Goal: Transaction & Acquisition: Purchase product/service

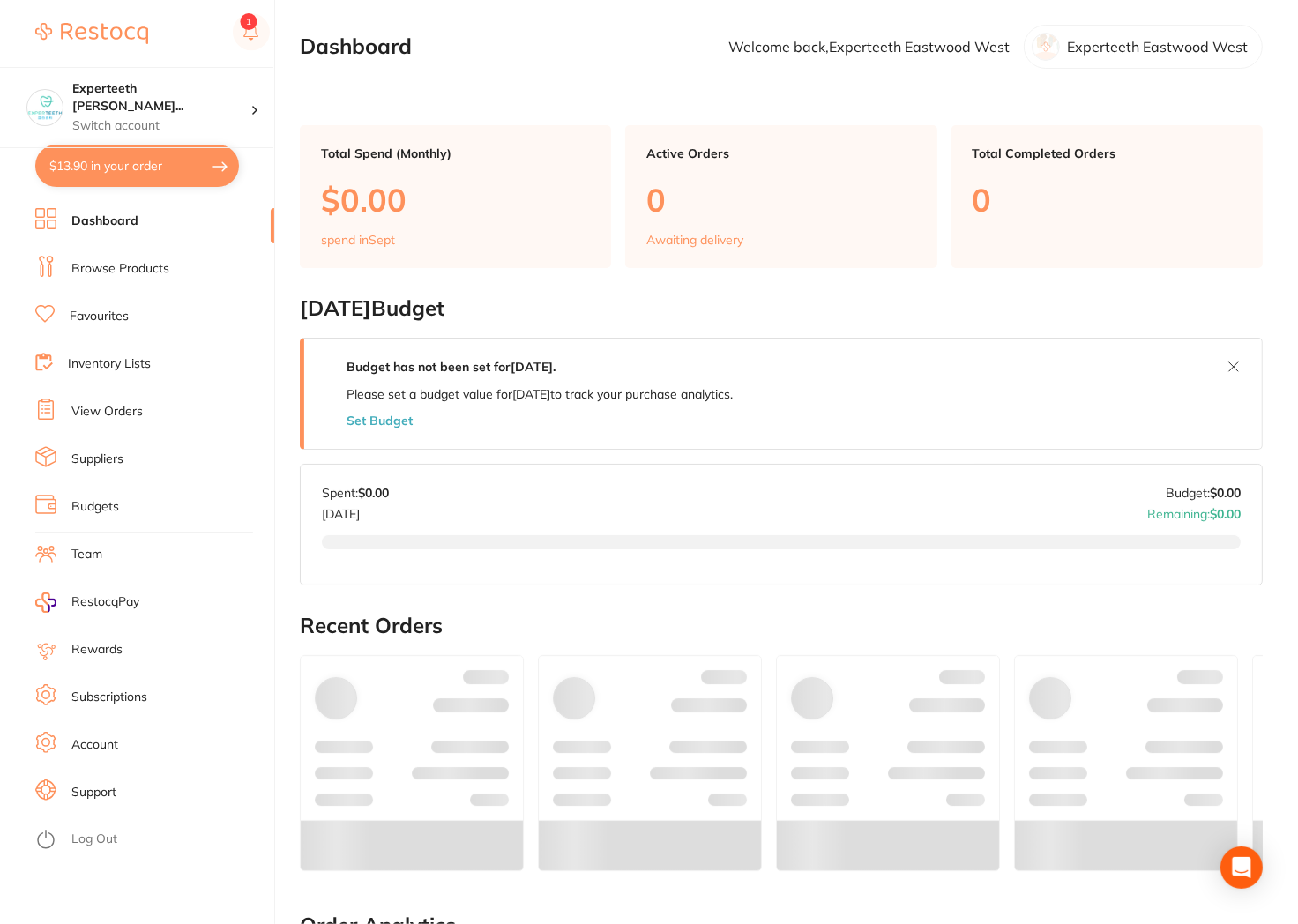
click at [161, 164] on button "$13.90 in your order" at bounding box center [137, 165] width 204 height 42
checkbox input "true"
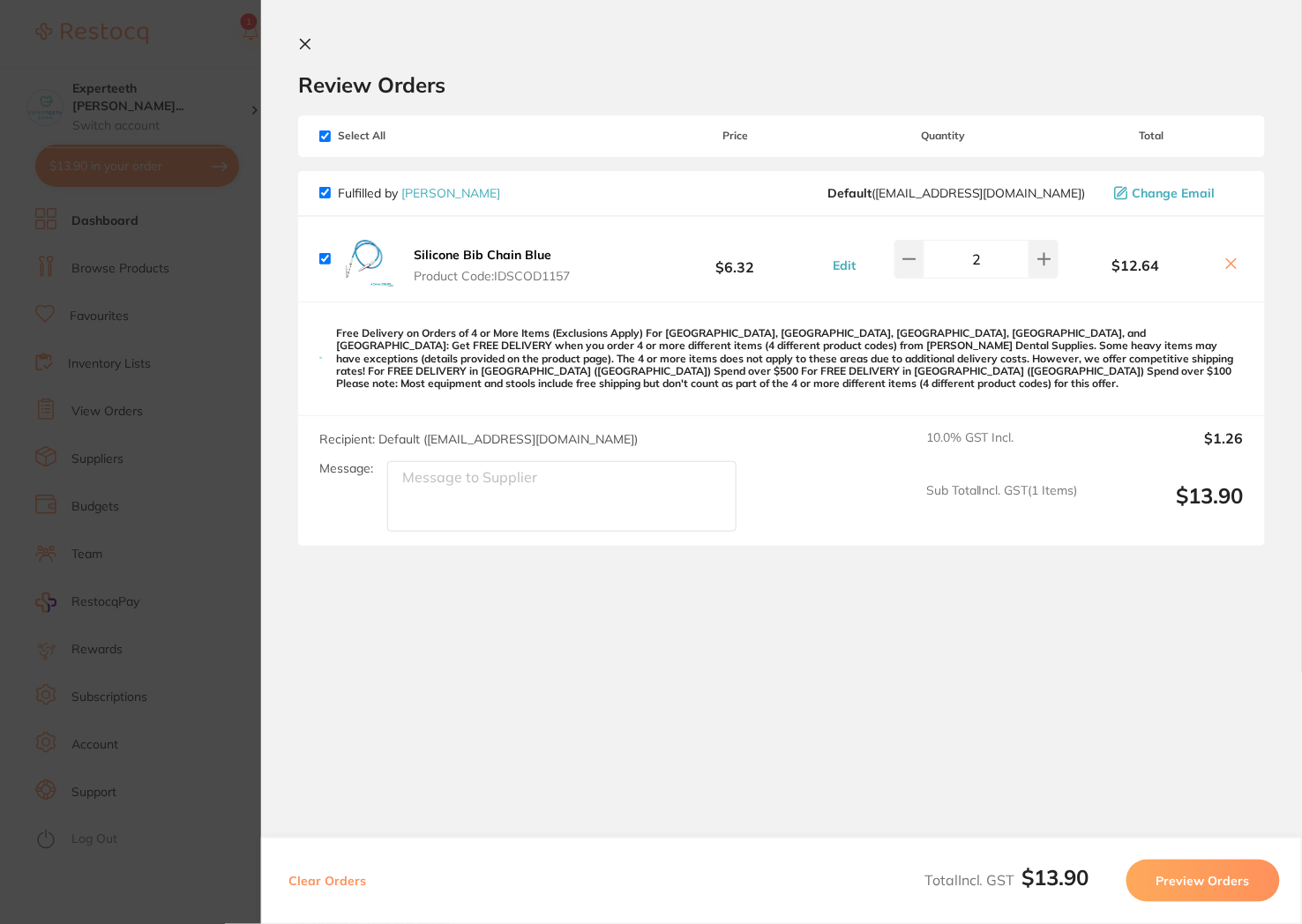
click at [207, 245] on section "Update RRP Set your pre negotiated price for this item. Item Agreed RRP (excl. …" at bounding box center [651, 462] width 1302 height 924
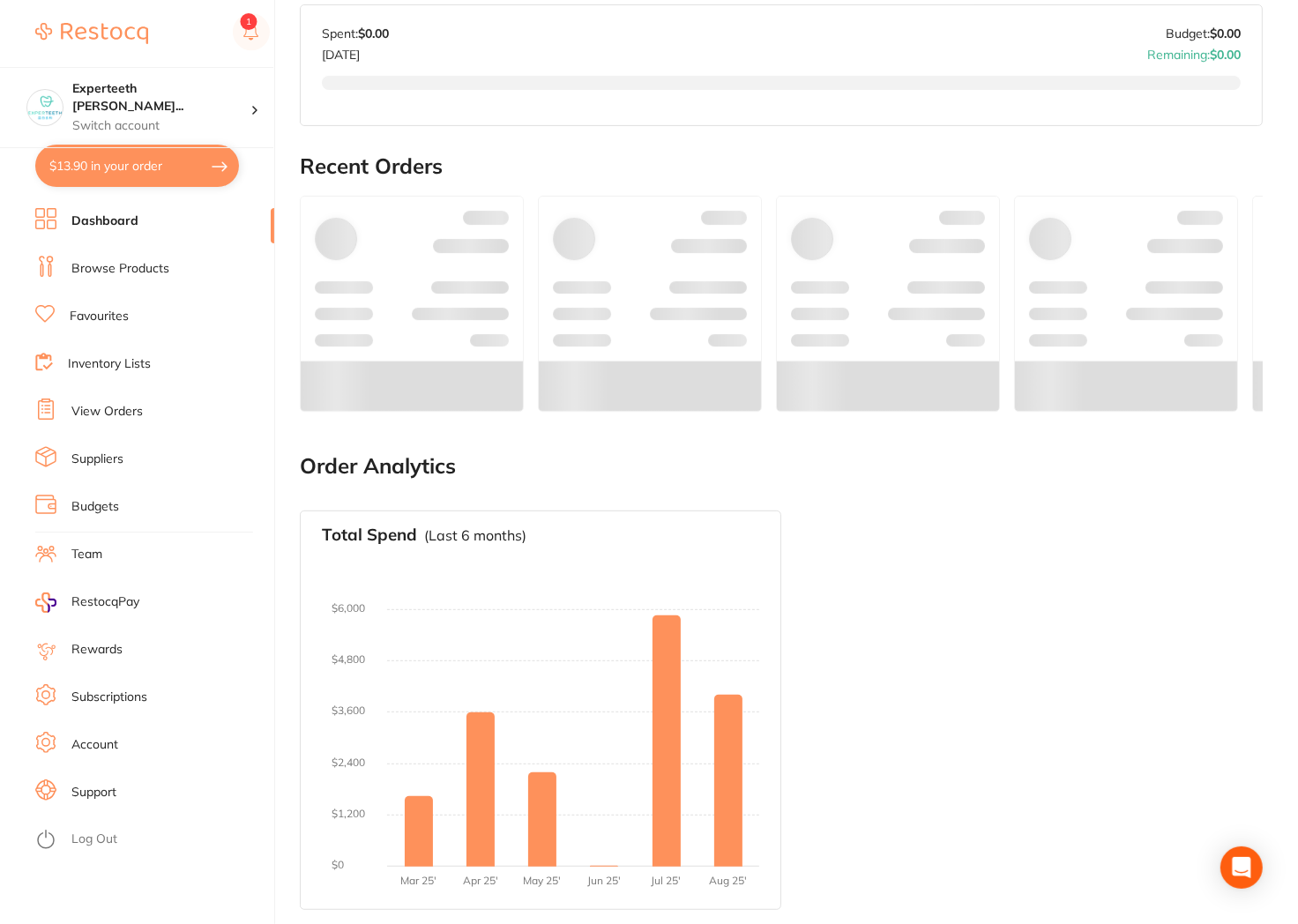
click at [174, 167] on button "$13.90 in your order" at bounding box center [137, 165] width 204 height 42
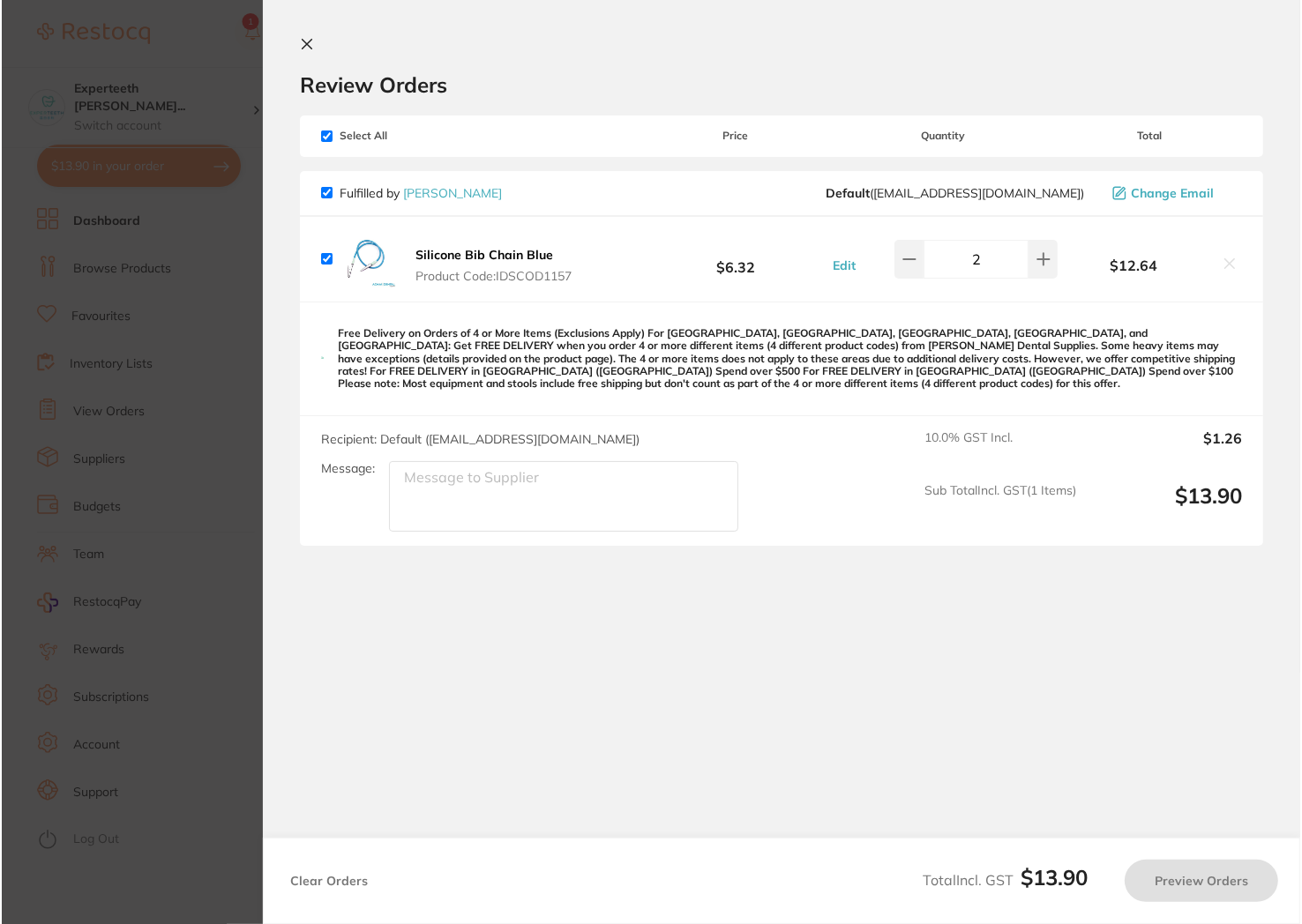
scroll to position [0, 0]
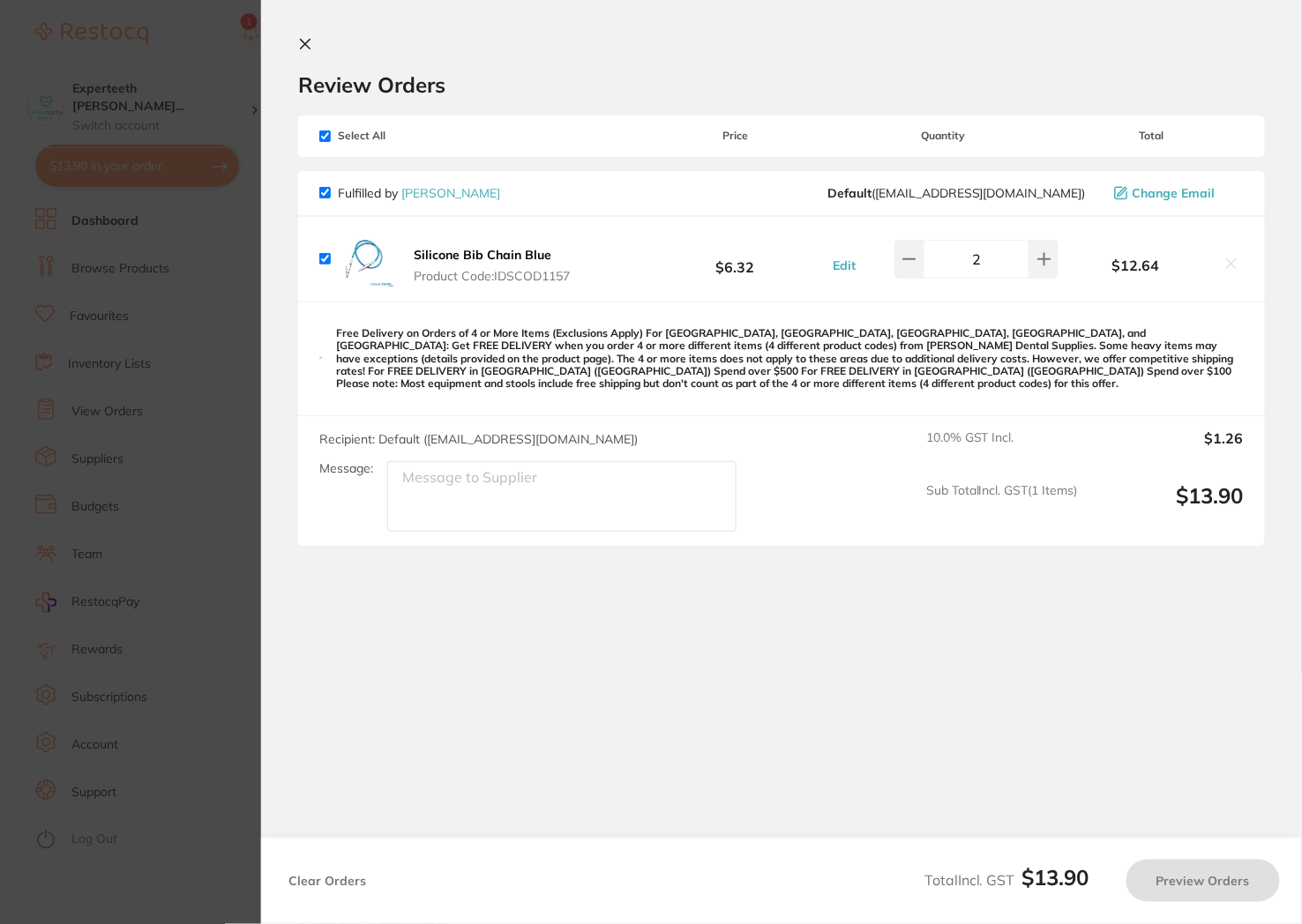
click at [298, 36] on section "Review Orders Your orders are being processed and we will notify you once we ha…" at bounding box center [781, 430] width 1040 height 860
click at [298, 54] on div "Review Orders" at bounding box center [781, 67] width 967 height 61
click at [300, 44] on icon at bounding box center [304, 43] width 14 height 14
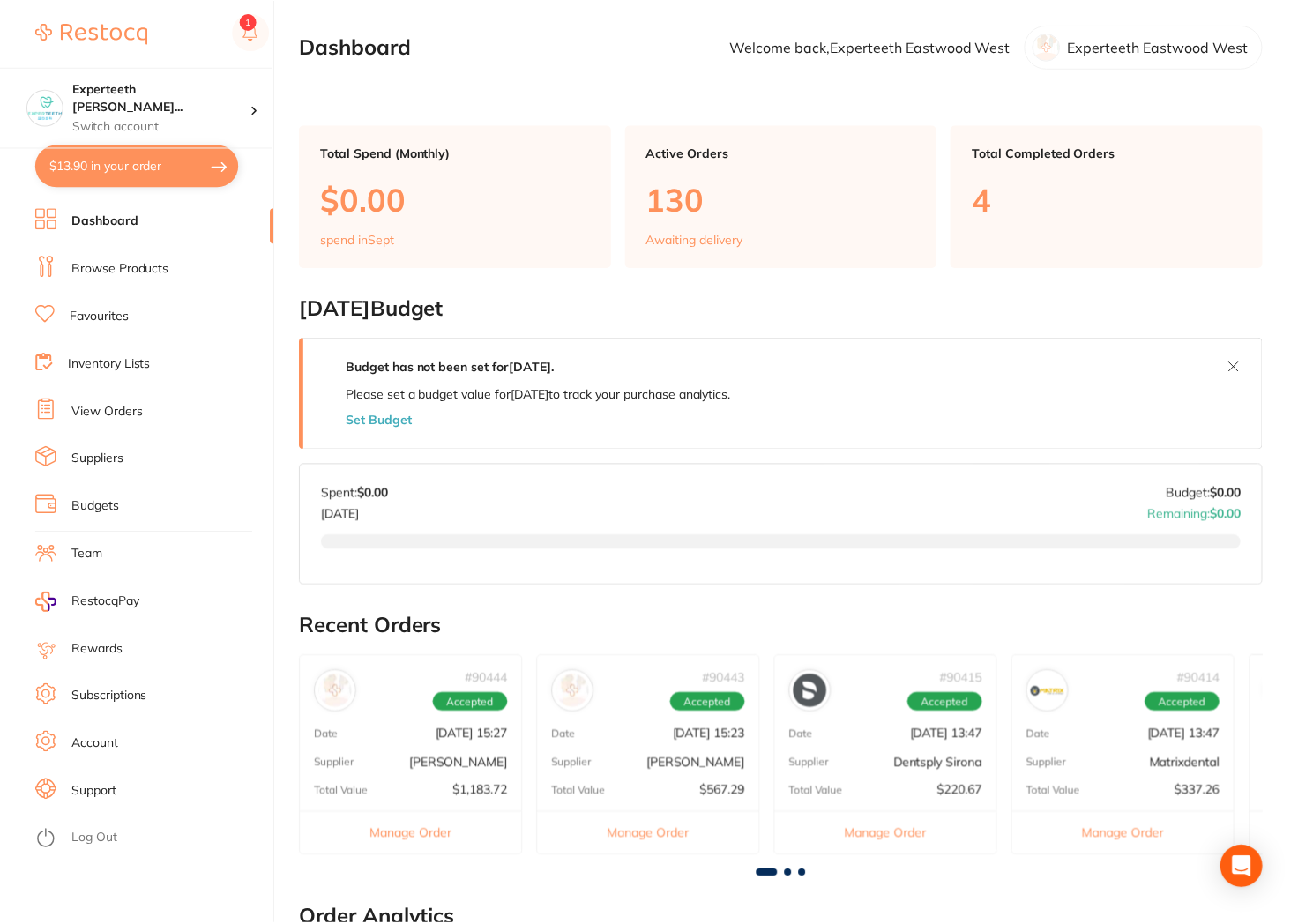
scroll to position [451, 0]
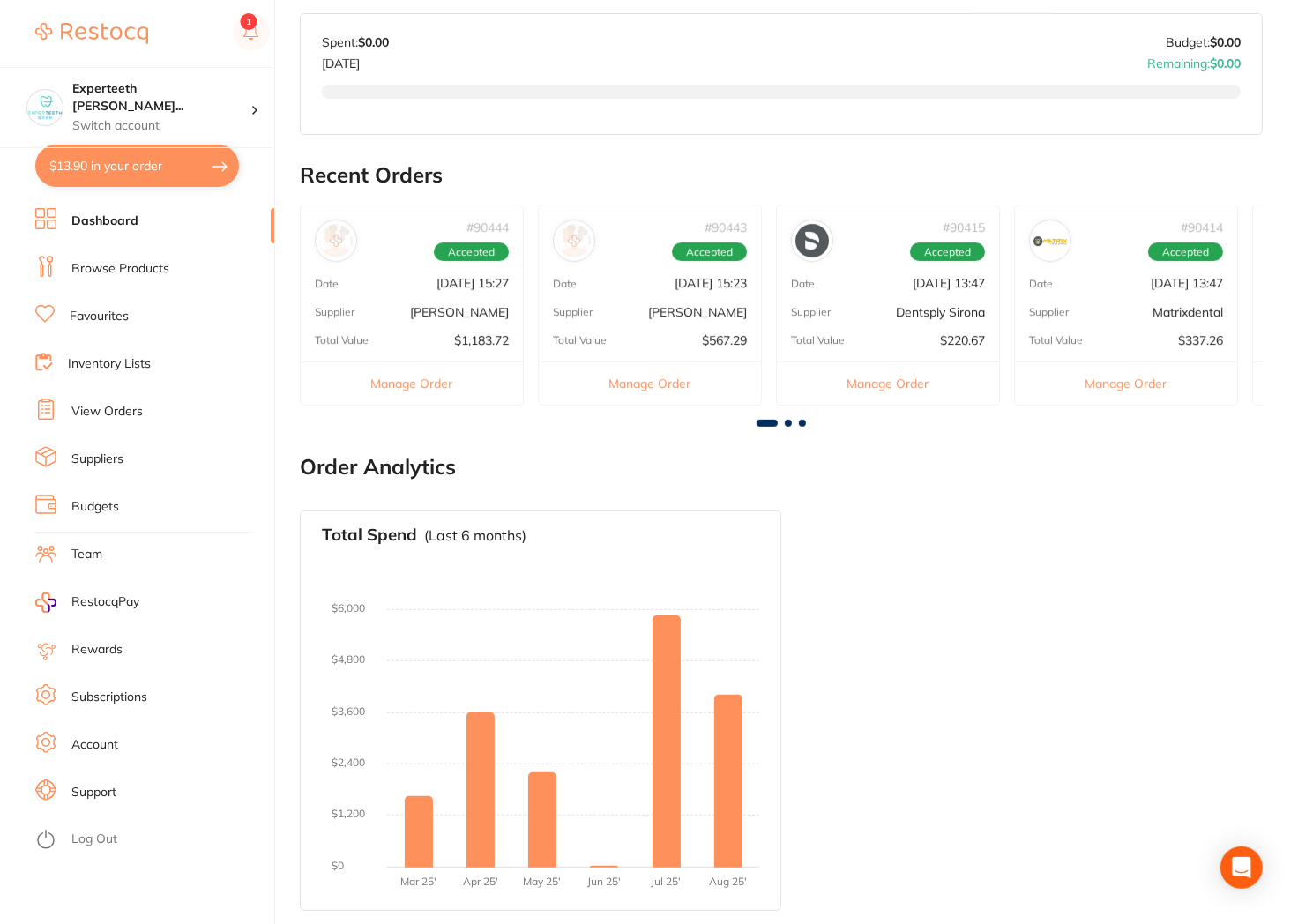
click at [206, 269] on li "Browse Products" at bounding box center [155, 269] width 239 height 27
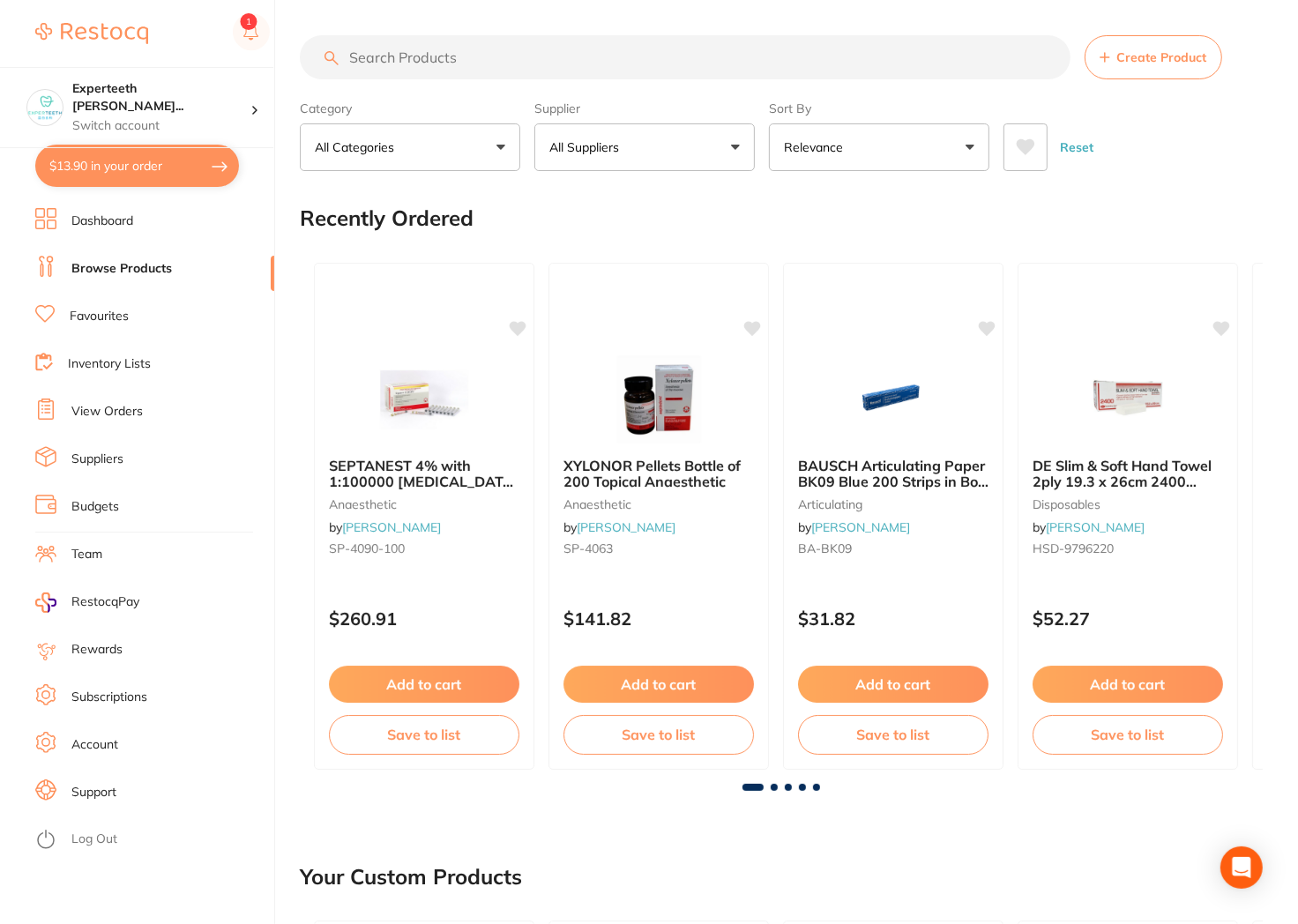
click at [607, 60] on input "search" at bounding box center [685, 57] width 771 height 44
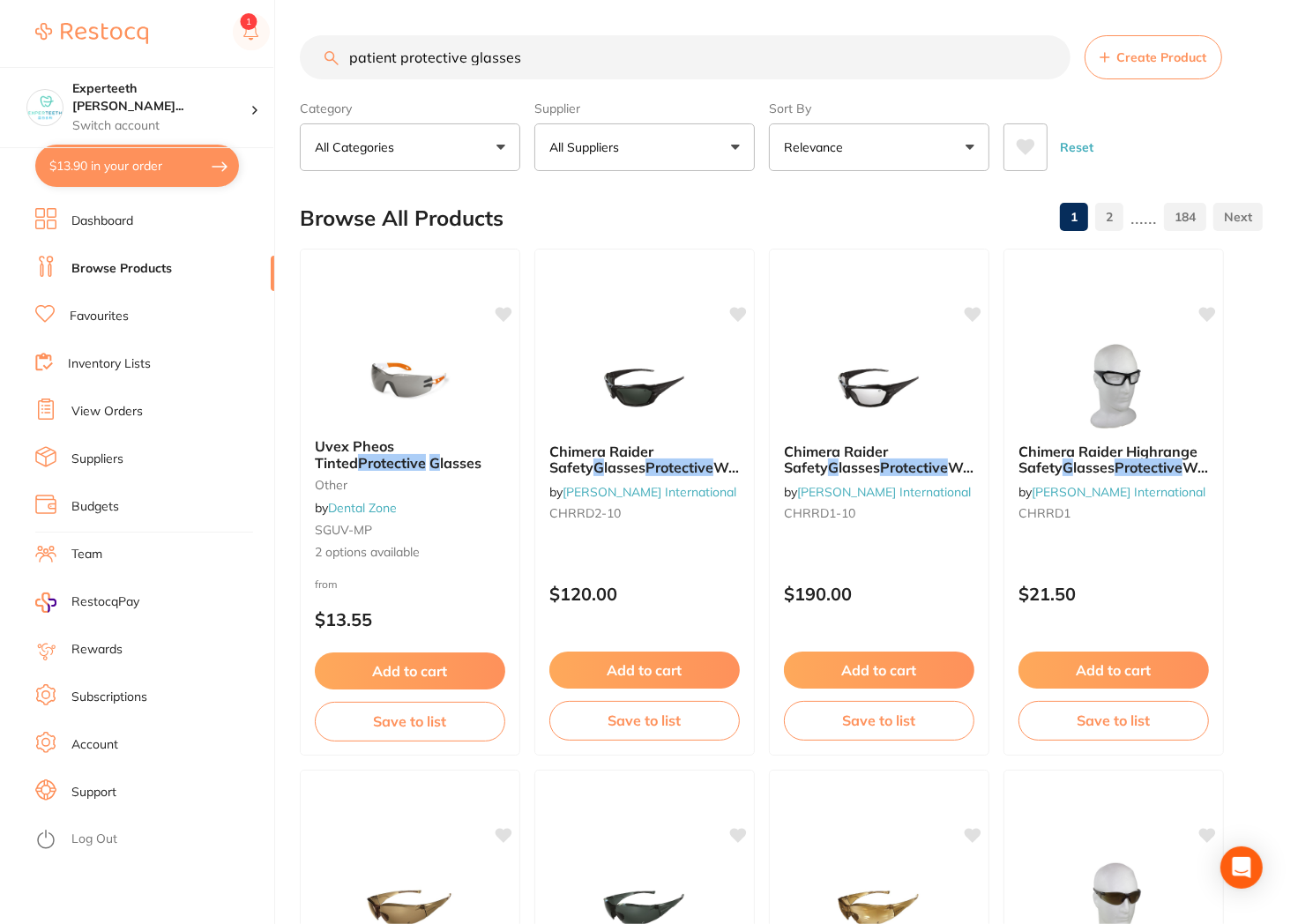
type input "patient protective glasses"
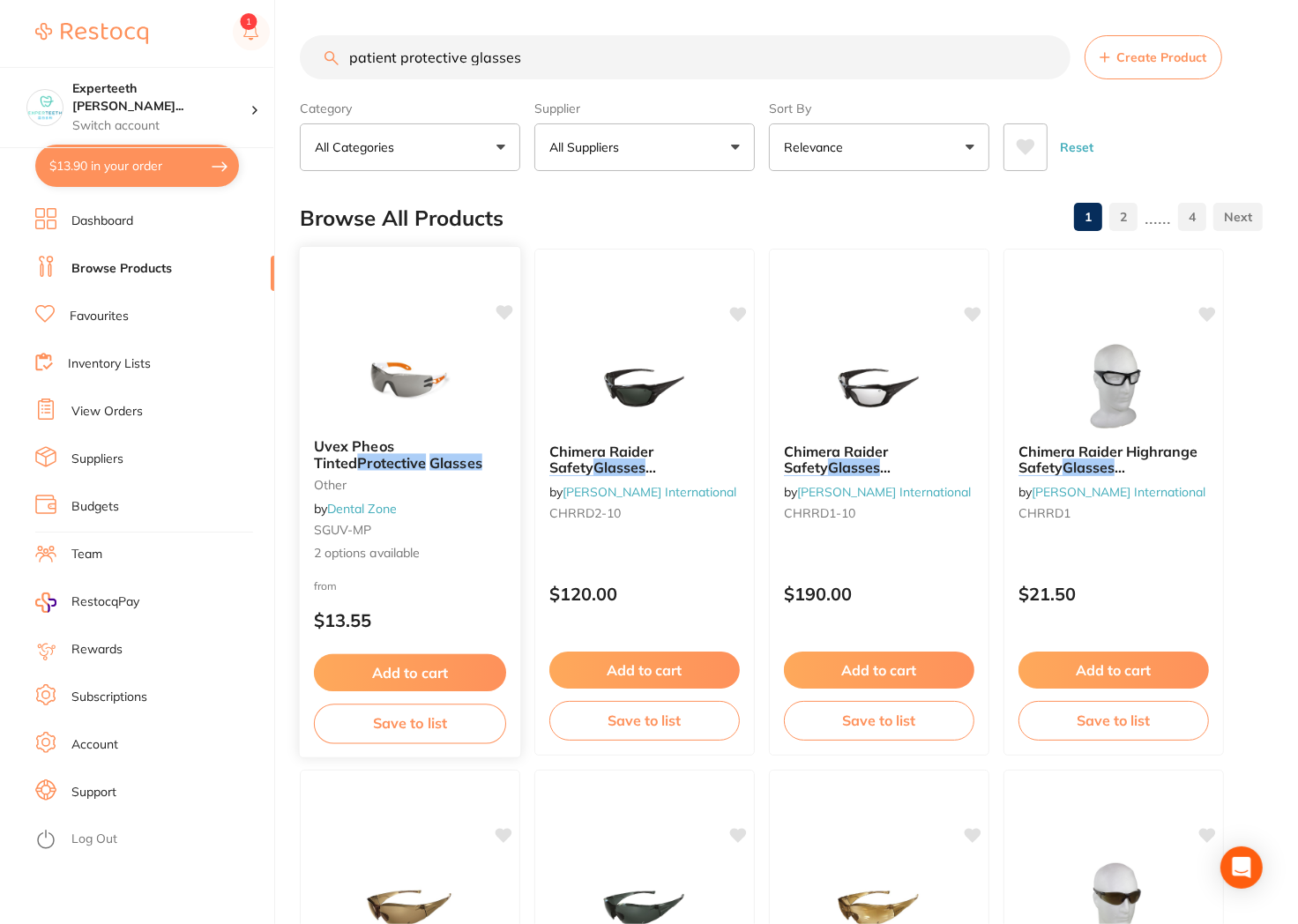
click at [448, 667] on button "Add to cart" at bounding box center [410, 673] width 192 height 38
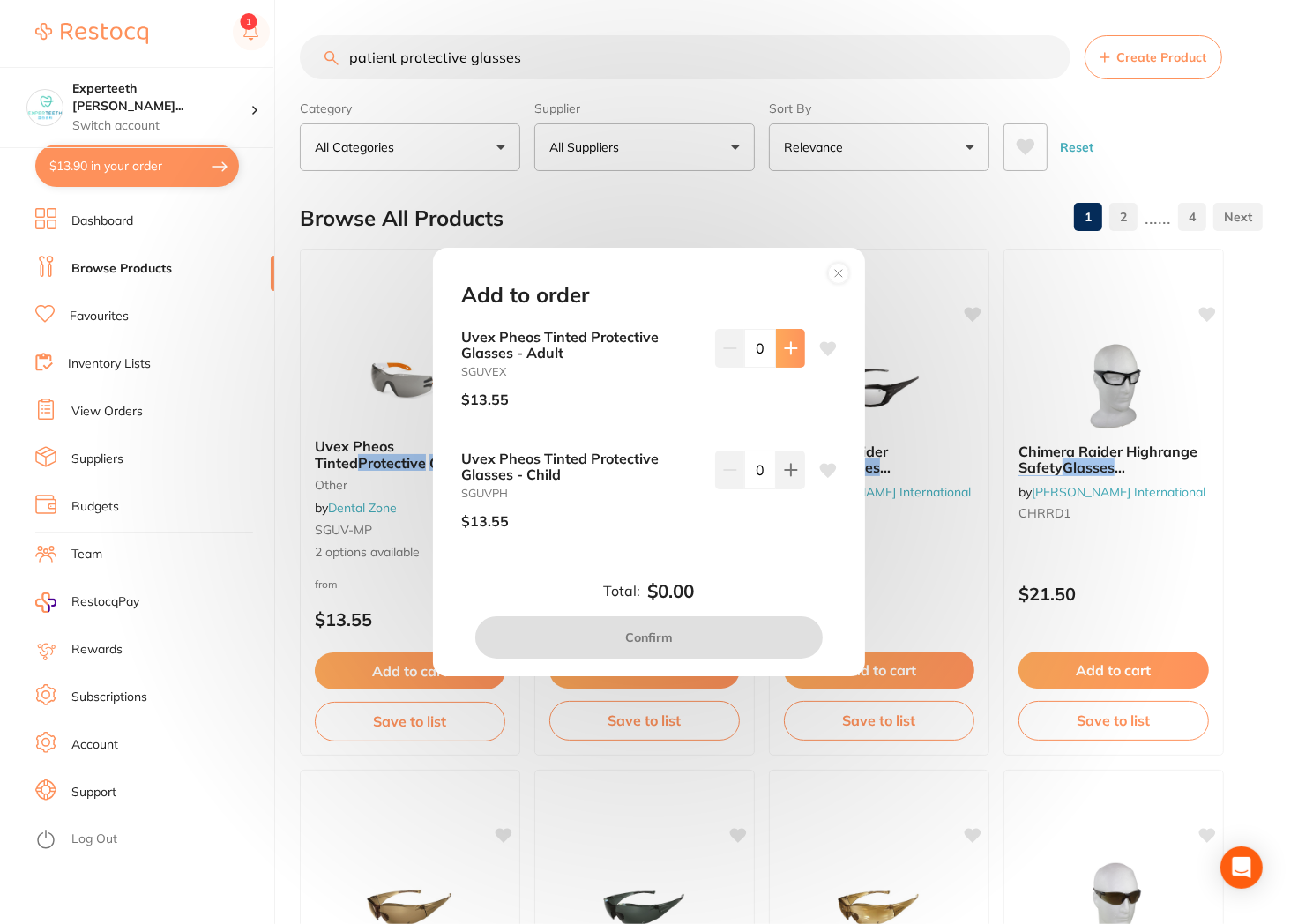
click at [799, 346] on button at bounding box center [790, 348] width 29 height 39
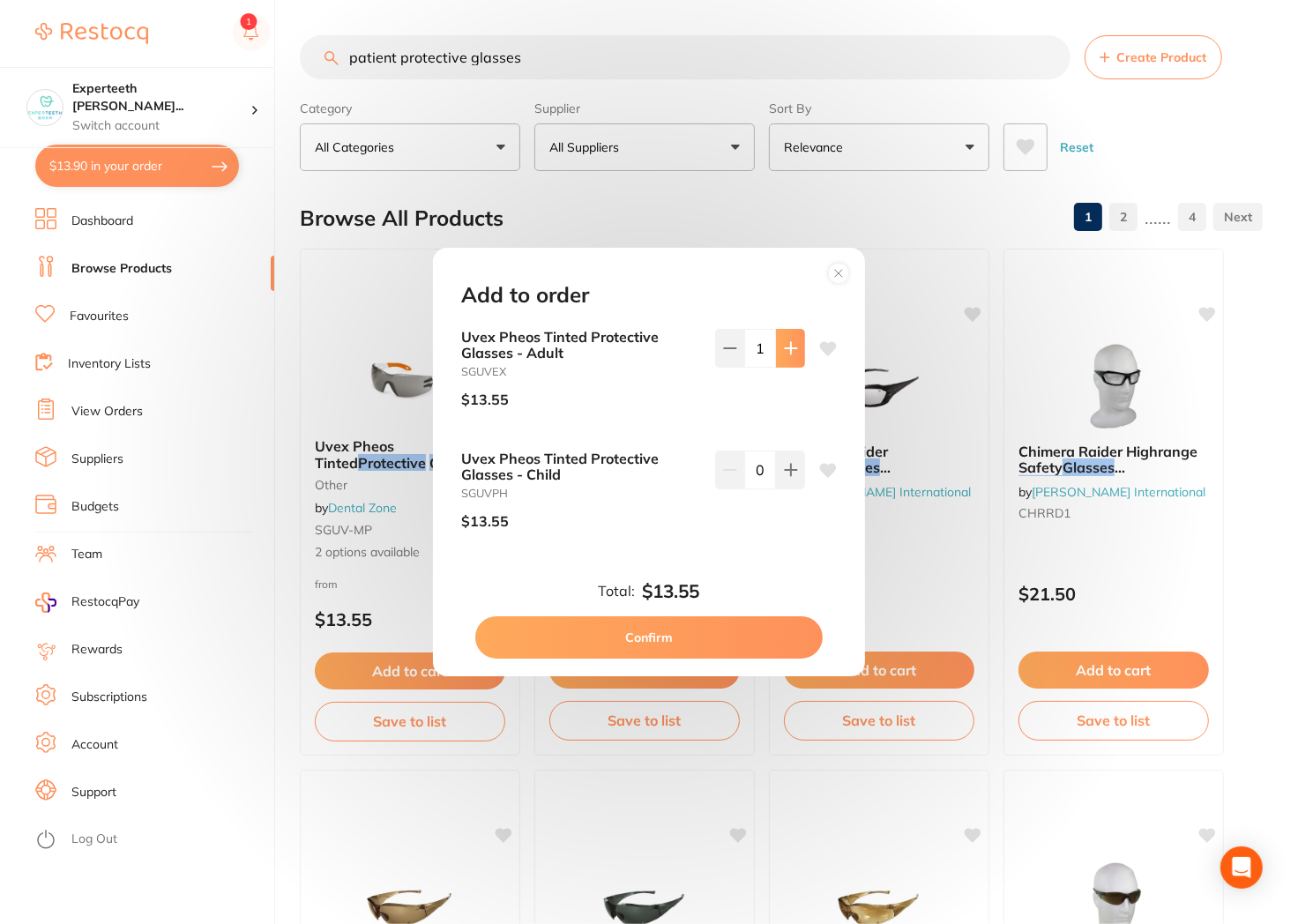
click at [791, 346] on icon at bounding box center [791, 348] width 14 height 14
type input "2"
click at [707, 646] on button "Confirm" at bounding box center [649, 636] width 347 height 42
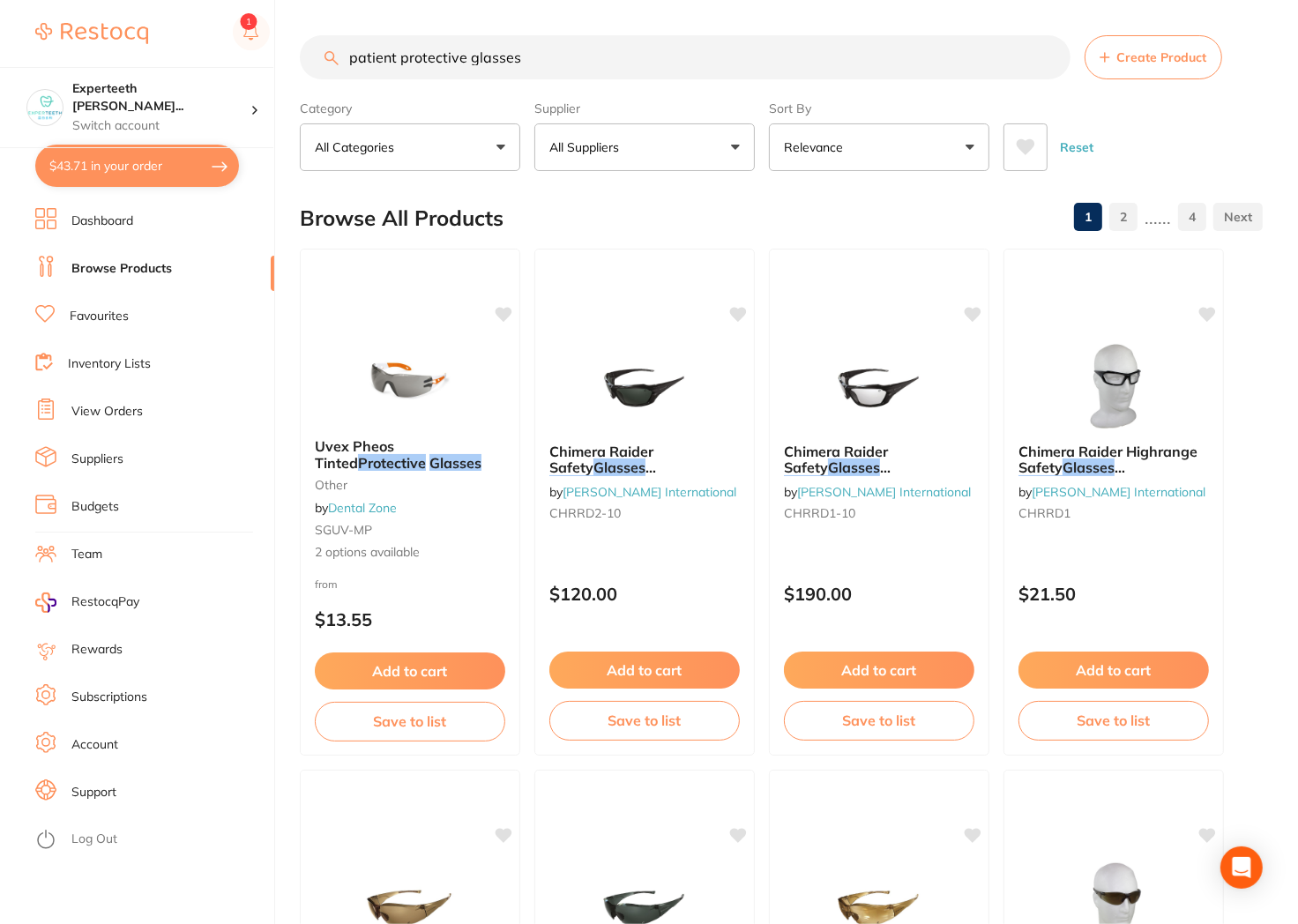
click at [187, 145] on button "$43.71 in your order" at bounding box center [137, 165] width 204 height 42
checkbox input "true"
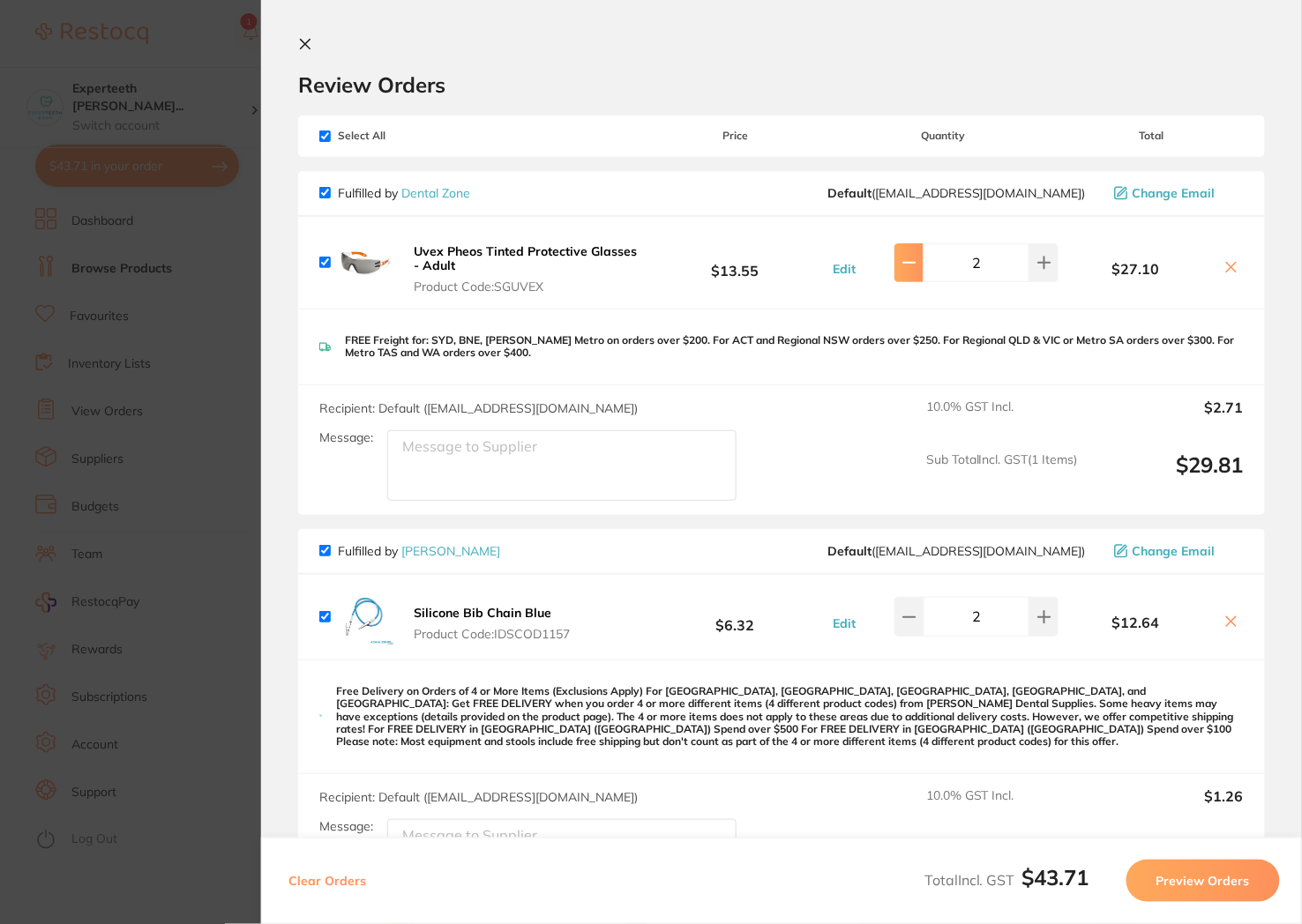
click at [915, 262] on button at bounding box center [908, 262] width 29 height 39
type input "1"
click at [931, 355] on p "FREE Freight for: SYD, BNE, [PERSON_NAME] Metro on orders over $200. For ACT an…" at bounding box center [794, 347] width 899 height 26
click at [215, 208] on section "Update RRP Set your pre negotiated price for this item. Item Agreed RRP (excl. …" at bounding box center [651, 462] width 1302 height 924
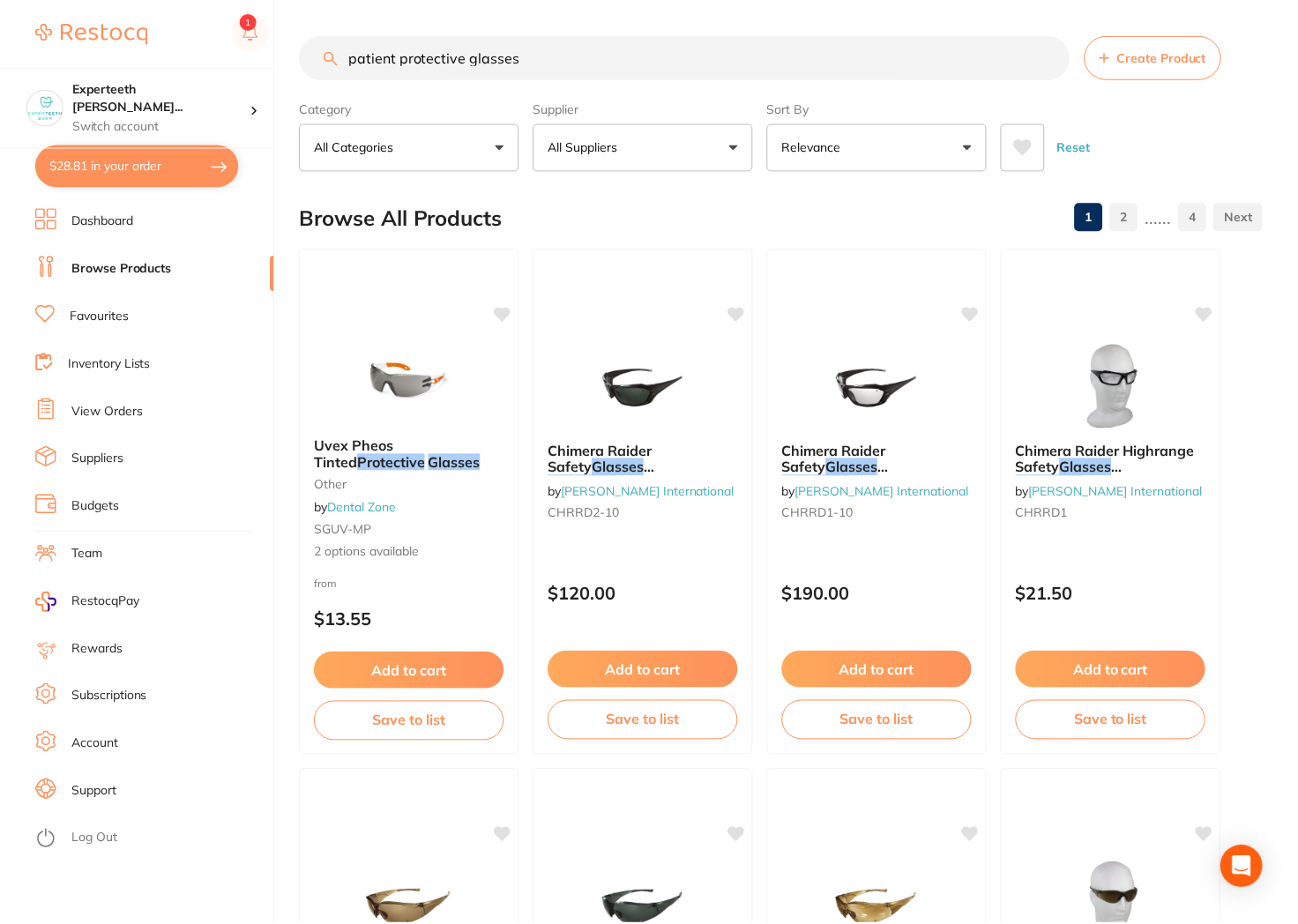
scroll to position [7, 0]
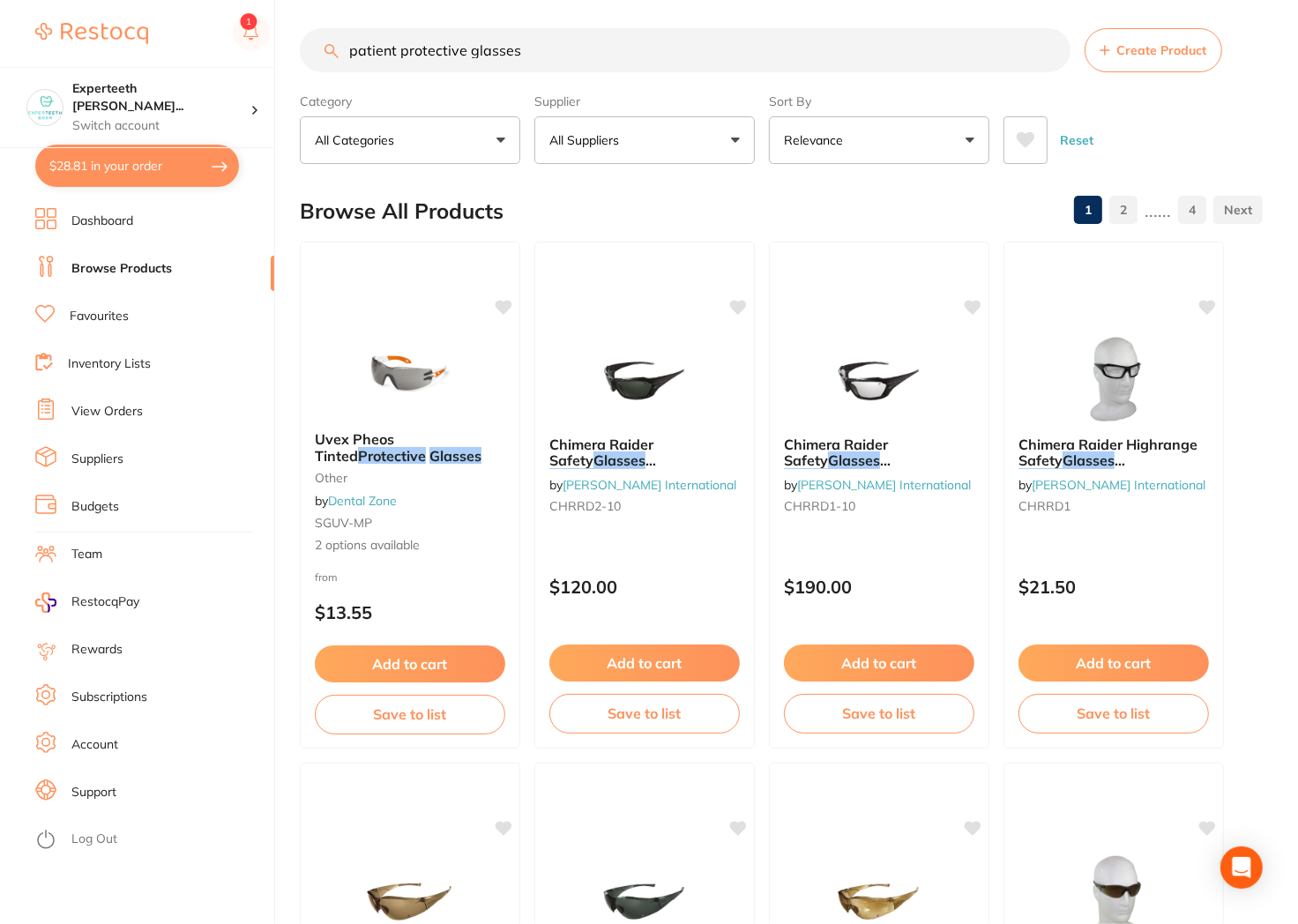
drag, startPoint x: 514, startPoint y: 72, endPoint x: 543, endPoint y: 51, distance: 35.8
click at [516, 72] on section "patient protective glasses Create Product Category All Categories All Categorie…" at bounding box center [781, 96] width 963 height 135
drag, startPoint x: 543, startPoint y: 51, endPoint x: -108, endPoint y: 51, distance: 651.0
click at [0, 51] on html "$28.81 Experteeth Eastwood Wes... Switch account Experteeth Eastwood West $28.8…" at bounding box center [649, 455] width 1298 height 924
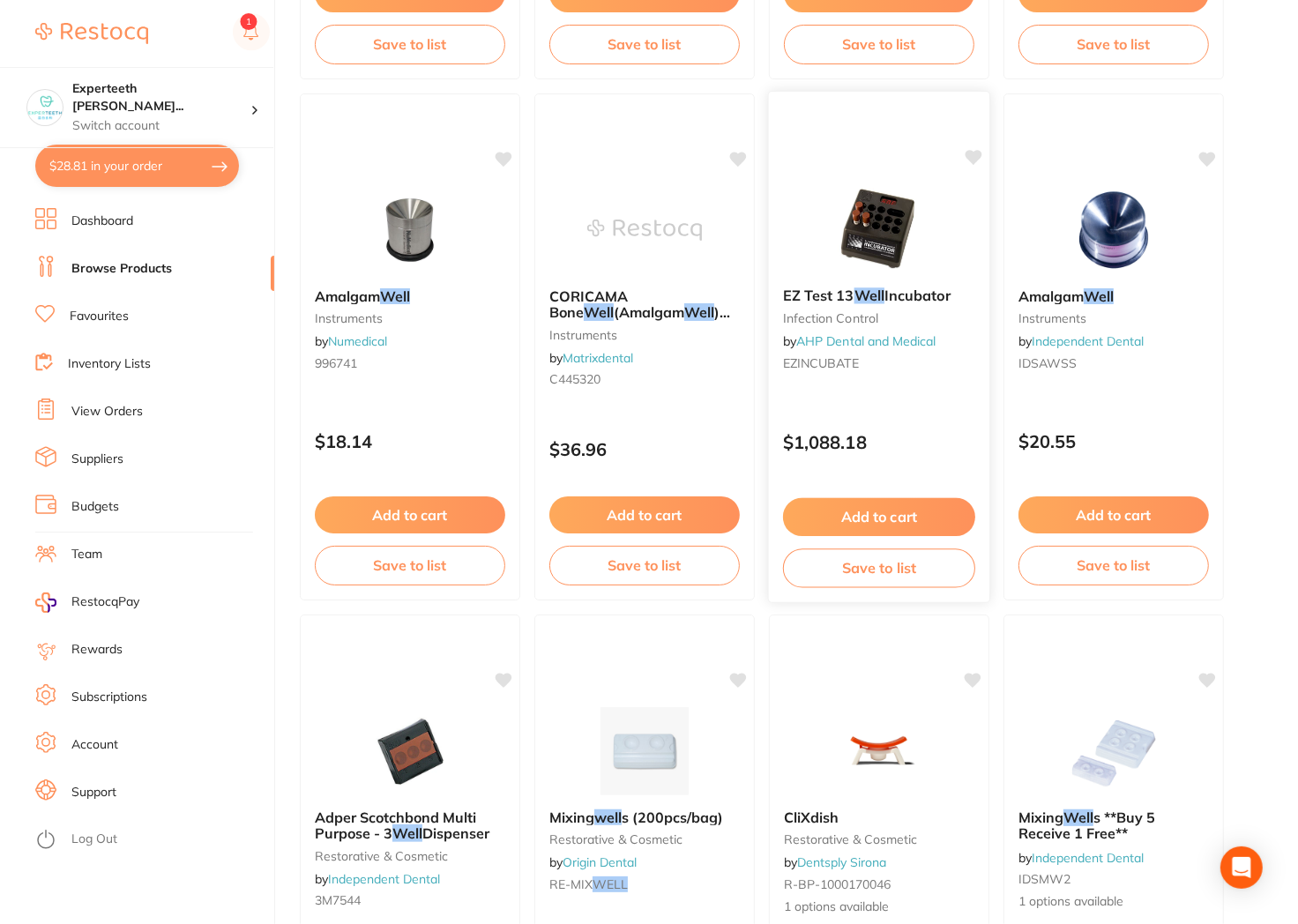
scroll to position [3036, 0]
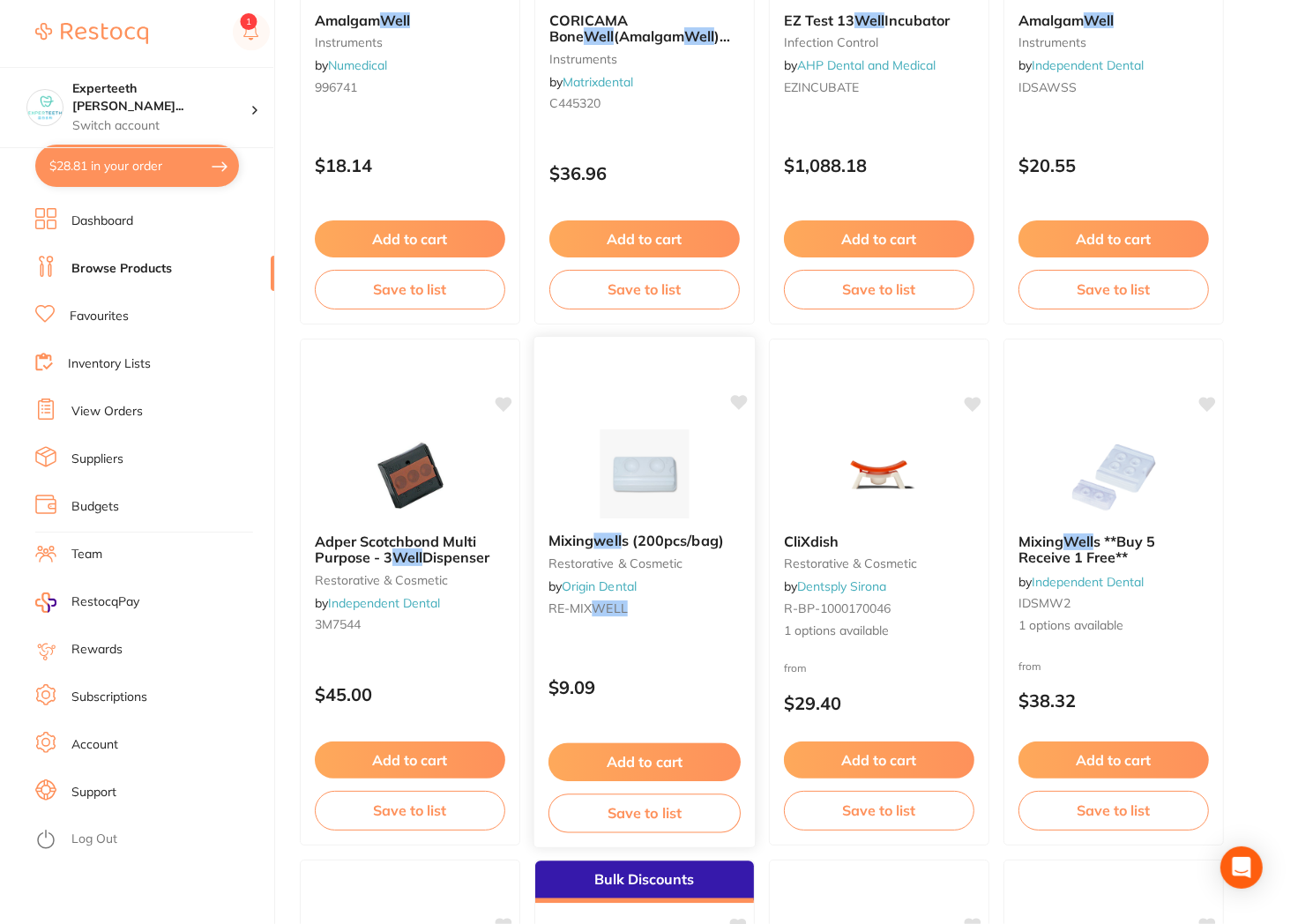
click at [706, 499] on div at bounding box center [645, 473] width 220 height 89
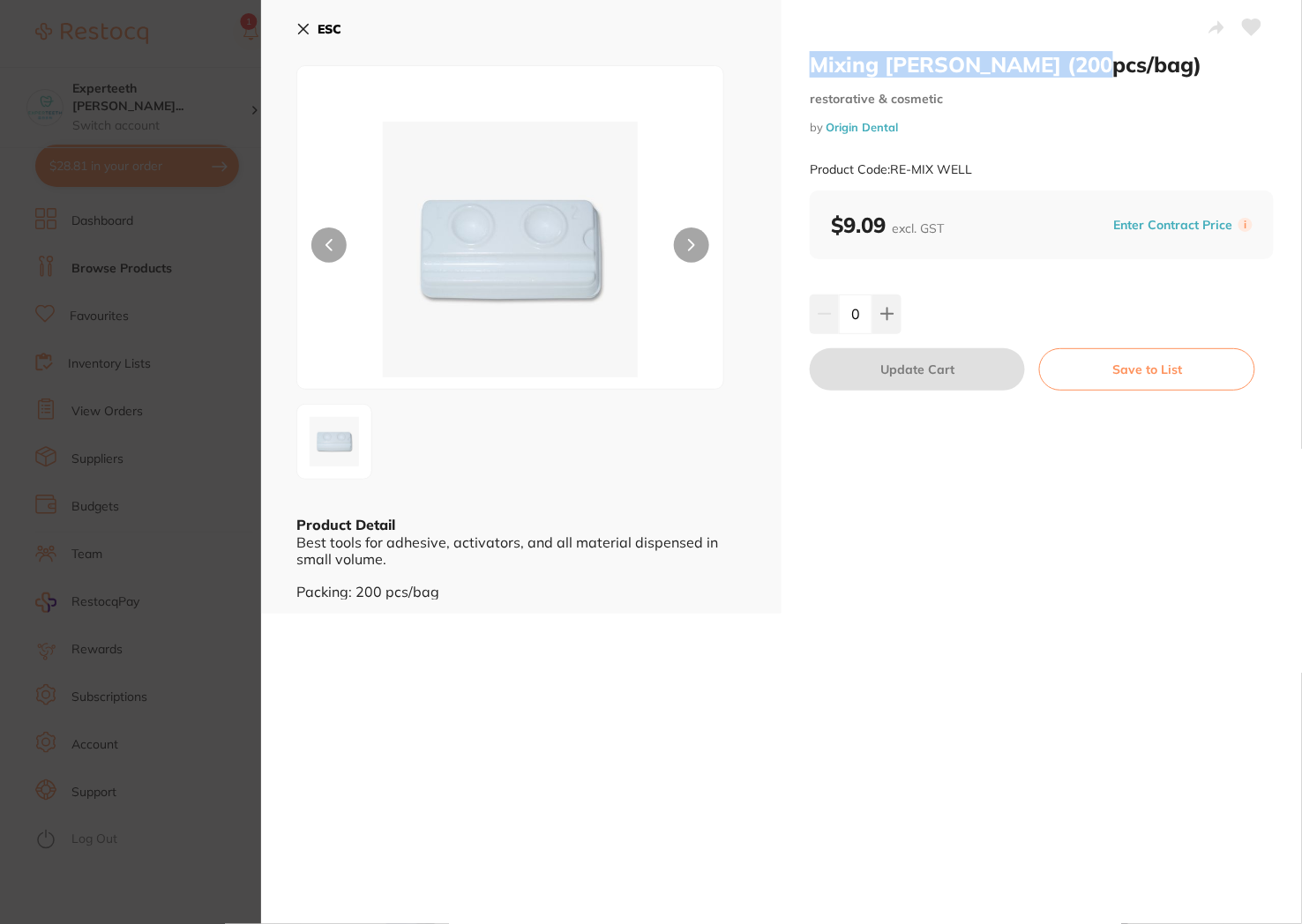
drag, startPoint x: 1088, startPoint y: 74, endPoint x: 812, endPoint y: 69, distance: 276.0
click at [813, 69] on h2 "Mixing wells (200pcs/bag)" at bounding box center [1041, 64] width 464 height 27
copy h2 "Mixing wells (200pcs/bag)"
click at [1111, 247] on div "$9.09 excl. GST Enter Contract Price i" at bounding box center [1041, 225] width 464 height 69
drag, startPoint x: 991, startPoint y: 167, endPoint x: 893, endPoint y: 169, distance: 98.0
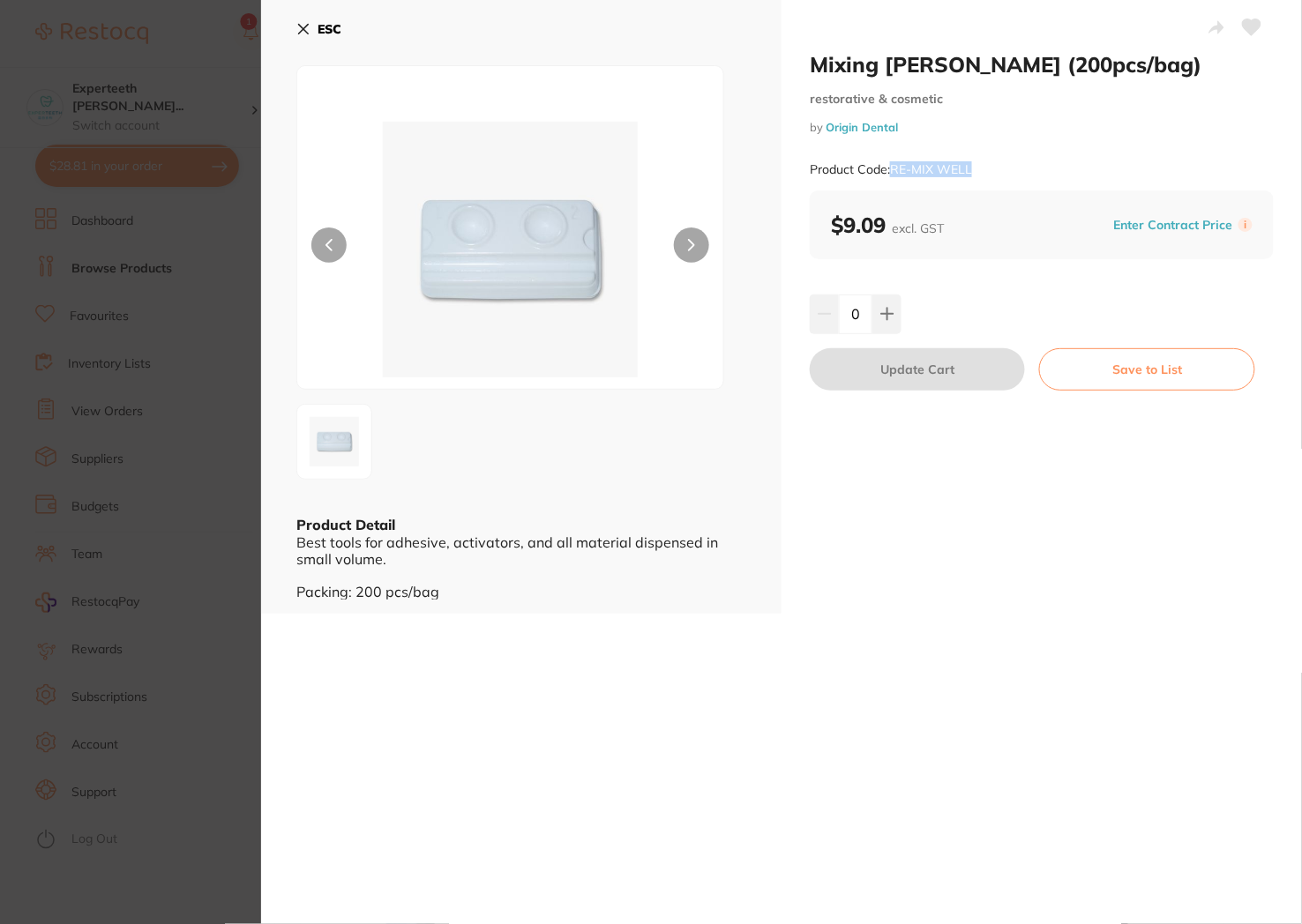
click at [893, 169] on div "Product Code: RE-MIX WELL" at bounding box center [1041, 170] width 464 height 43
copy small "RE-MIX WELL"
click at [289, 19] on div "ESC Product Detail Best tools for adhesive, activators, and all material dispen…" at bounding box center [521, 306] width 520 height 614
click at [300, 25] on icon at bounding box center [304, 30] width 10 height 10
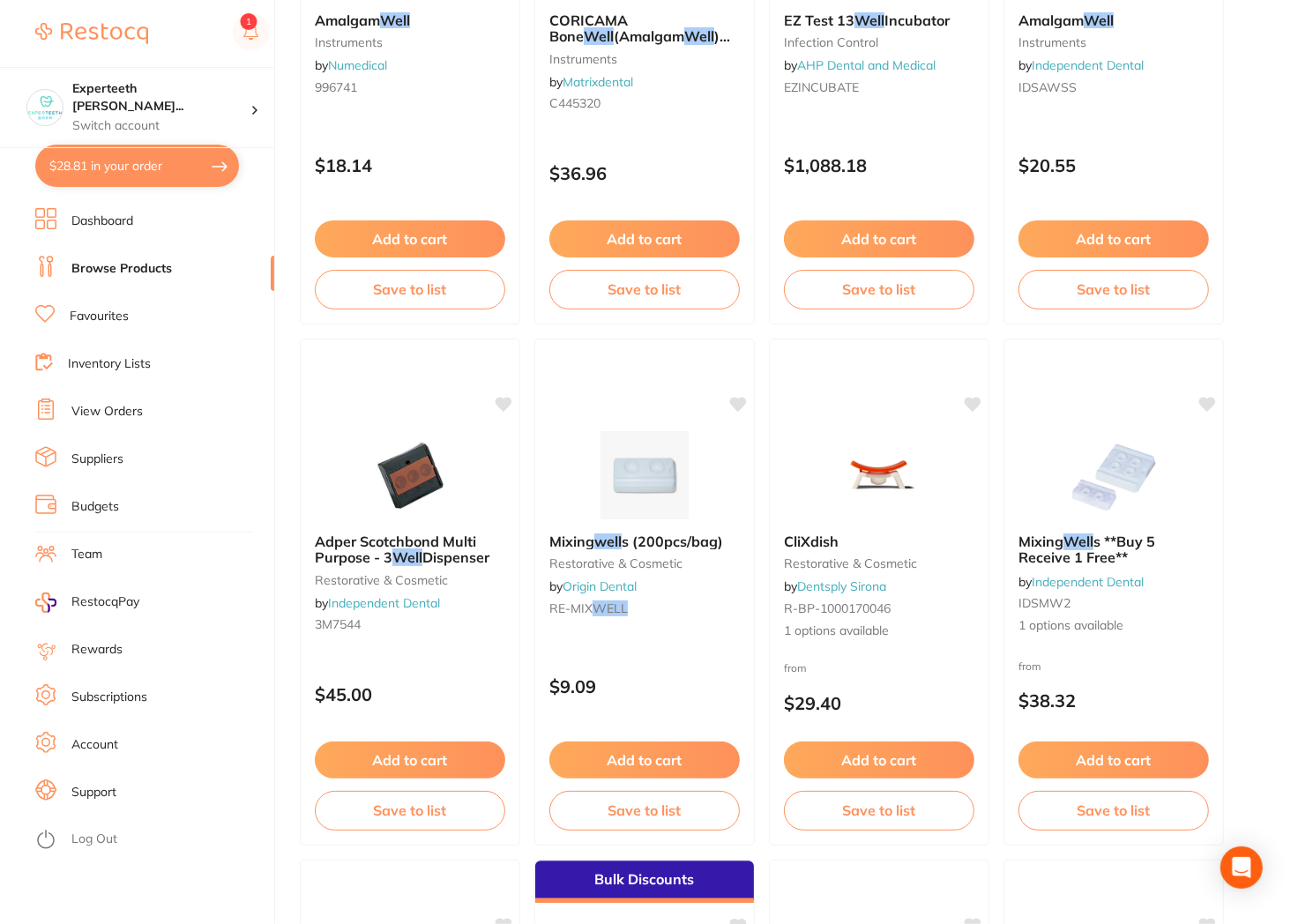
click at [139, 144] on button "$28.81 in your order" at bounding box center [137, 165] width 204 height 42
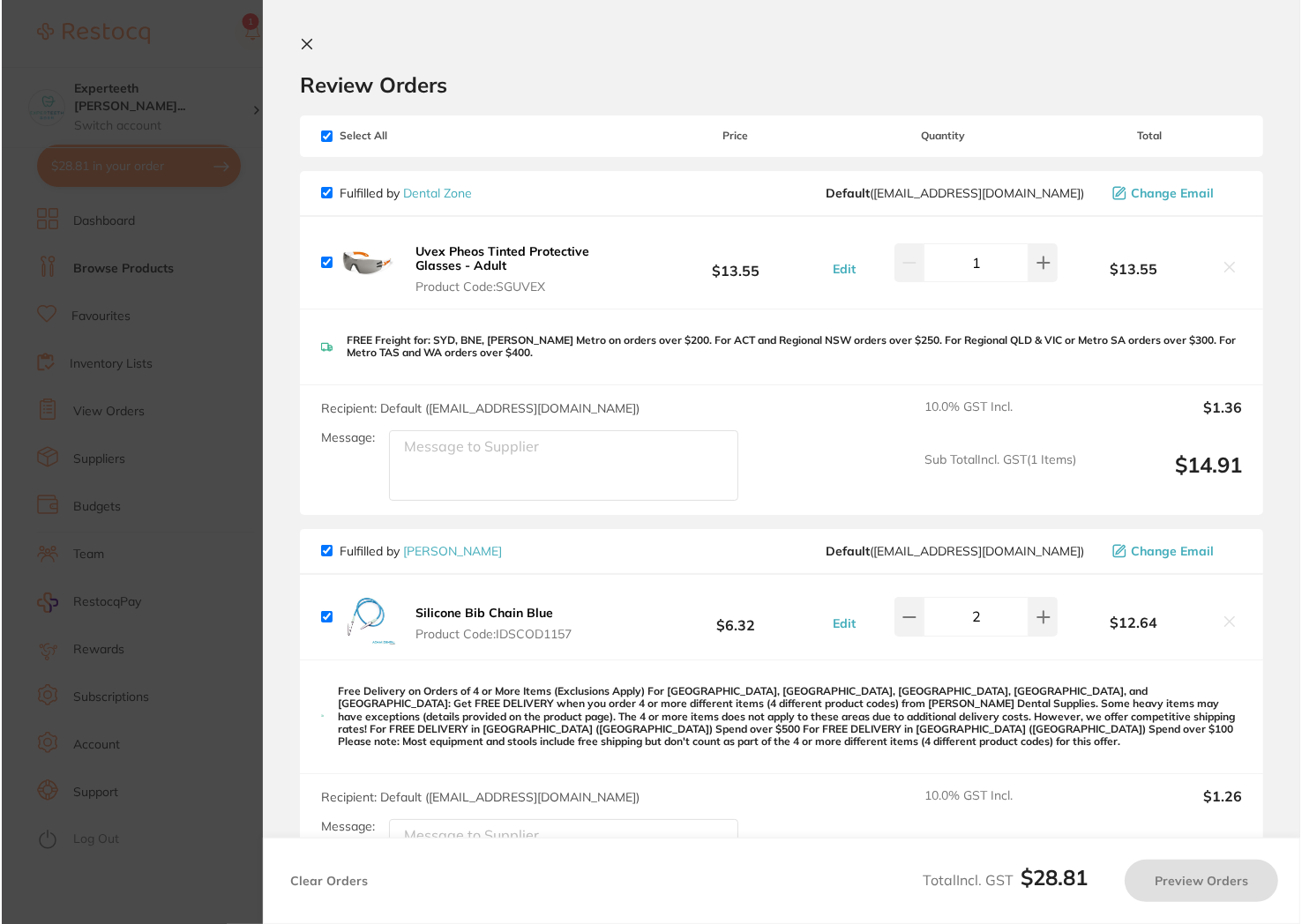
scroll to position [0, 0]
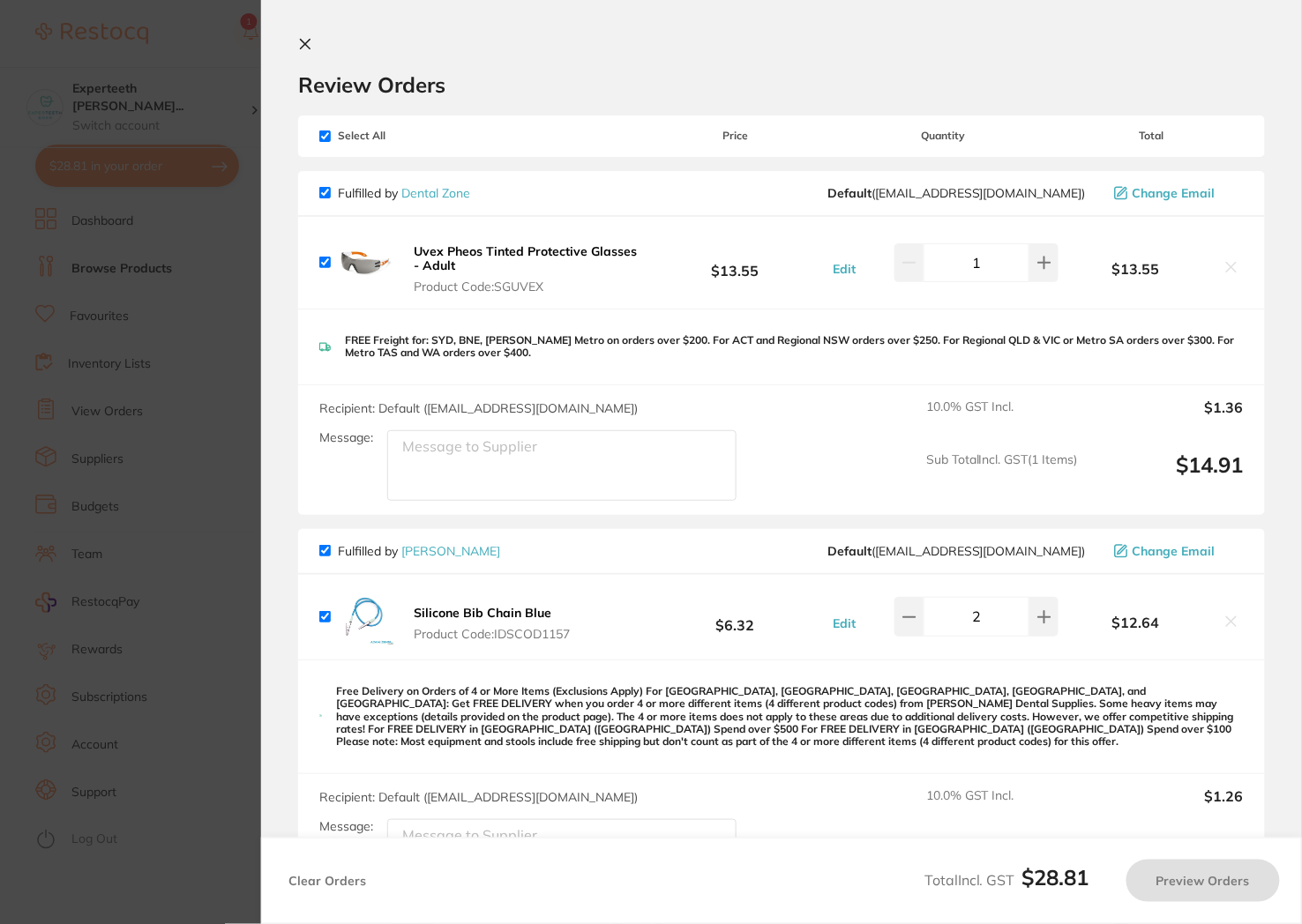
drag, startPoint x: 210, startPoint y: 94, endPoint x: 263, endPoint y: 61, distance: 62.4
click at [215, 91] on section "Update RRP Set your pre negotiated price for this item. Item Agreed RRP (excl. …" at bounding box center [651, 462] width 1302 height 924
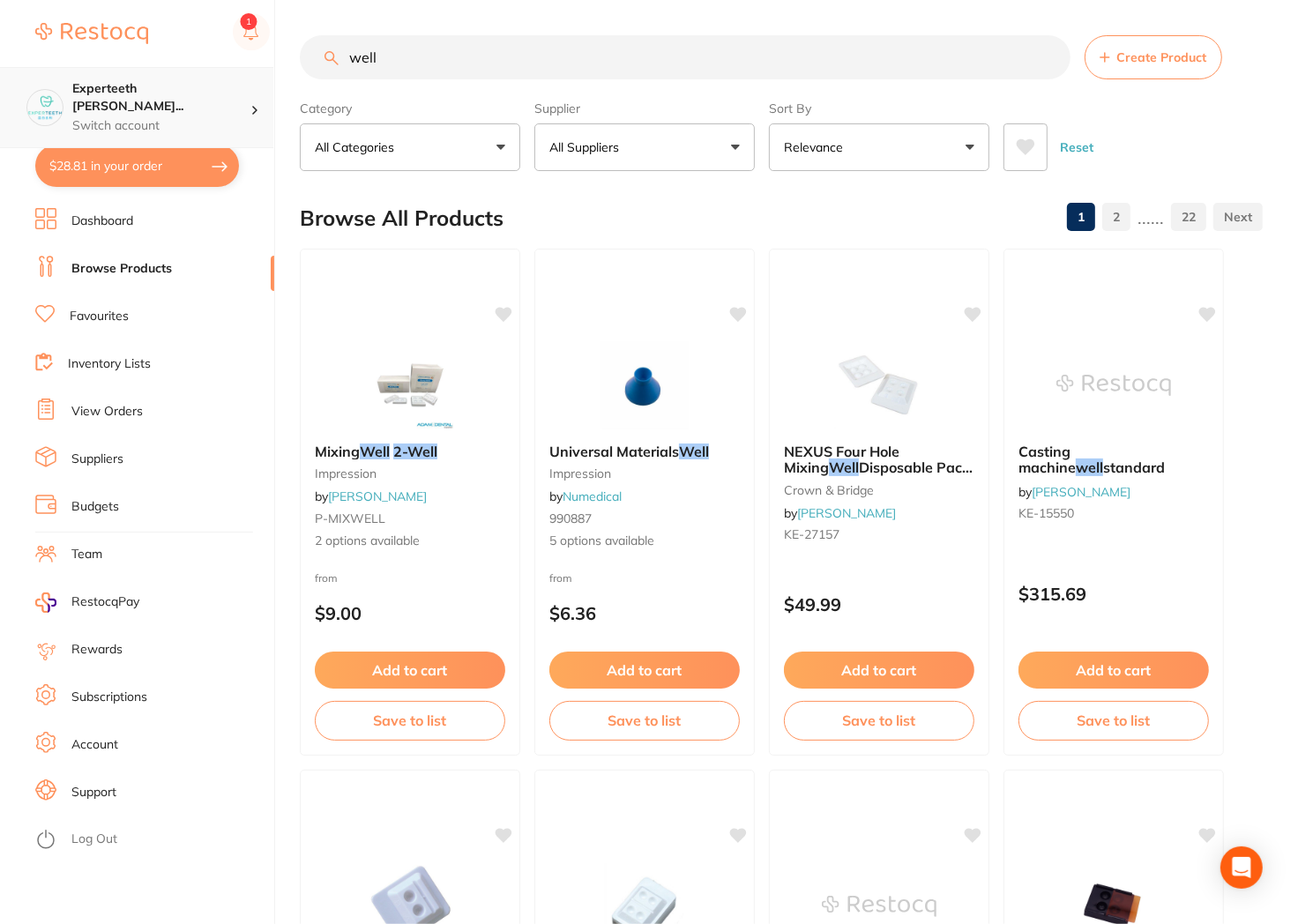
drag, startPoint x: 574, startPoint y: 64, endPoint x: 220, endPoint y: 77, distance: 354.2
click at [220, 77] on div "$28.81 Experteeth Eastwood Wes... Switch account Experteeth Eastwood West $28.8…" at bounding box center [649, 462] width 1298 height 924
type input "ㅡ"
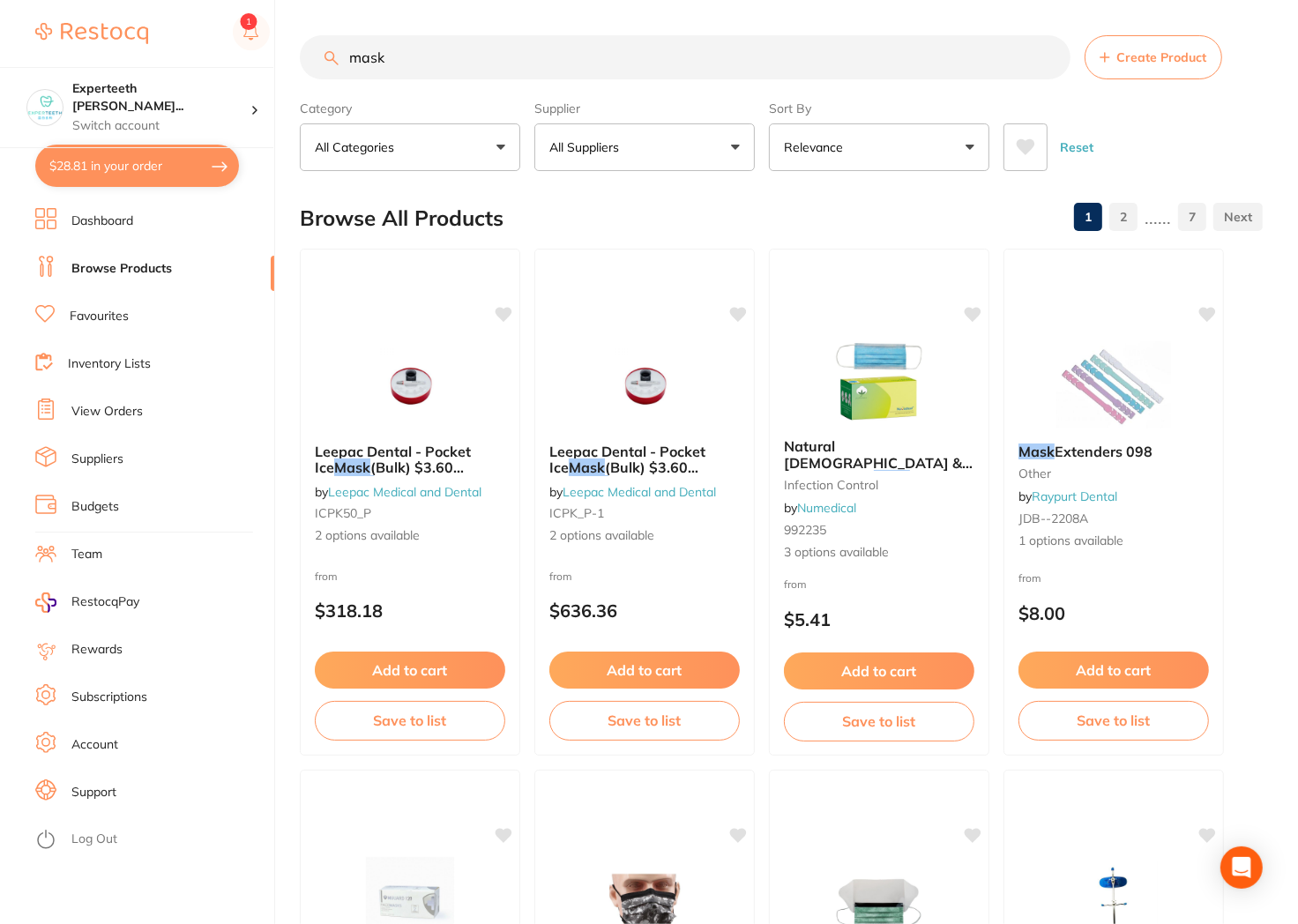
click at [600, 151] on p "All Suppliers" at bounding box center [588, 147] width 77 height 18
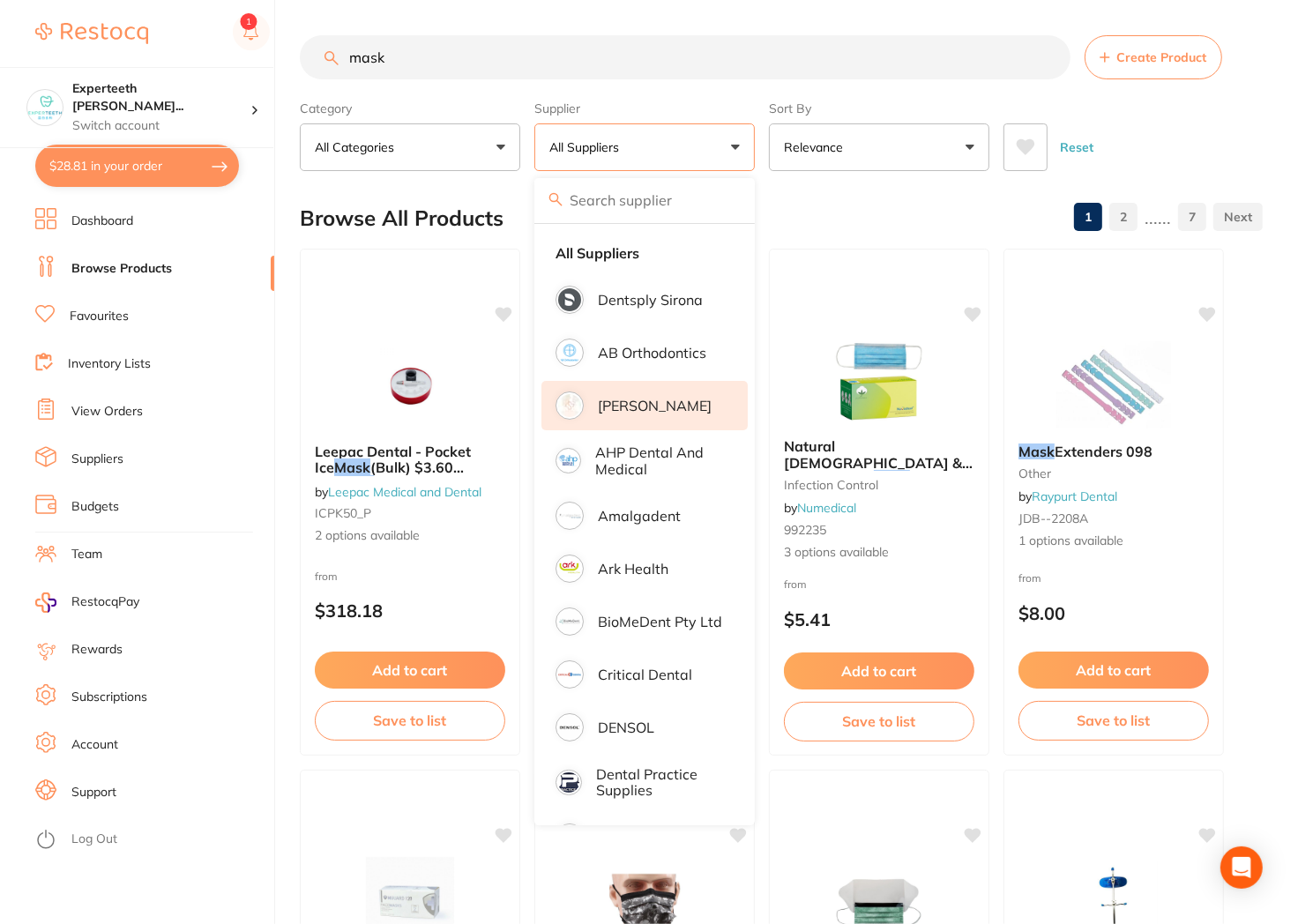
click at [646, 399] on p "[PERSON_NAME]" at bounding box center [654, 405] width 114 height 16
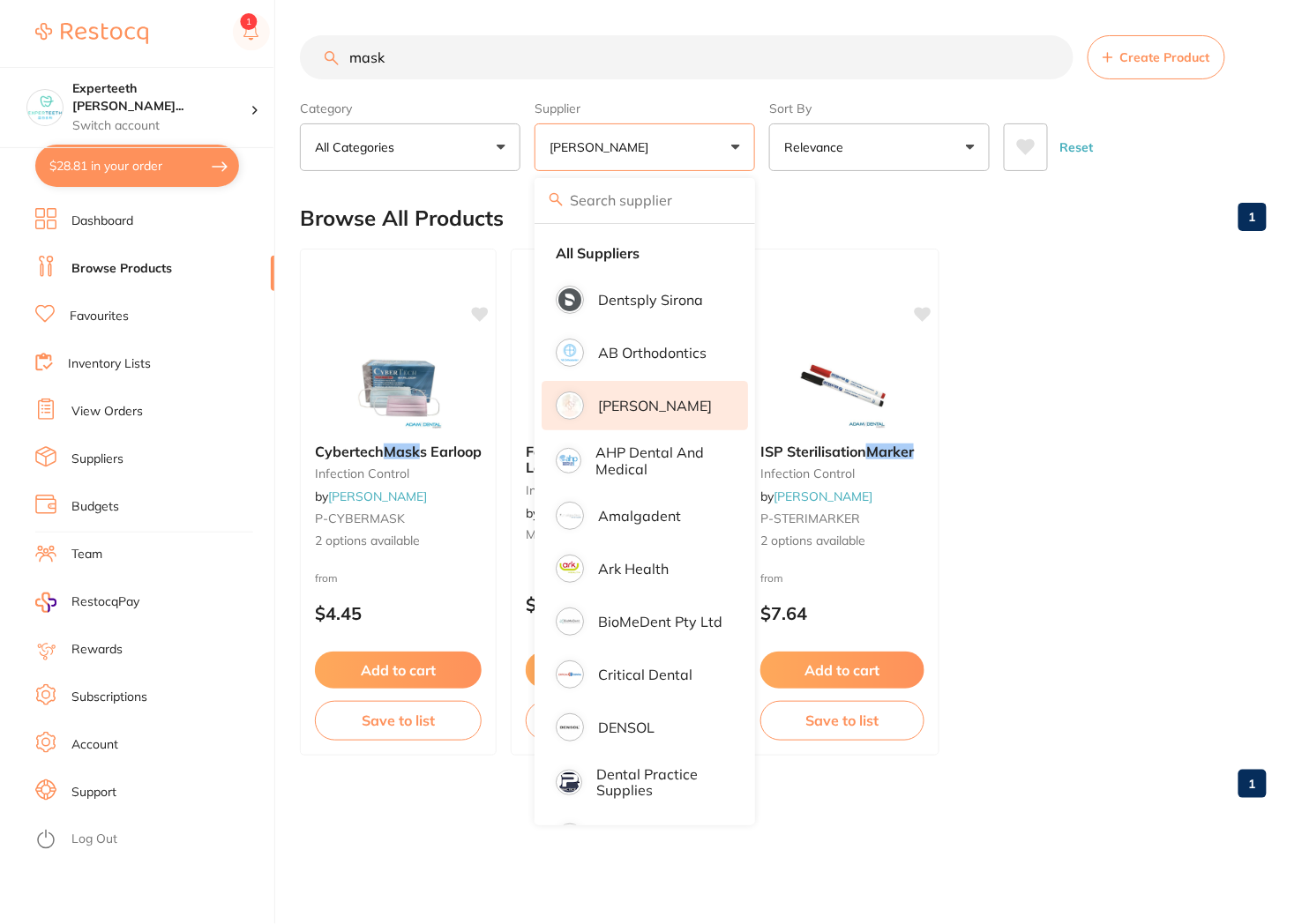
click at [1103, 410] on ul "Cybertech Mask s Earloop infection control by Adam Dental P-CYBERMASK 2 options…" at bounding box center [783, 502] width 967 height 507
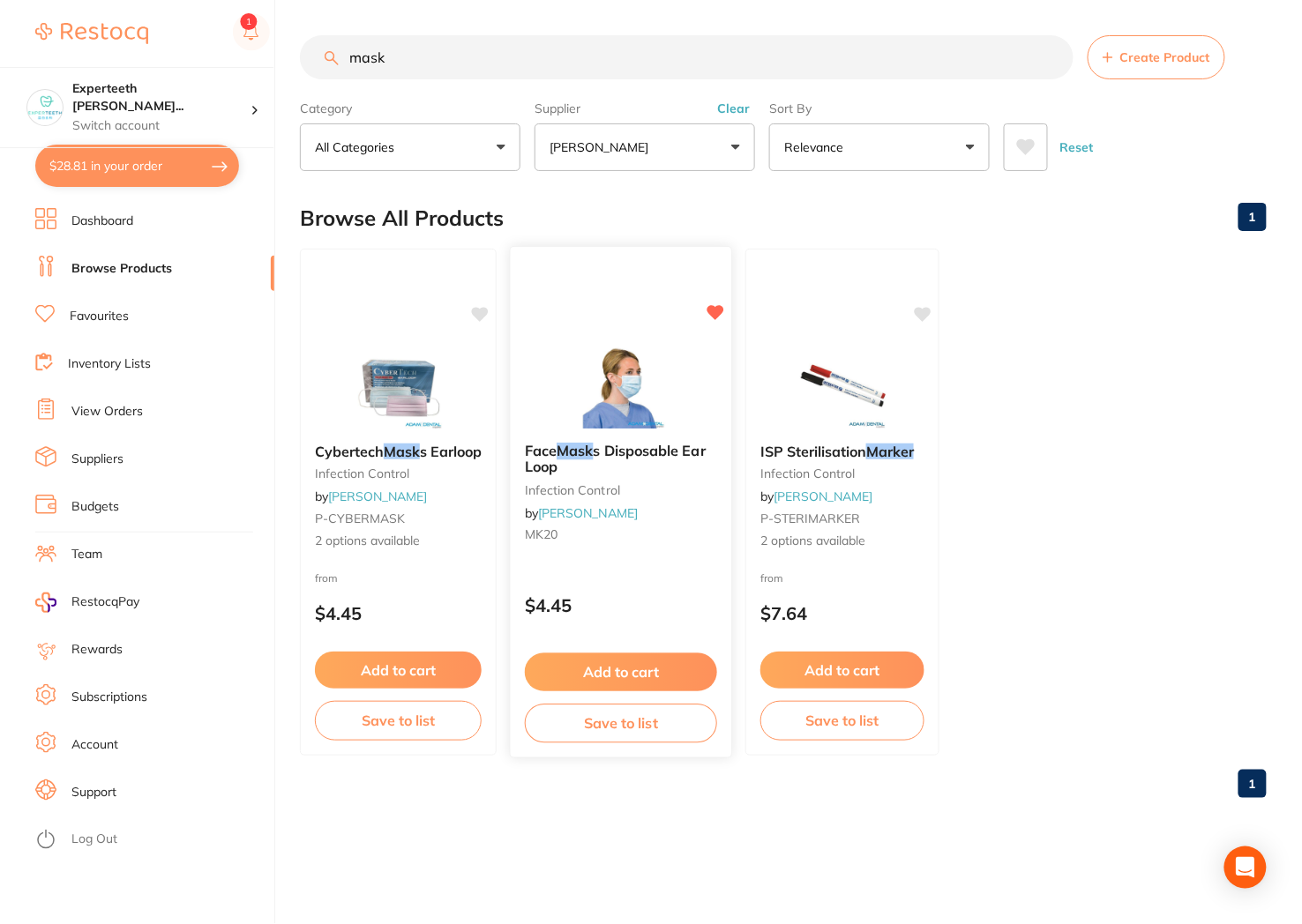
click at [658, 375] on img at bounding box center [620, 383] width 116 height 89
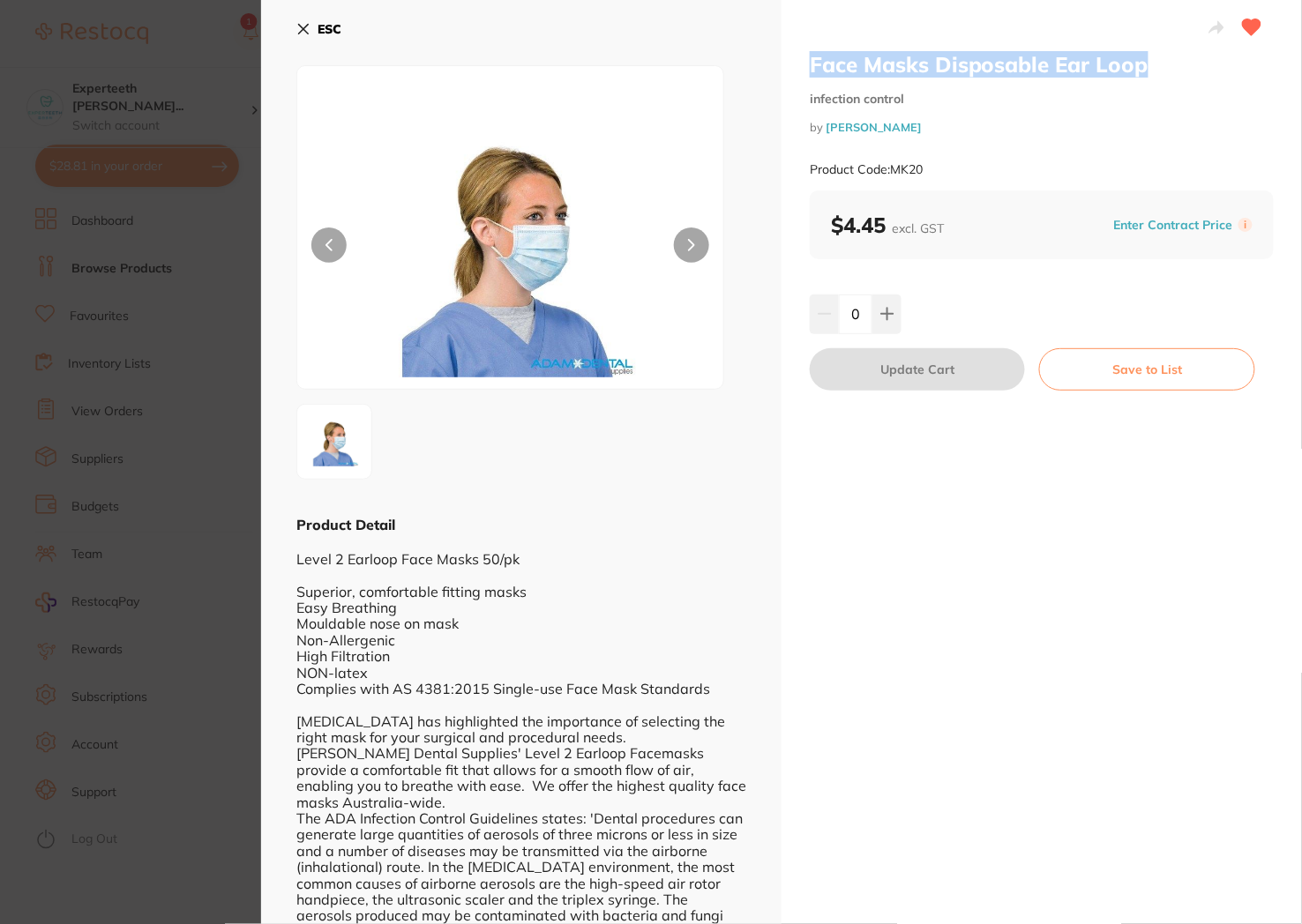
drag, startPoint x: 1185, startPoint y: 66, endPoint x: 797, endPoint y: 68, distance: 388.0
click at [797, 68] on div "Face Masks Disposable Ear Loop infection control by Adam Dental Product Code: M…" at bounding box center [1041, 509] width 520 height 1019
copy h2 "Face Masks Disposable Ear Loop"
drag, startPoint x: 958, startPoint y: 174, endPoint x: 894, endPoint y: 171, distance: 64.1
click at [894, 171] on div "Product Code: MK20" at bounding box center [1041, 170] width 464 height 43
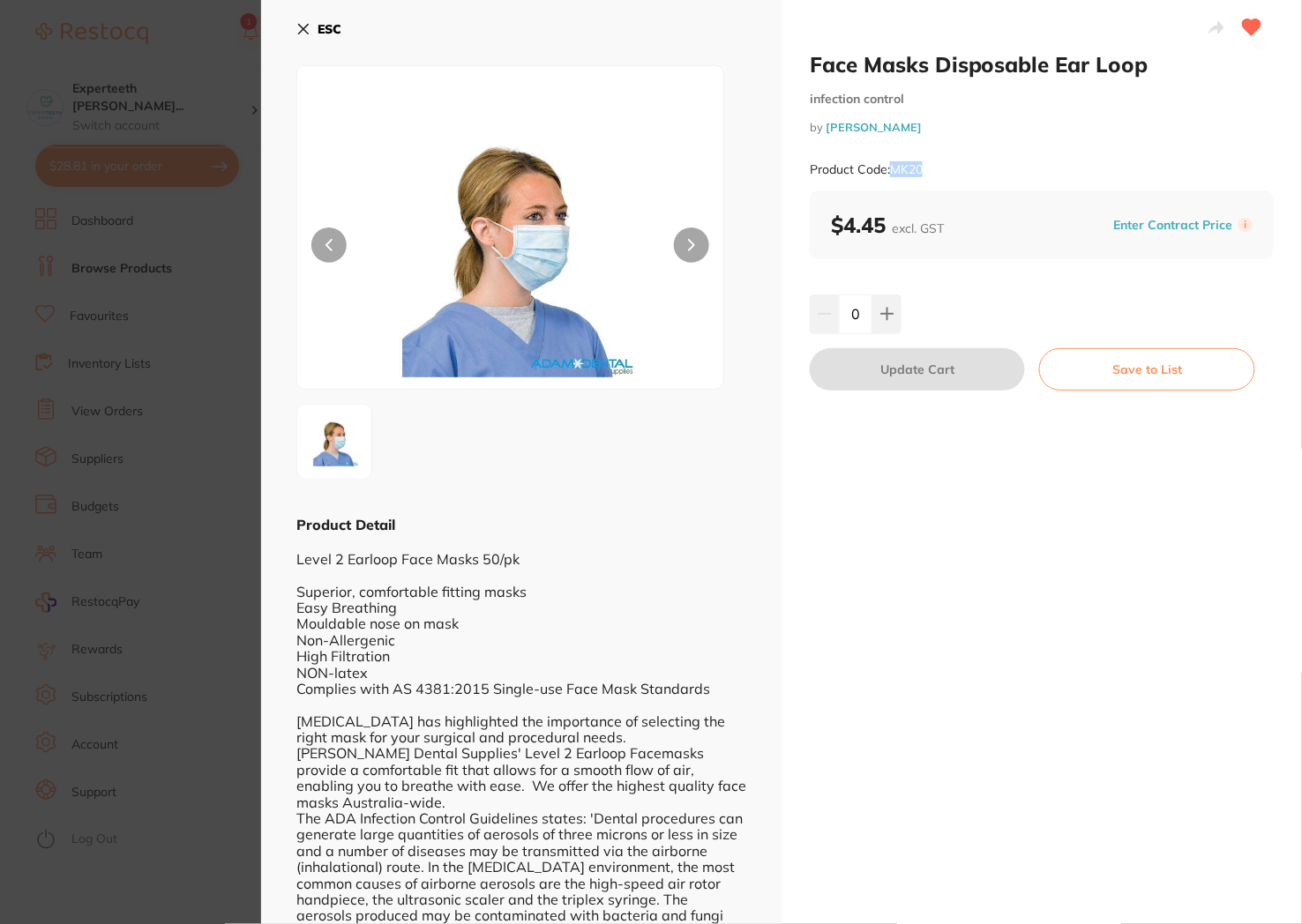
copy small "MK20"
click at [163, 428] on section "Face Masks Disposable Ear Loop infection control by Adam Dental Product Code: M…" at bounding box center [651, 462] width 1302 height 924
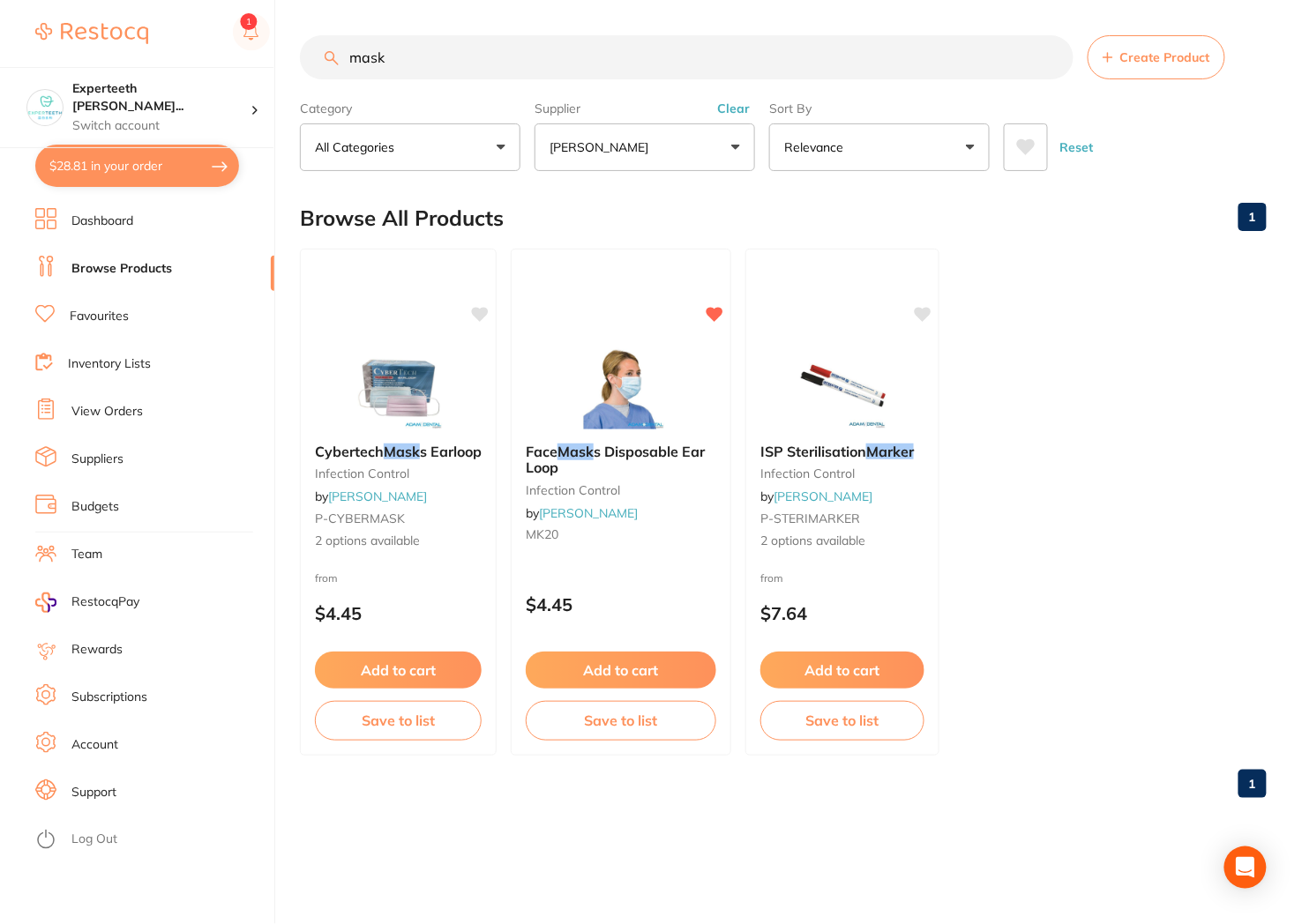
drag, startPoint x: 442, startPoint y: 40, endPoint x: 192, endPoint y: 5, distance: 252.4
click at [204, 12] on div "$28.81 Experteeth Eastwood Wes... Switch account Experteeth Eastwood West $28.8…" at bounding box center [651, 462] width 1302 height 924
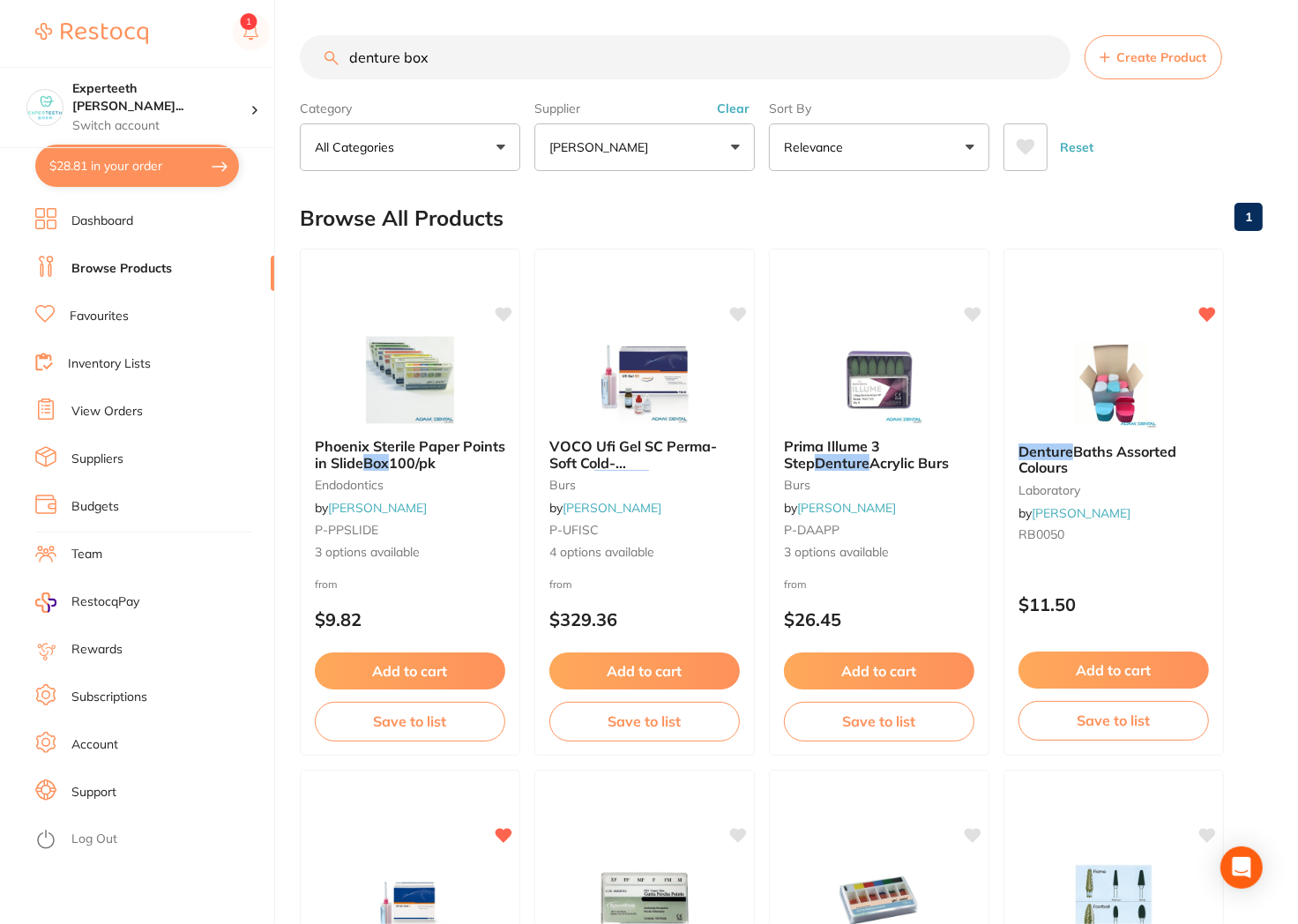
click at [631, 161] on button "[PERSON_NAME]" at bounding box center [645, 147] width 220 height 47
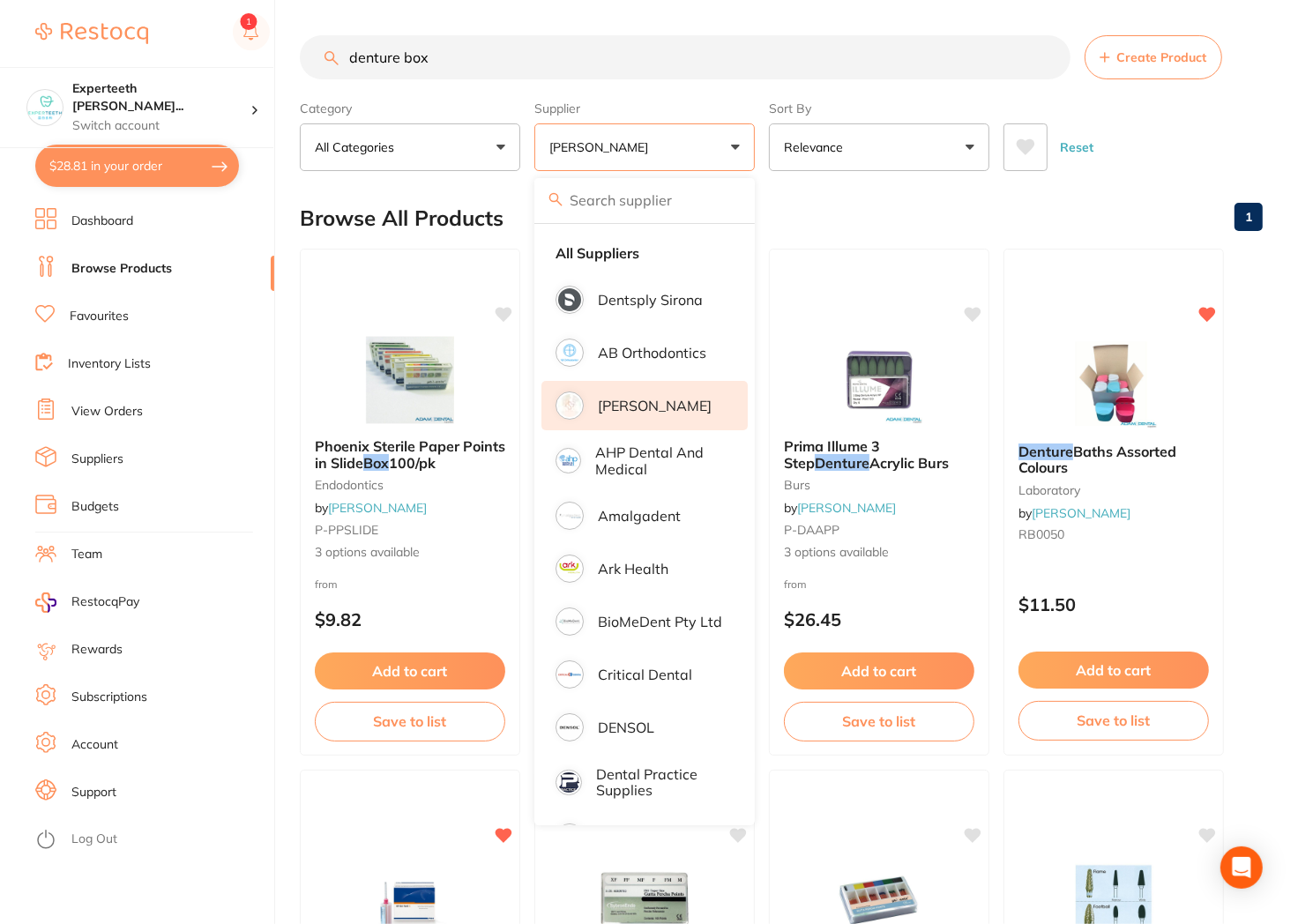
click at [633, 397] on p "[PERSON_NAME]" at bounding box center [654, 405] width 114 height 16
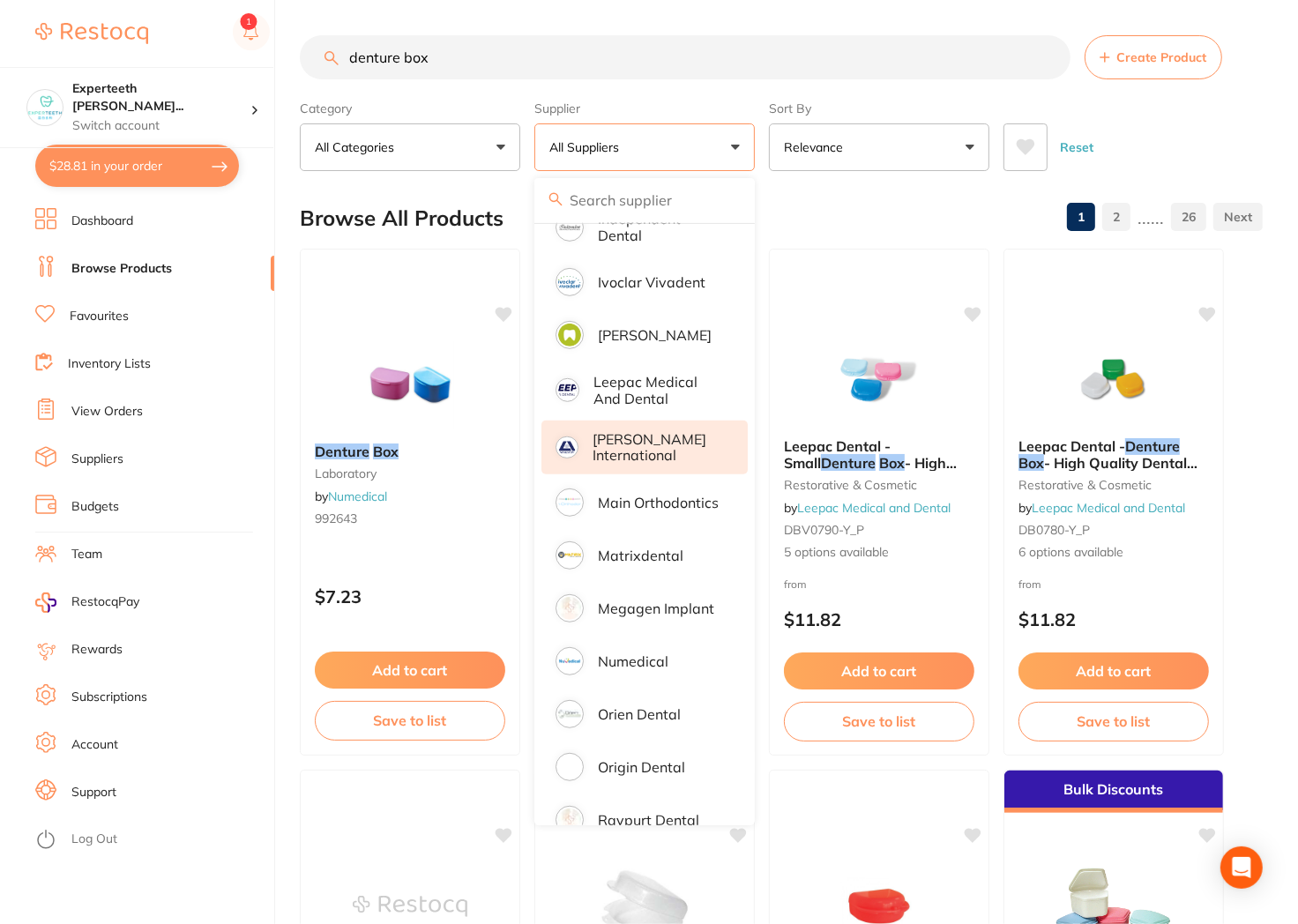
scroll to position [979, 0]
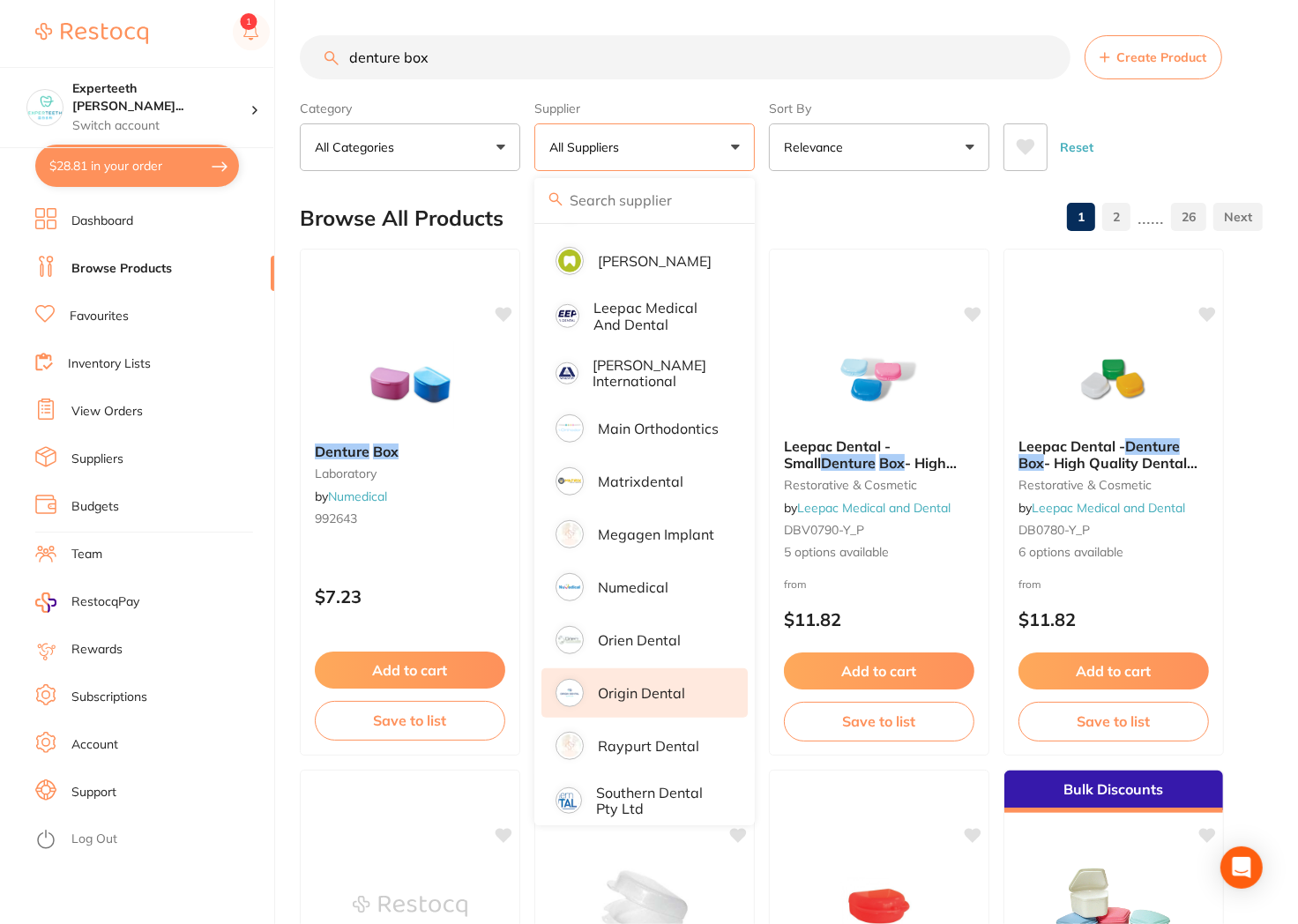
click at [658, 685] on p "Origin Dental" at bounding box center [642, 693] width 87 height 16
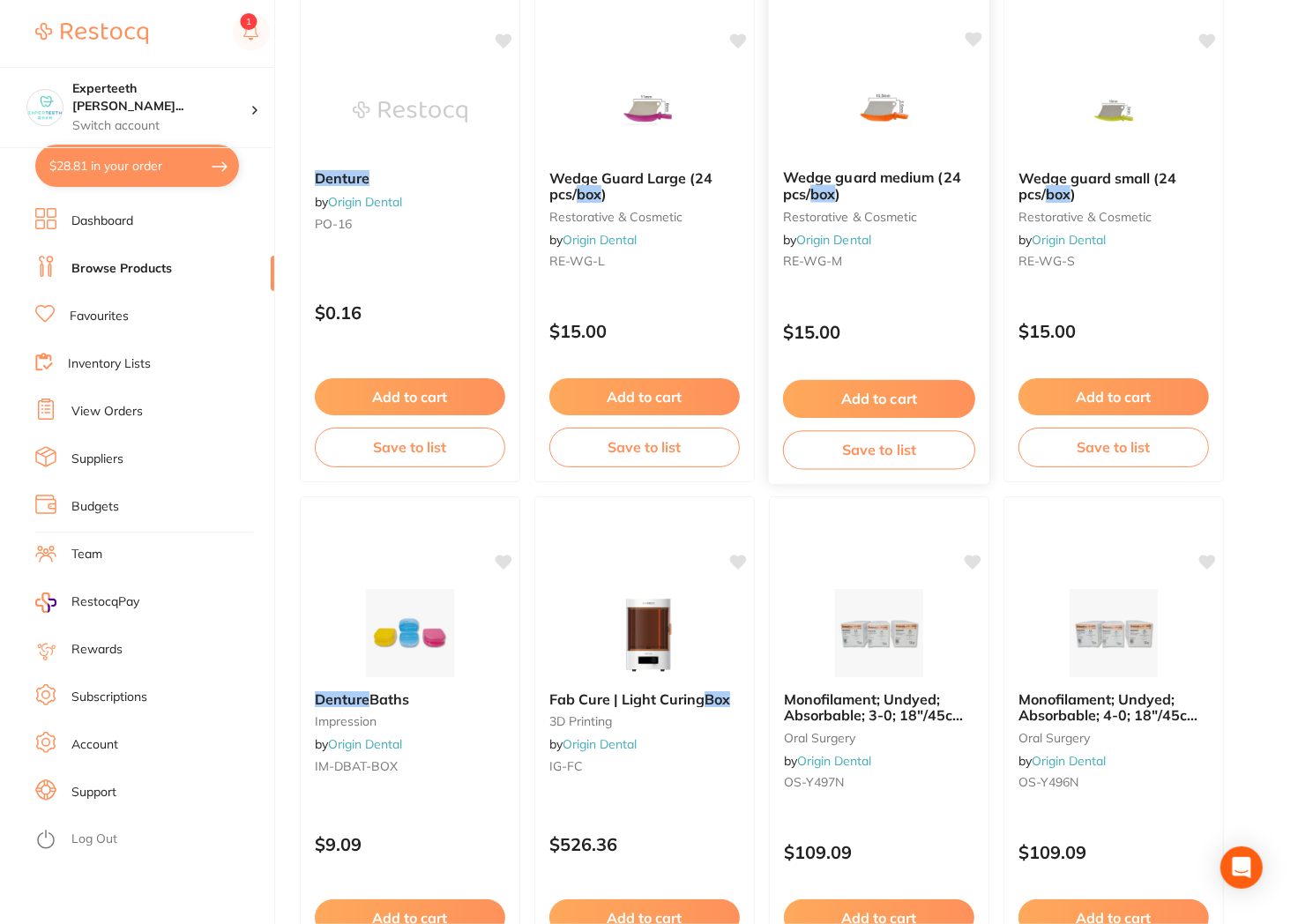
scroll to position [294, 0]
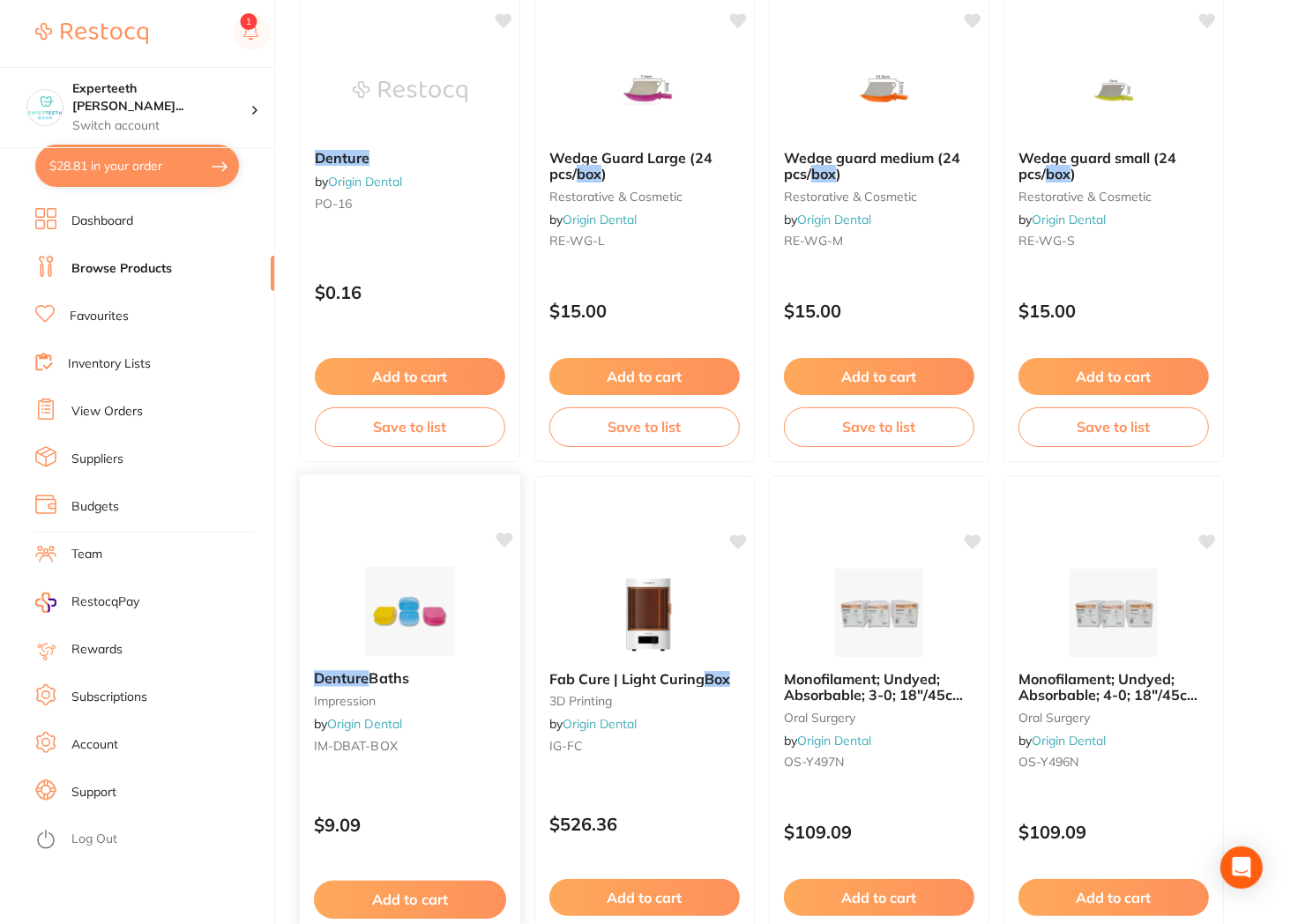
click at [402, 632] on img at bounding box center [409, 612] width 116 height 89
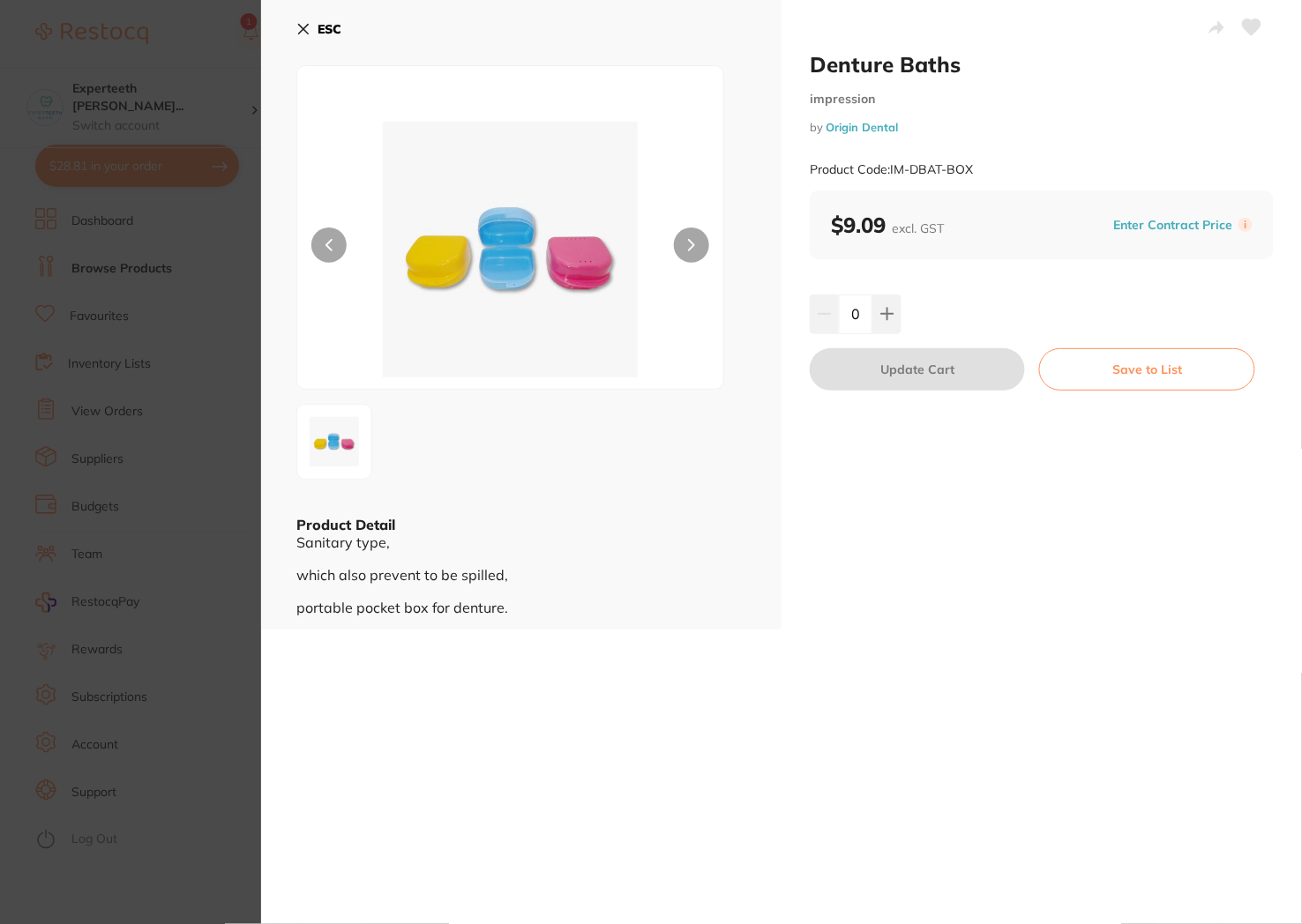
click at [677, 230] on div at bounding box center [510, 227] width 428 height 324
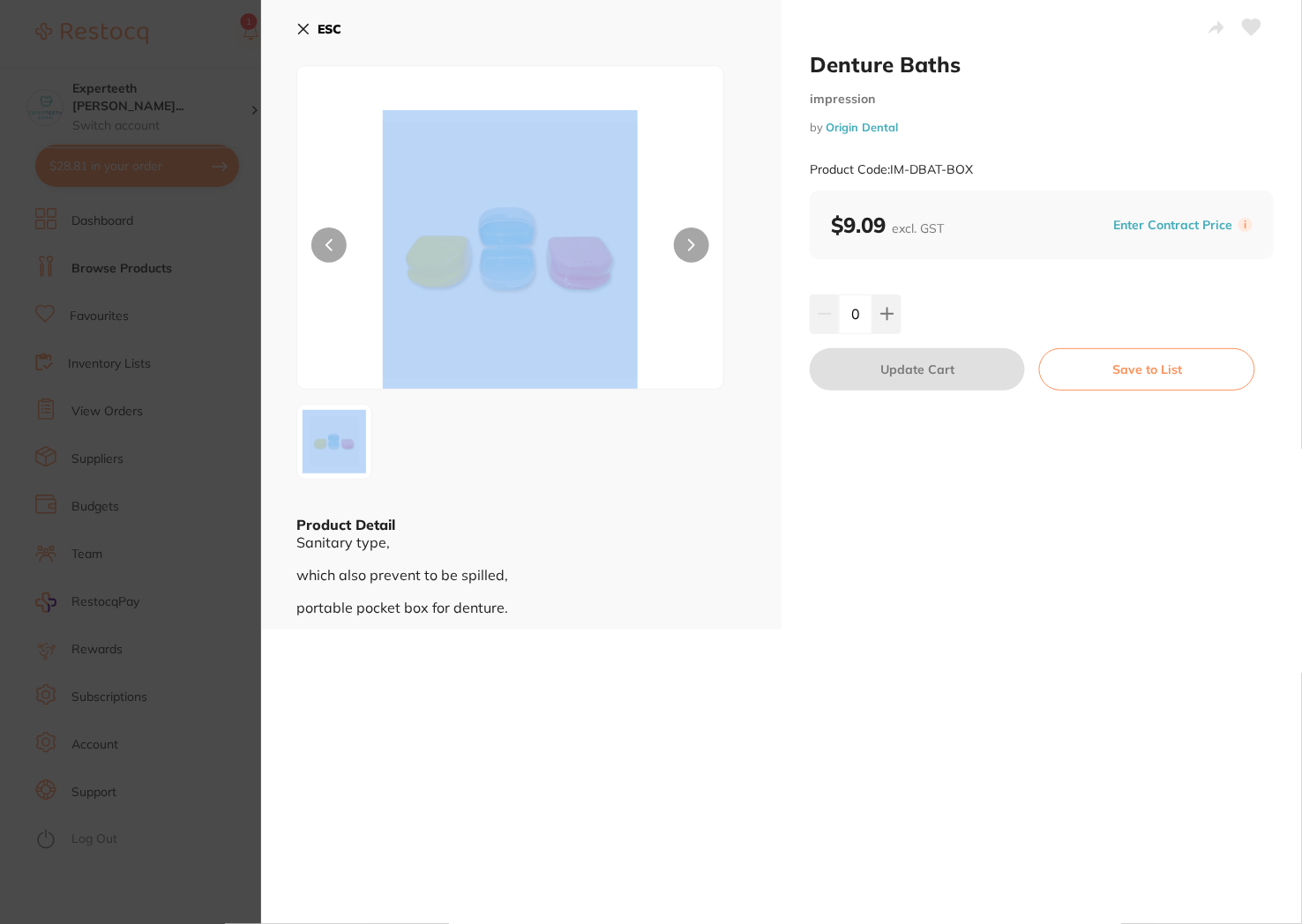
click at [689, 232] on button at bounding box center [691, 245] width 36 height 36
click at [689, 235] on button at bounding box center [691, 245] width 36 height 36
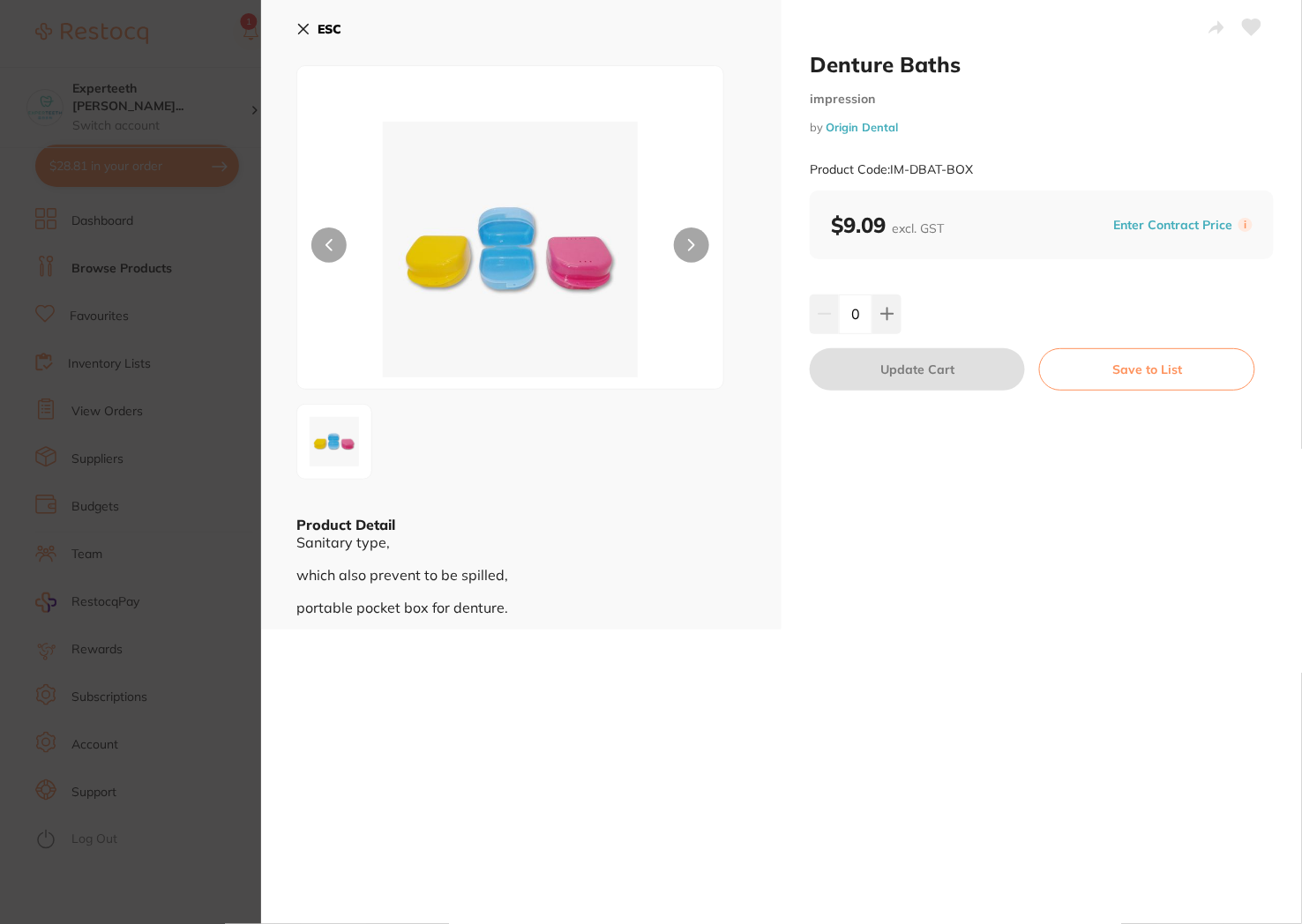
click at [492, 649] on div "Denture Baths impression by Origin Dental Product Code: IM-DBAT-BOX ESC Product…" at bounding box center [781, 462] width 1040 height 924
click at [306, 21] on button "ESC" at bounding box center [318, 29] width 44 height 30
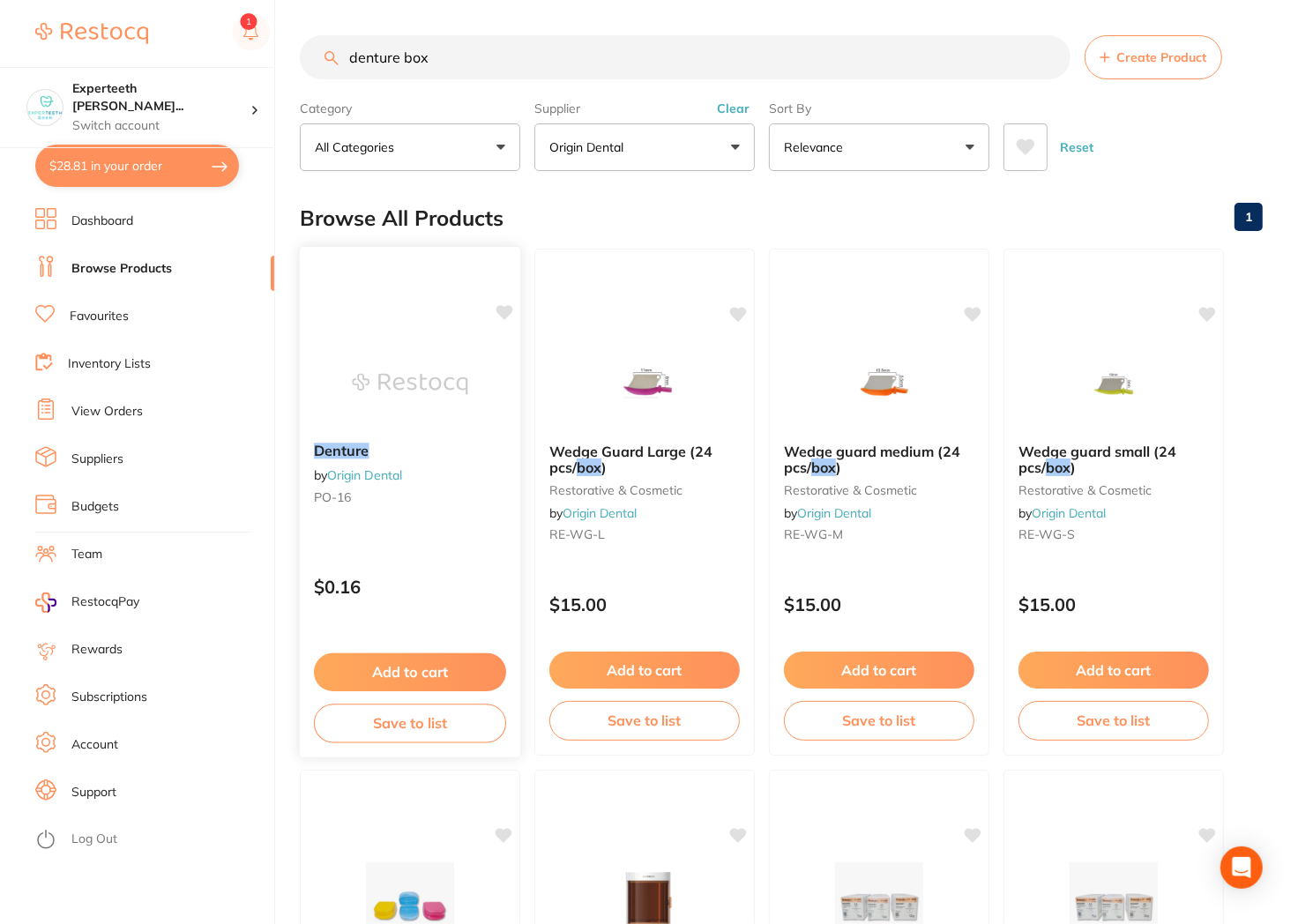
click at [398, 347] on img at bounding box center [409, 383] width 116 height 89
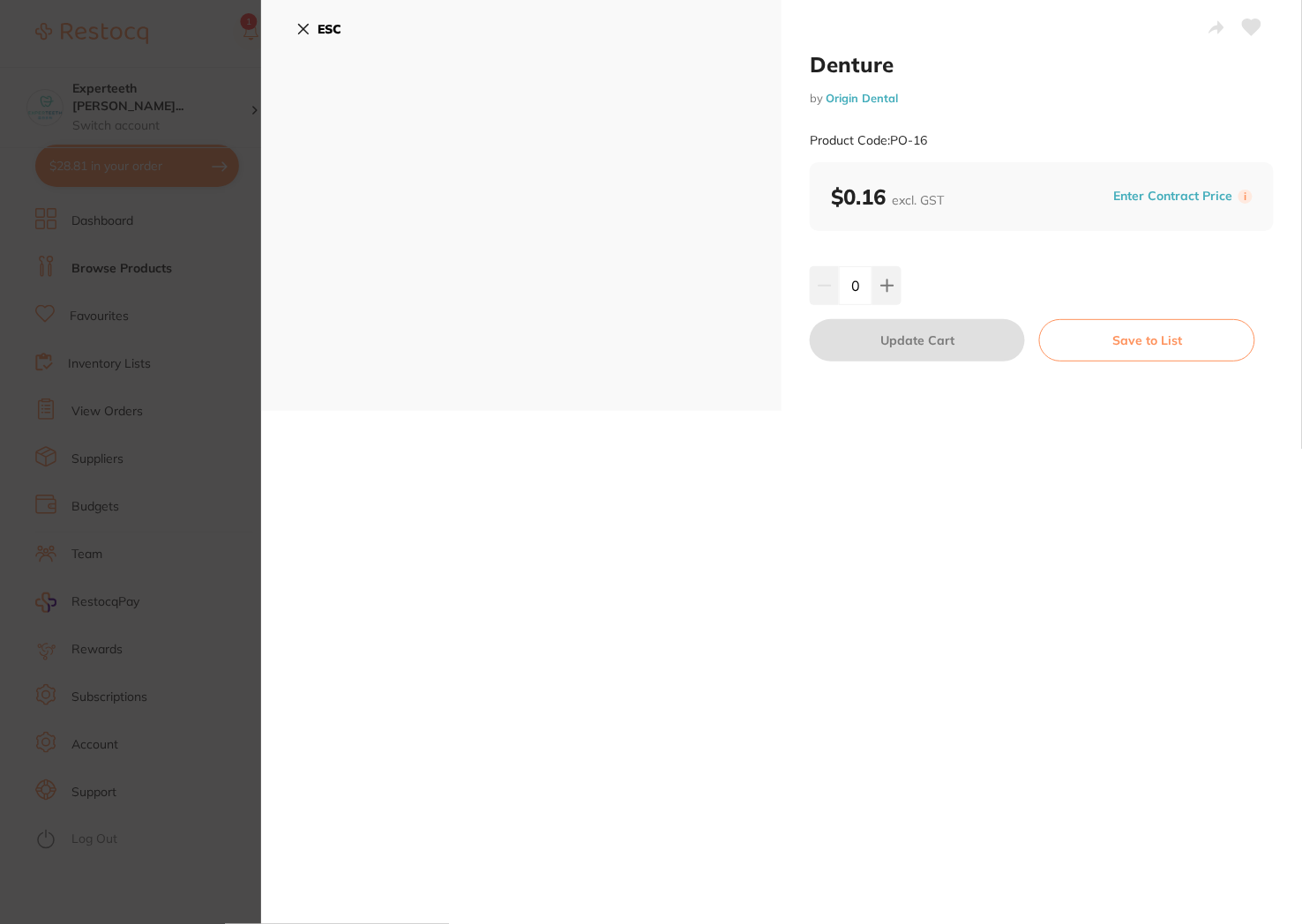
click at [195, 301] on section "Denture by Origin Dental Product Code: PO-16 ESC Denture by Origin Dental Produ…" at bounding box center [651, 462] width 1302 height 924
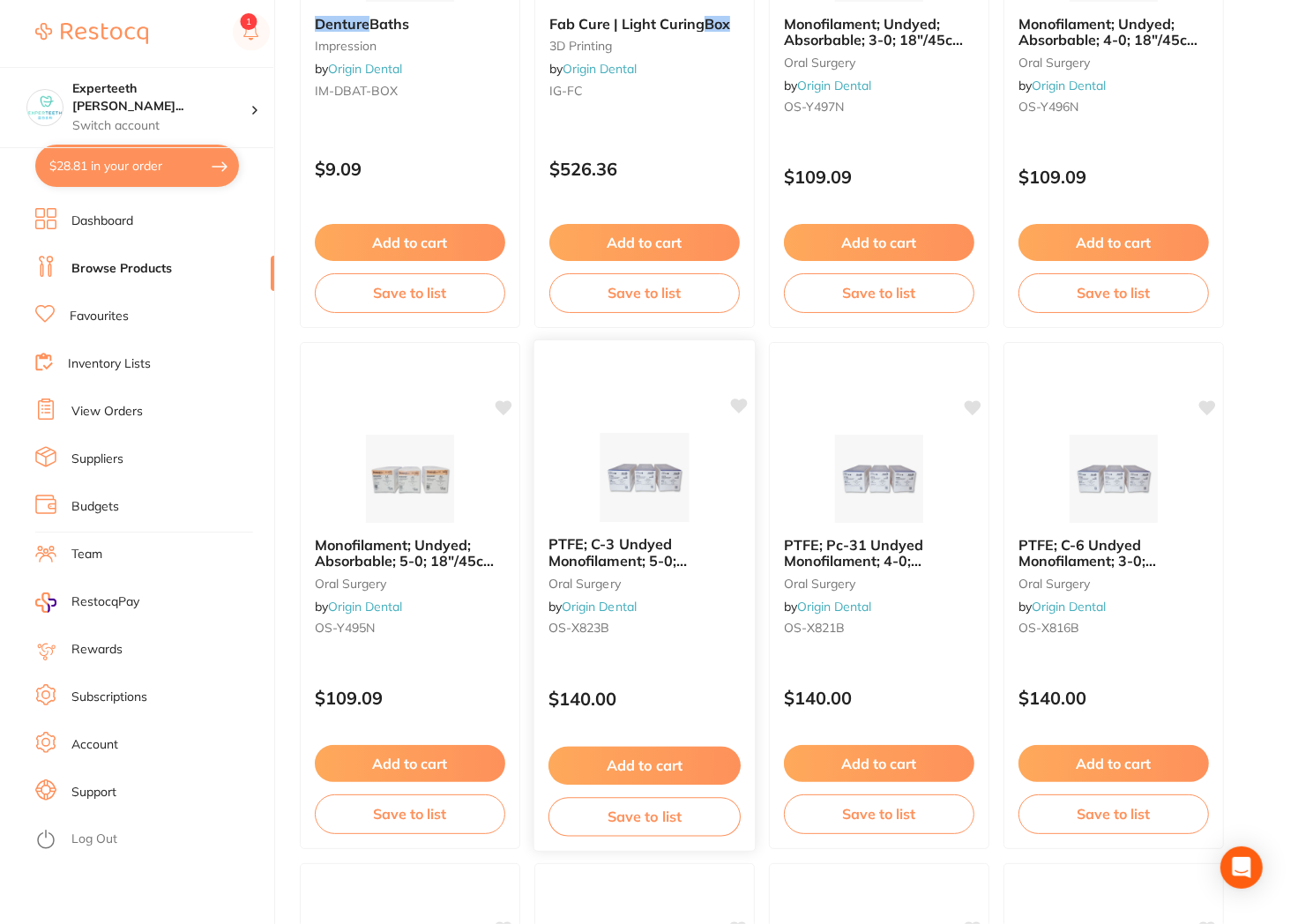
scroll to position [665, 0]
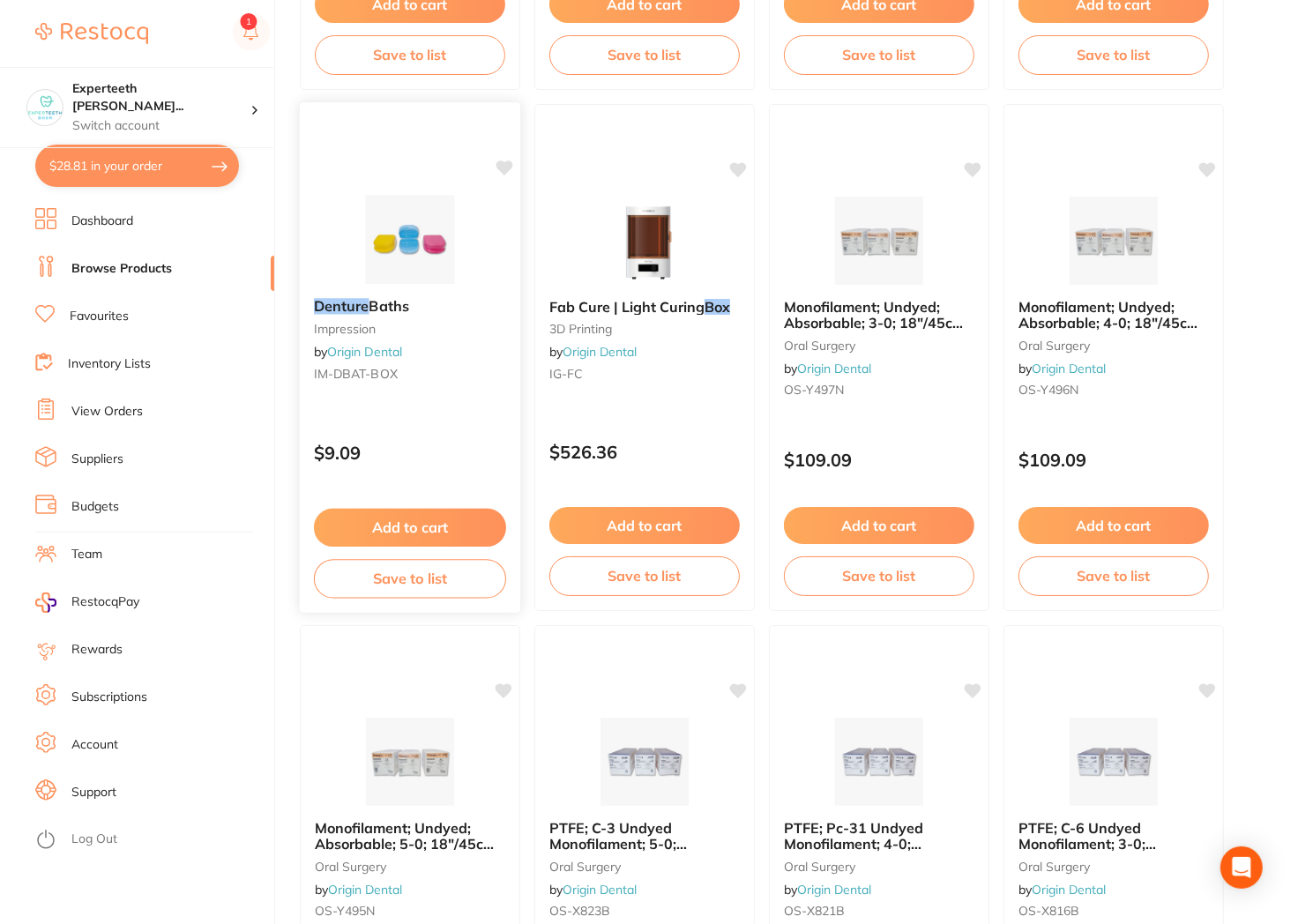
click at [448, 225] on img at bounding box center [409, 239] width 116 height 89
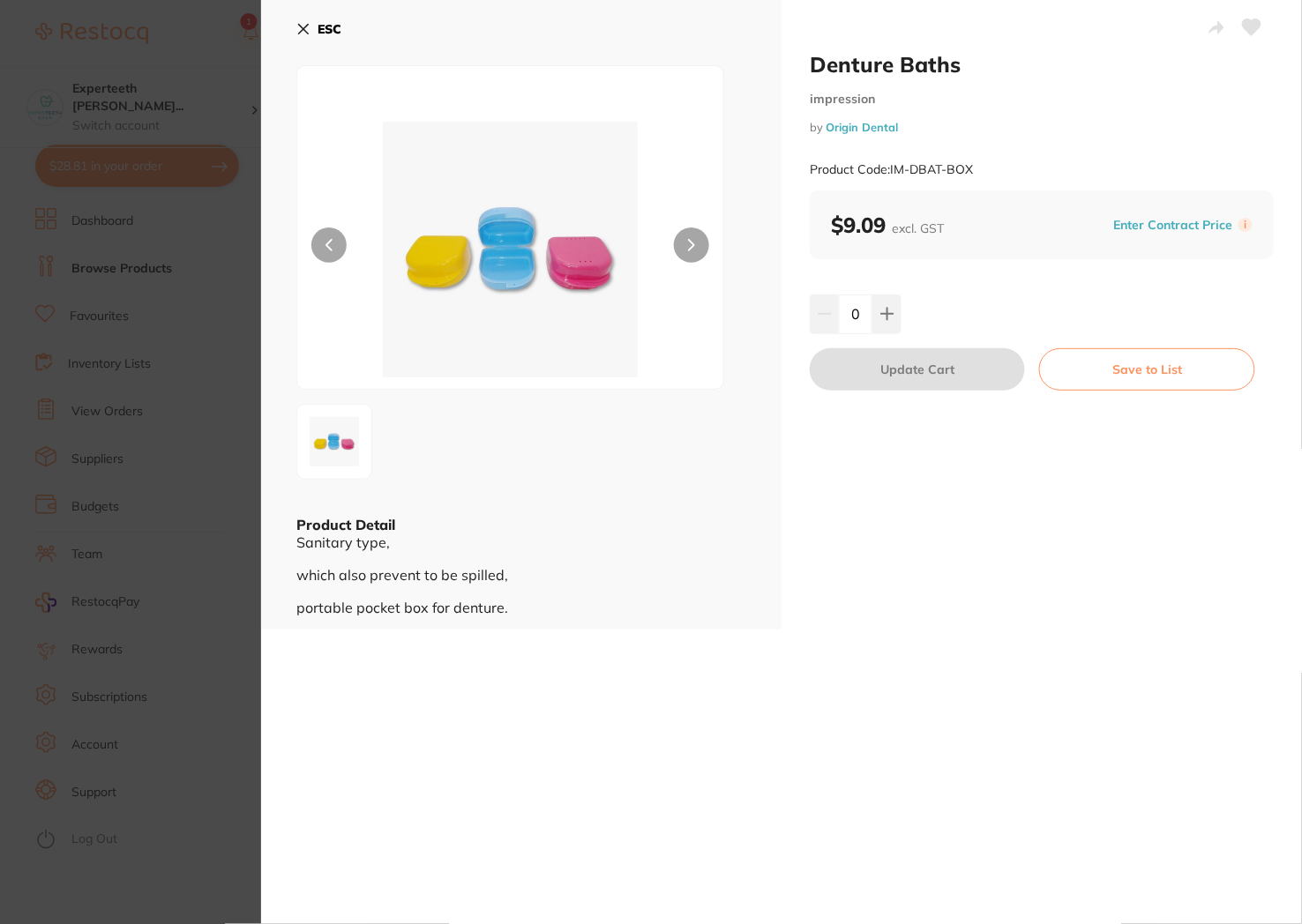
click at [196, 320] on section "Denture Baths impression by Origin Dental Product Code: IM-DBAT-BOX ESC Product…" at bounding box center [651, 462] width 1302 height 924
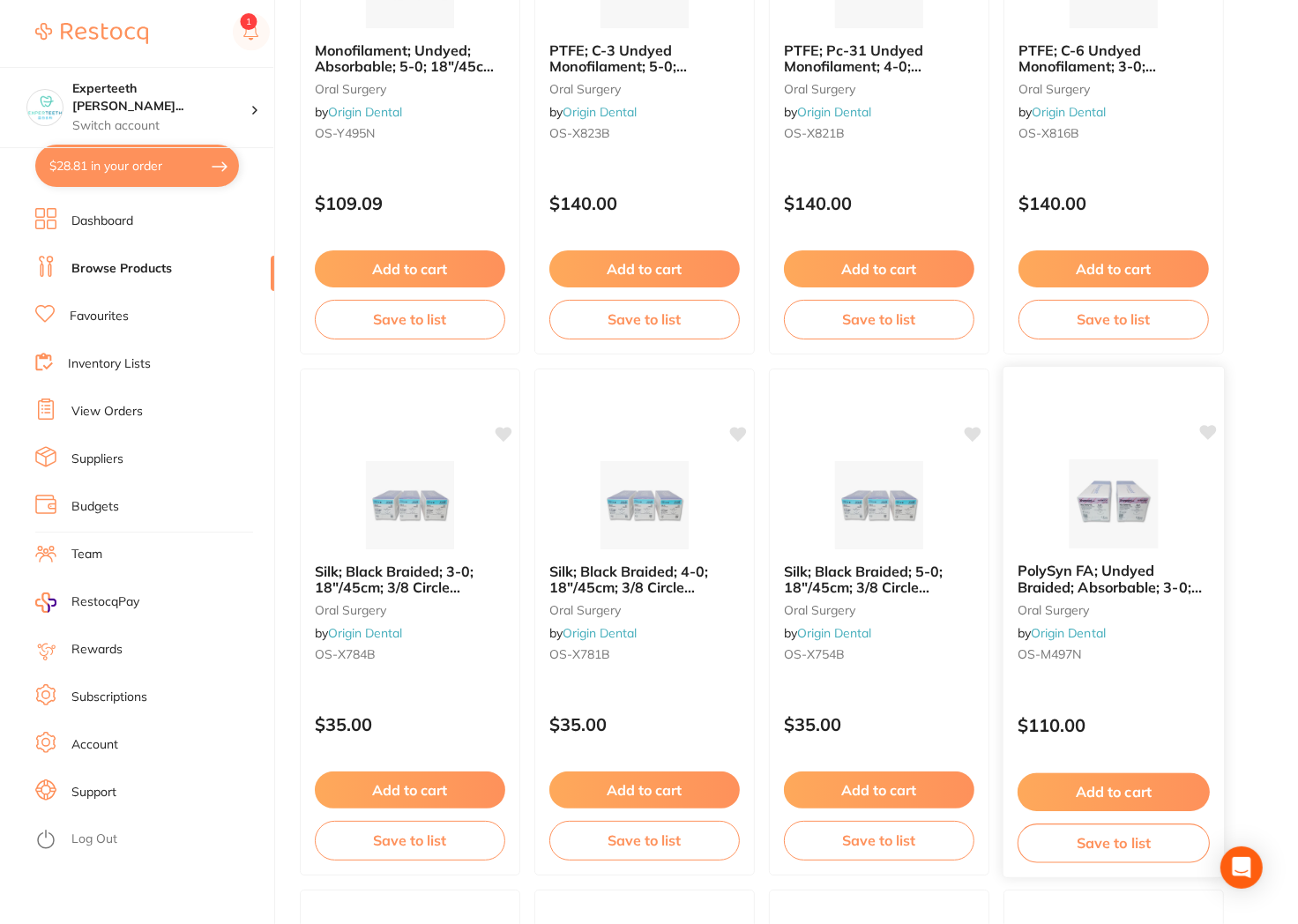
scroll to position [1742, 0]
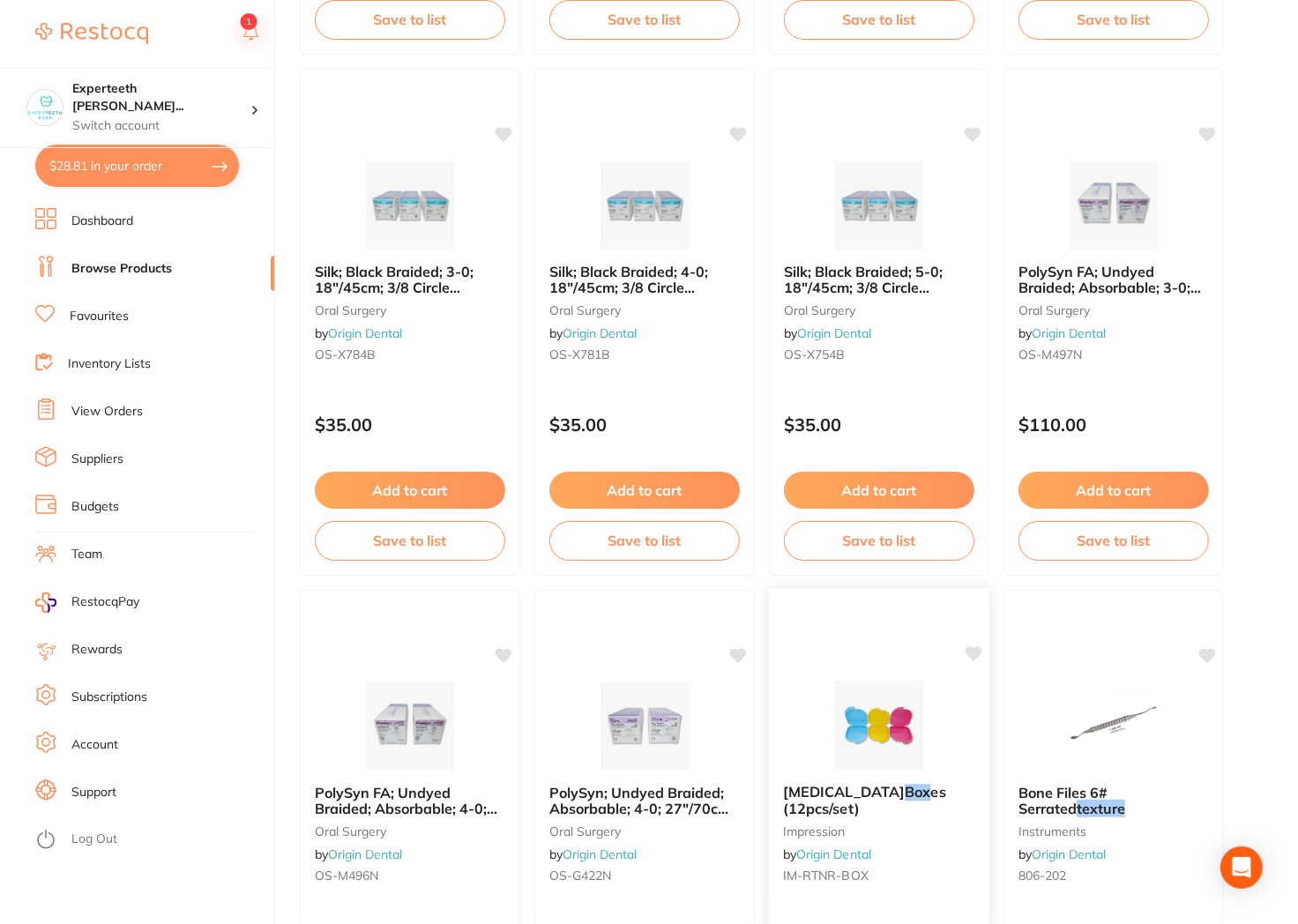
click at [878, 685] on img at bounding box center [878, 725] width 116 height 89
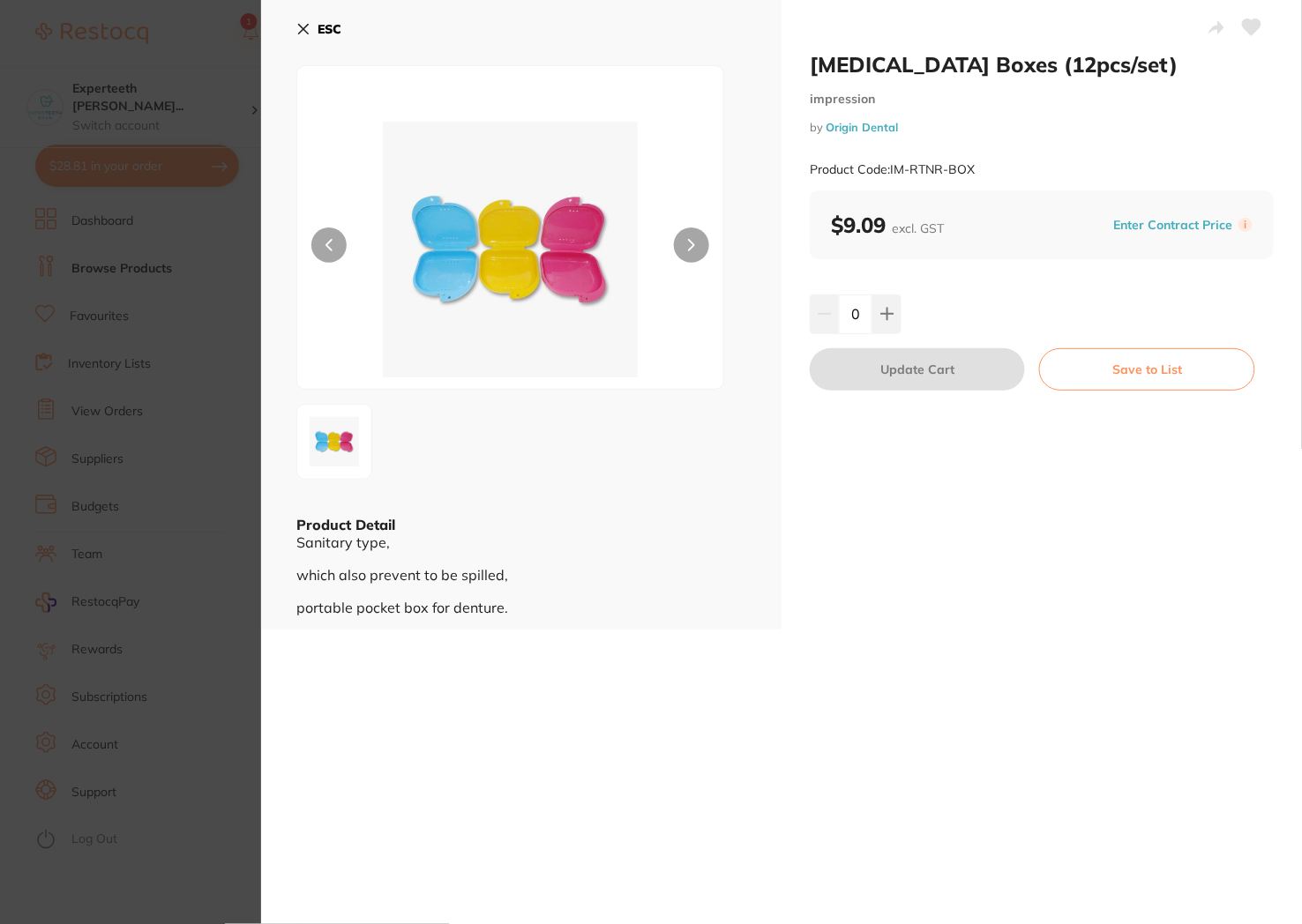
click at [127, 469] on section "[MEDICAL_DATA] Boxes (12pcs/set) impression by Origin Dental Product Code: IM-R…" at bounding box center [651, 462] width 1302 height 924
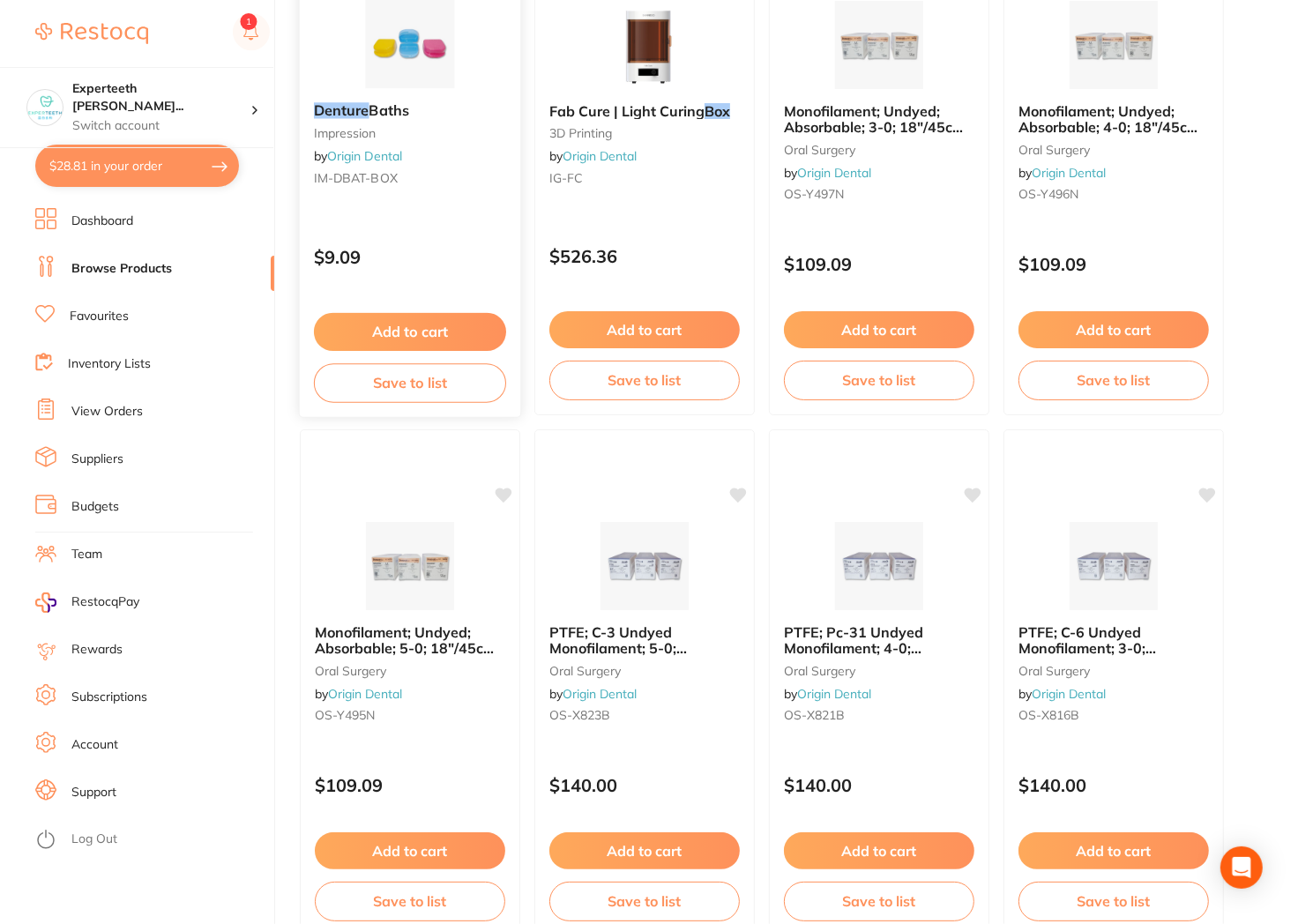
scroll to position [665, 0]
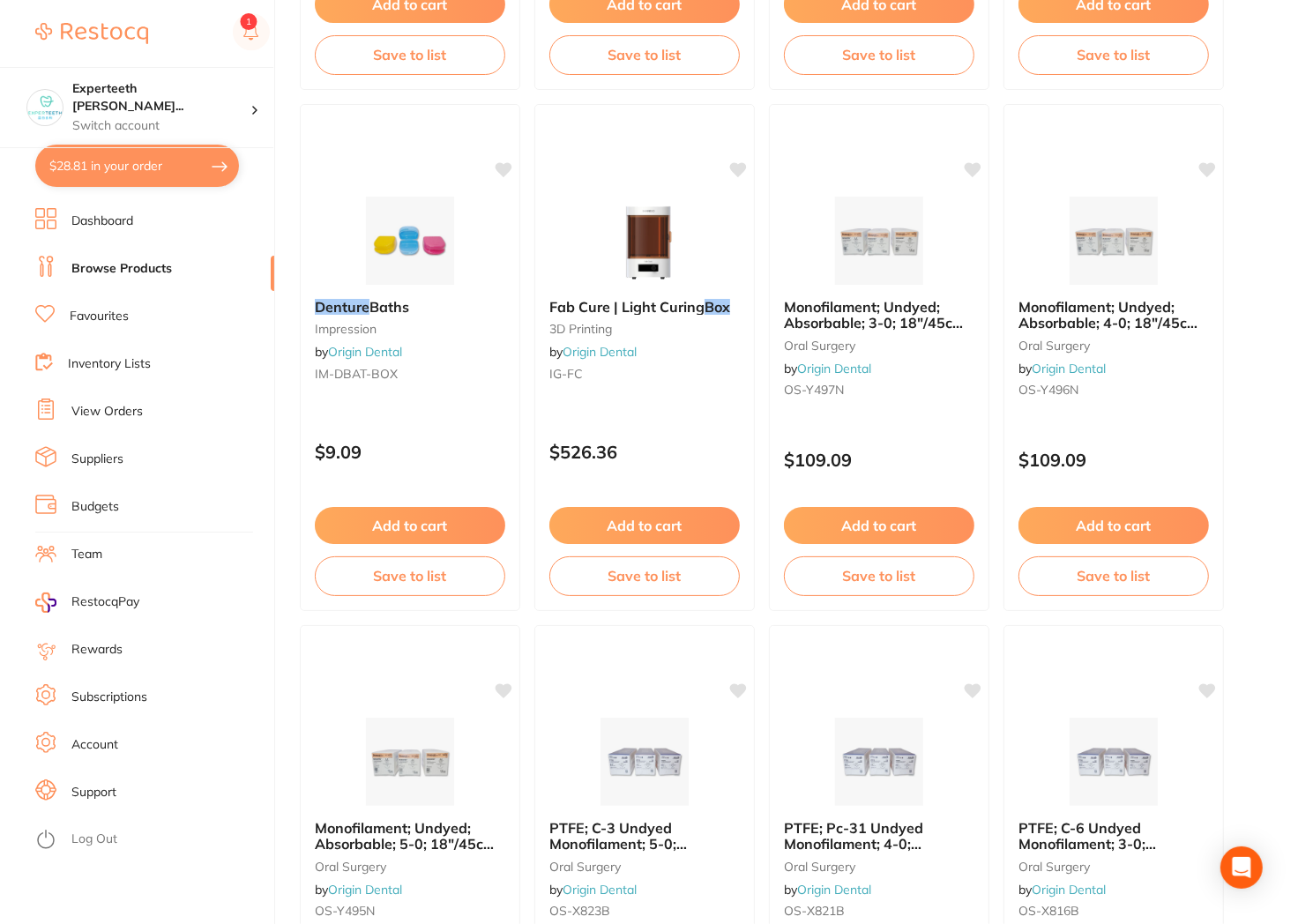
click at [414, 267] on img at bounding box center [410, 240] width 115 height 88
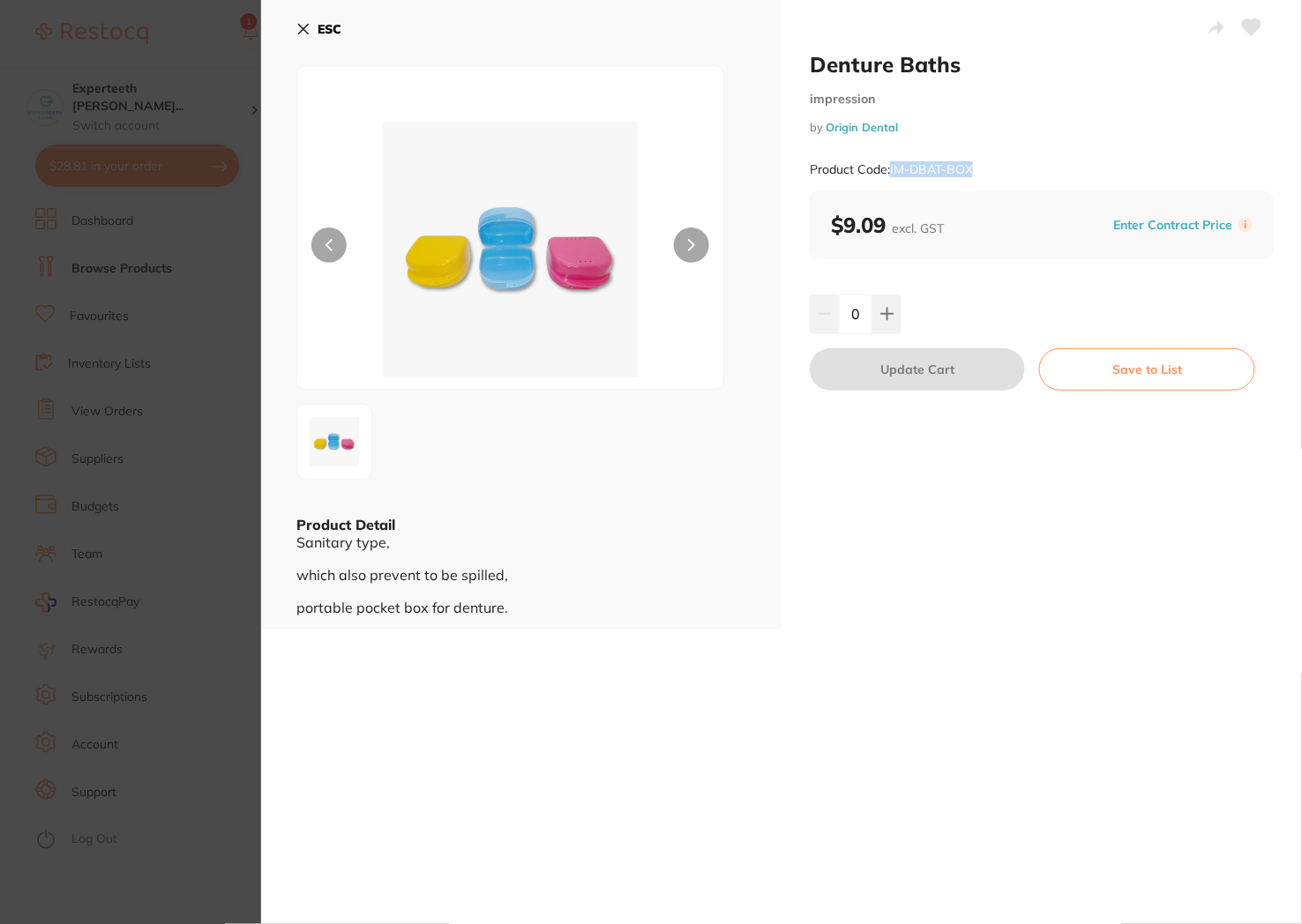
drag, startPoint x: 984, startPoint y: 168, endPoint x: 891, endPoint y: 167, distance: 93.0
click at [891, 167] on div "Product Code: IM-DBAT-BOX" at bounding box center [1041, 170] width 464 height 43
copy small "IM-DBAT-BOX"
click at [240, 557] on section "Denture Baths impression by Origin Dental Product Code: IM-DBAT-BOX ESC Product…" at bounding box center [651, 462] width 1302 height 924
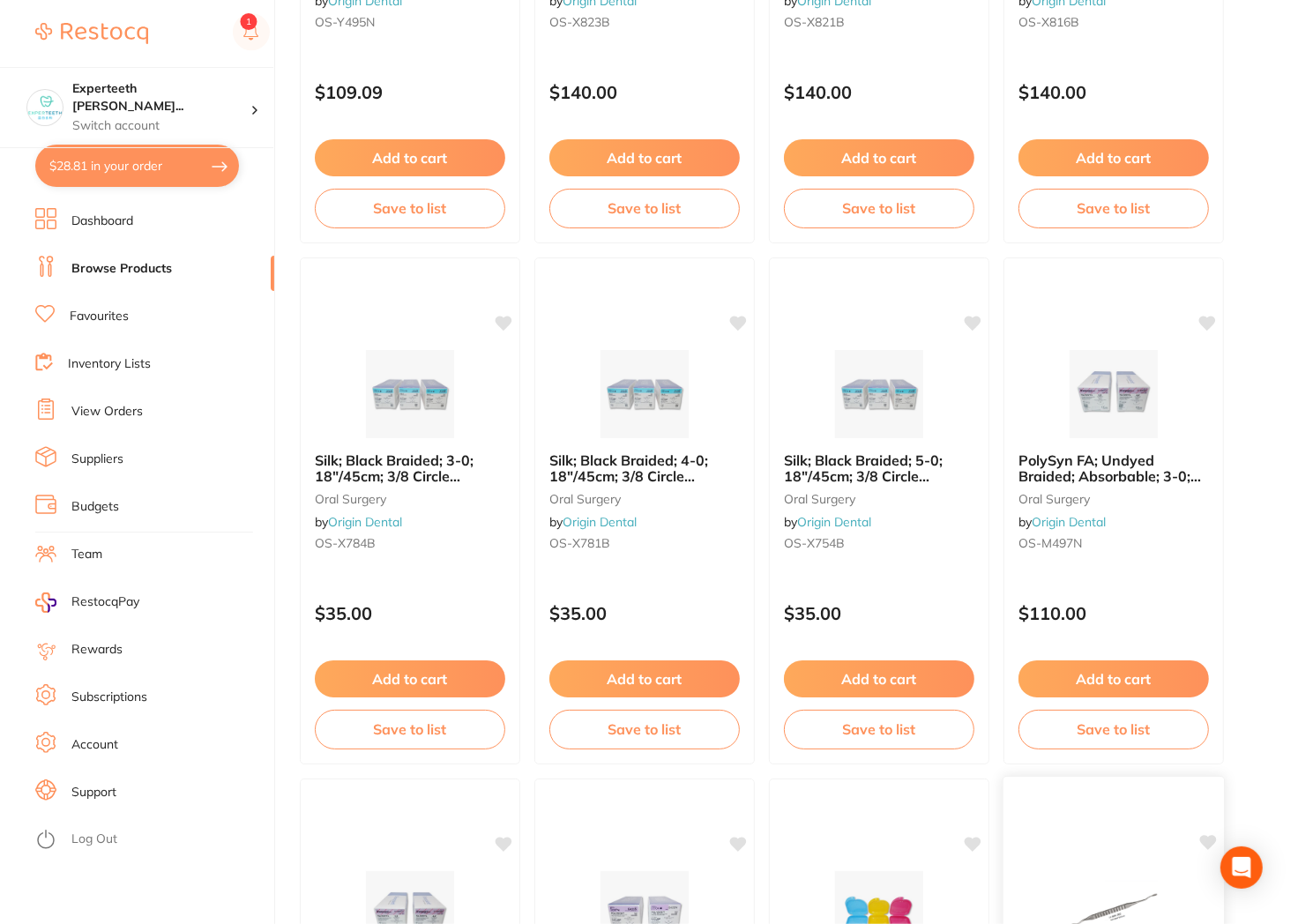
scroll to position [1840, 0]
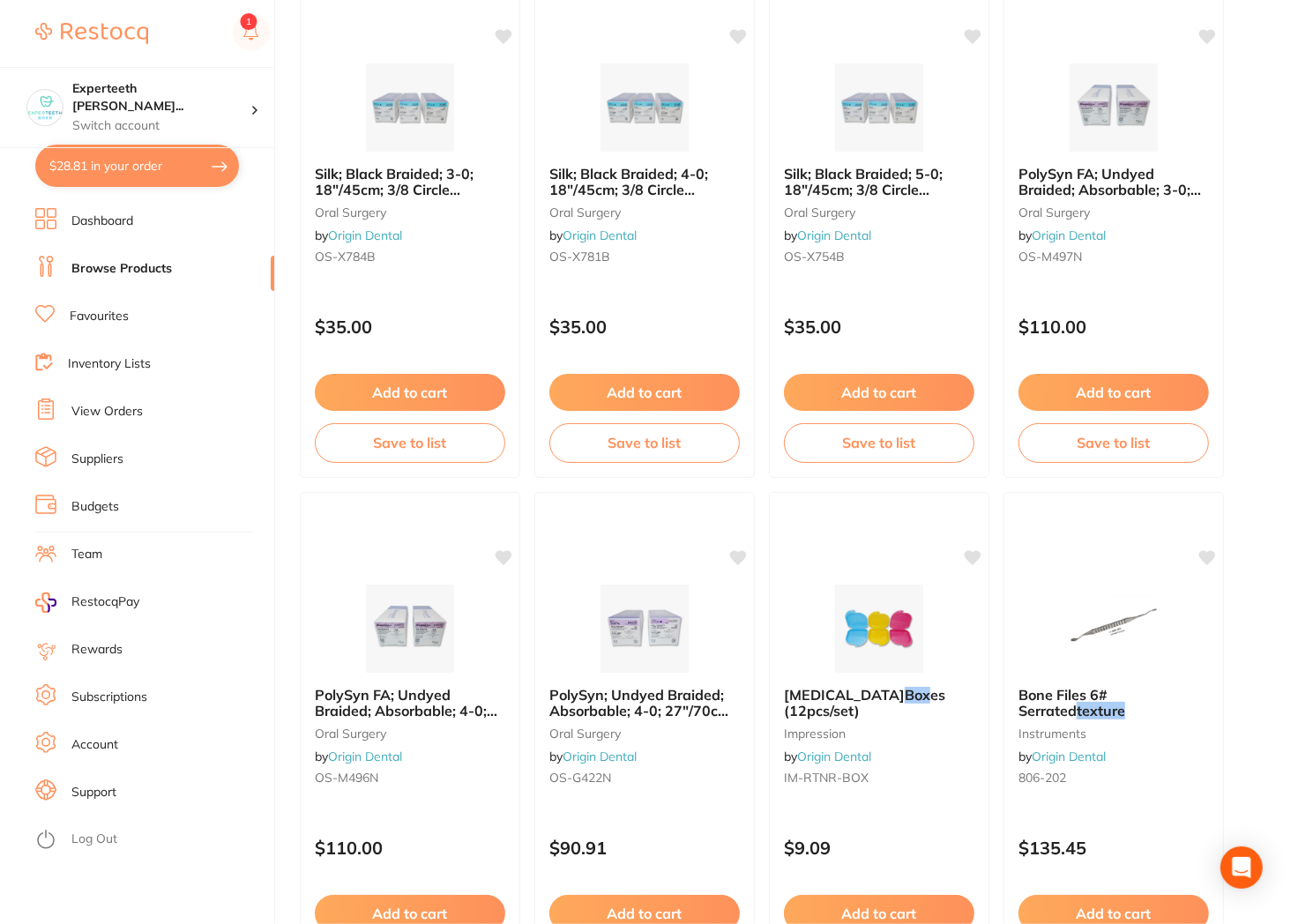
click at [865, 676] on div "Retainer Box es (12pcs/set) impression by Origin Dental IM-RTNR-BOX" at bounding box center [879, 739] width 218 height 133
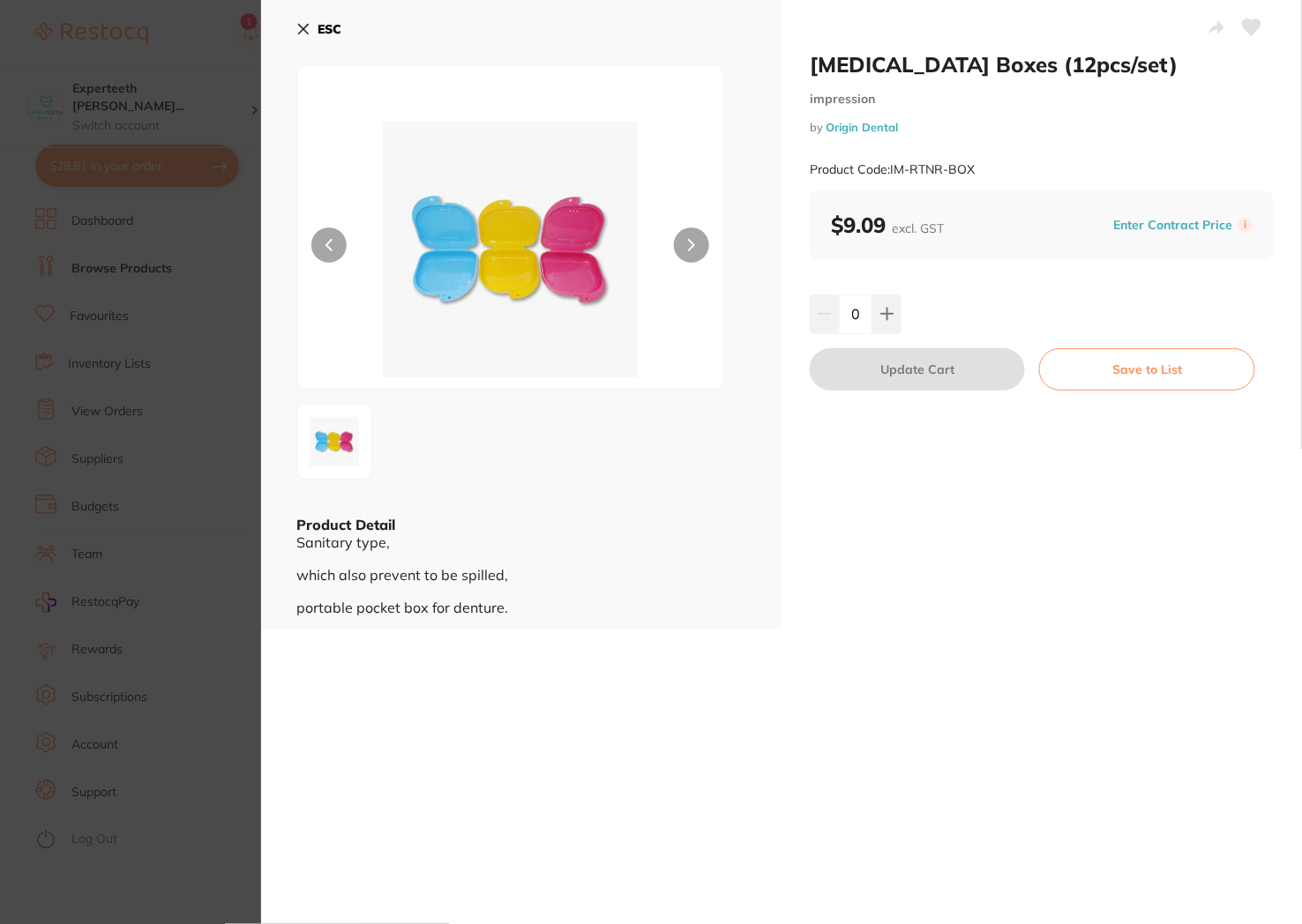
click at [866, 673] on div "[MEDICAL_DATA] Boxes (12pcs/set) impression by Origin Dental Product Code: IM-R…" at bounding box center [781, 462] width 1040 height 924
drag, startPoint x: 200, startPoint y: 249, endPoint x: 240, endPoint y: 244, distance: 40.3
click at [204, 249] on section "[MEDICAL_DATA] Boxes (12pcs/set) impression by Origin Dental Product Code: IM-R…" at bounding box center [651, 462] width 1302 height 924
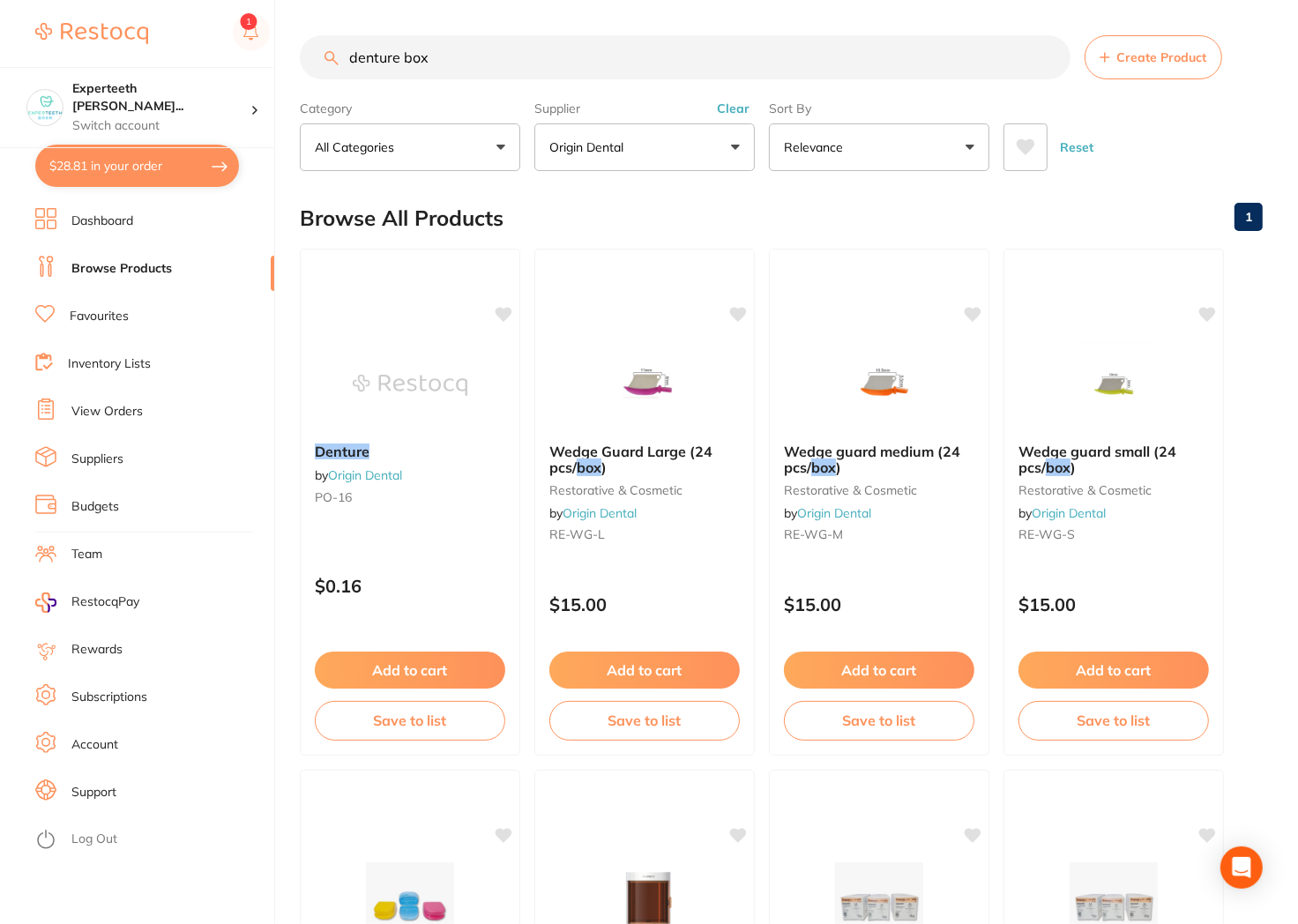
click at [586, 132] on button "Origin Dental" at bounding box center [645, 147] width 220 height 47
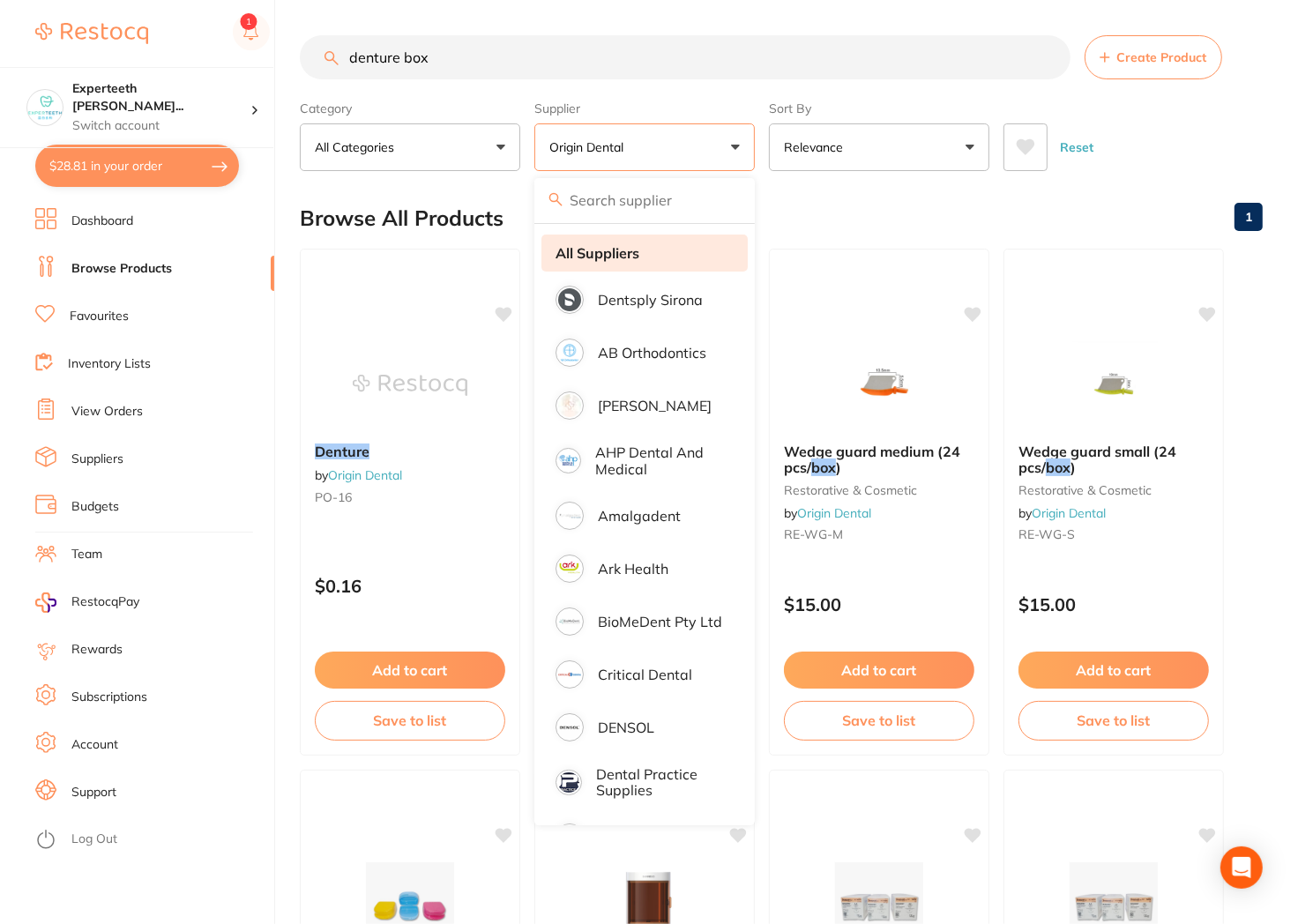
click at [567, 258] on strong "All Suppliers" at bounding box center [597, 253] width 84 height 16
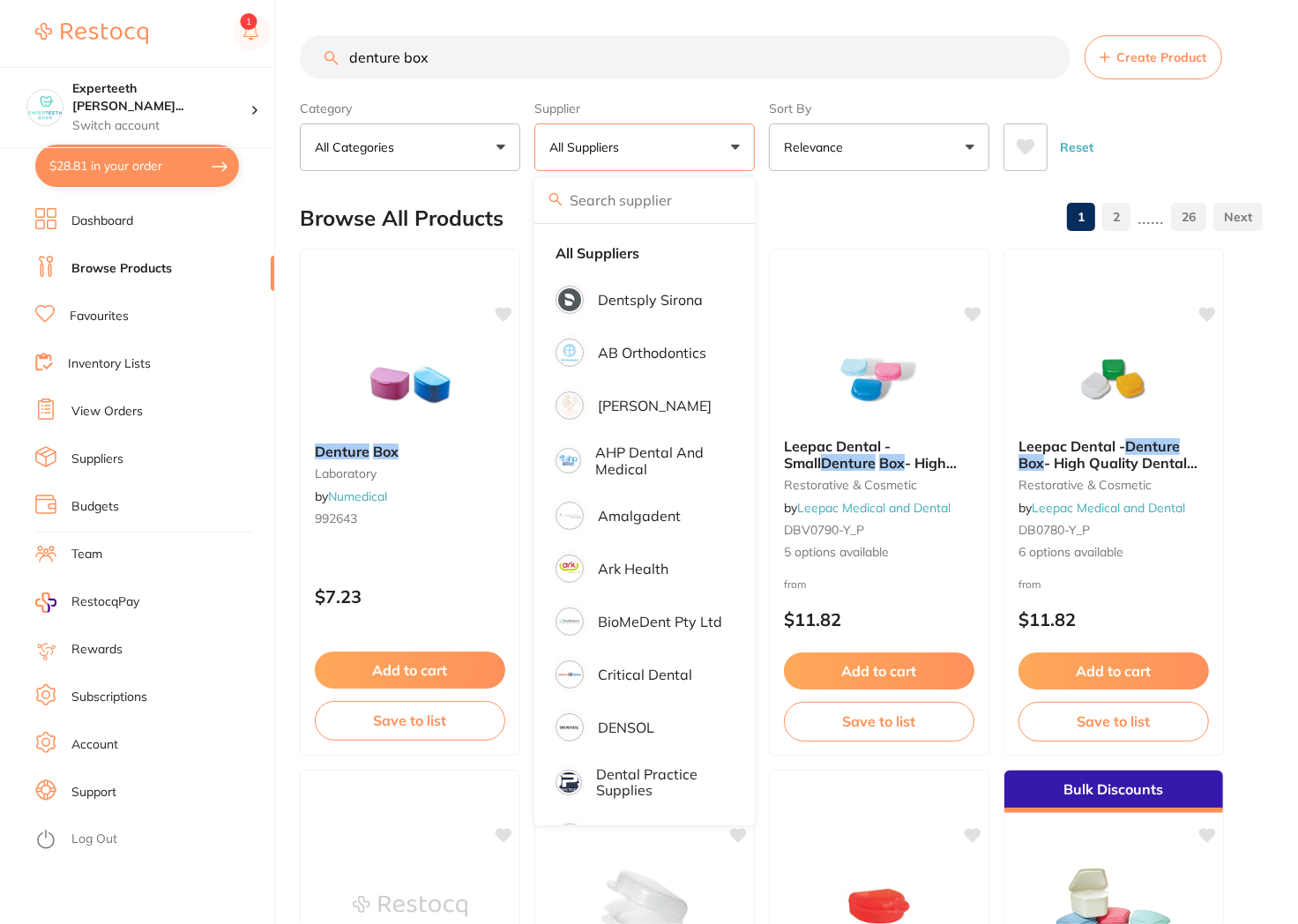
drag, startPoint x: 113, startPoint y: 60, endPoint x: -119, endPoint y: 37, distance: 233.1
click at [0, 37] on html "$28.81 Experteeth Eastwood Wes... Switch account Experteeth Eastwood West $28.8…" at bounding box center [649, 462] width 1298 height 924
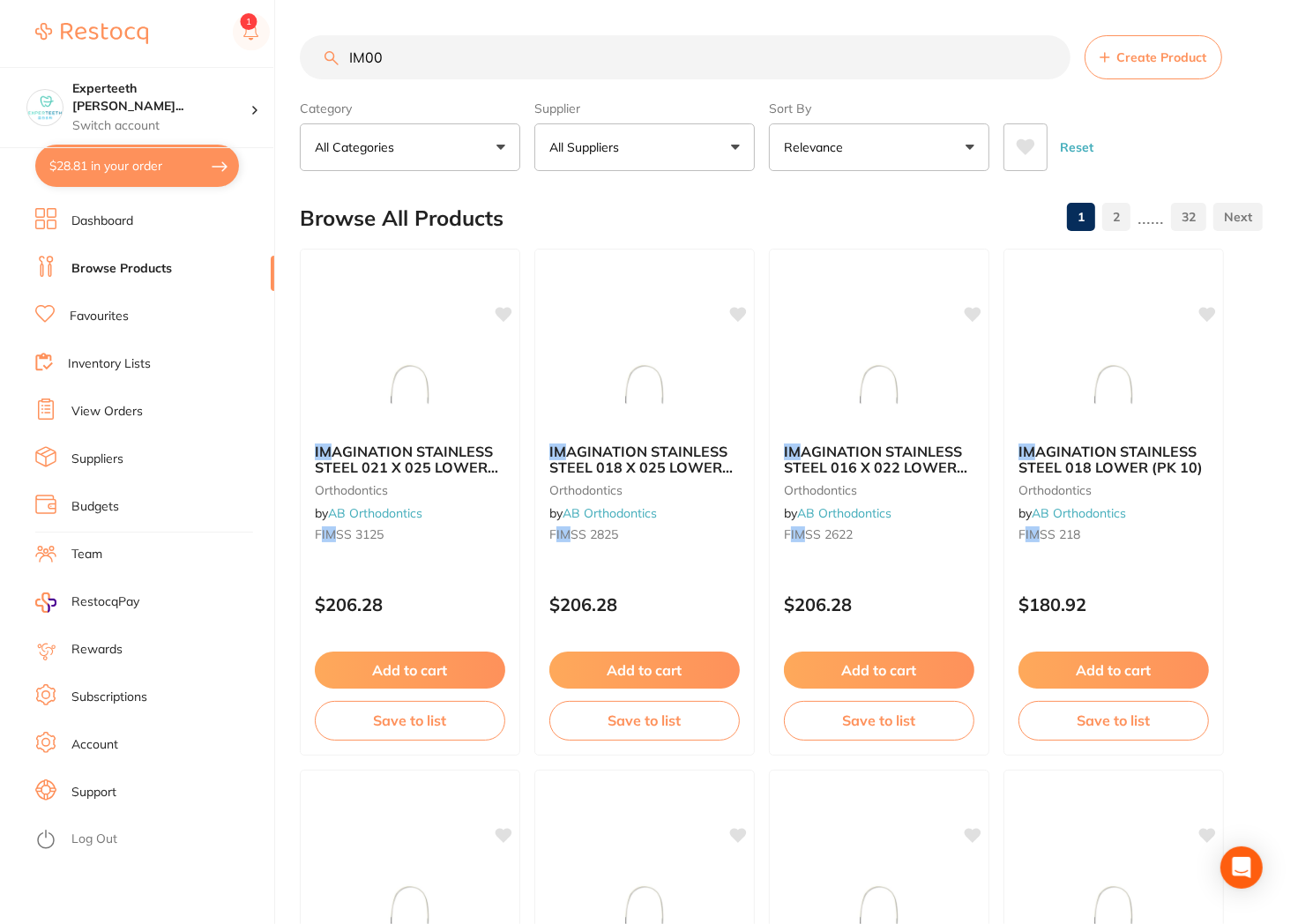
type input "IM002"
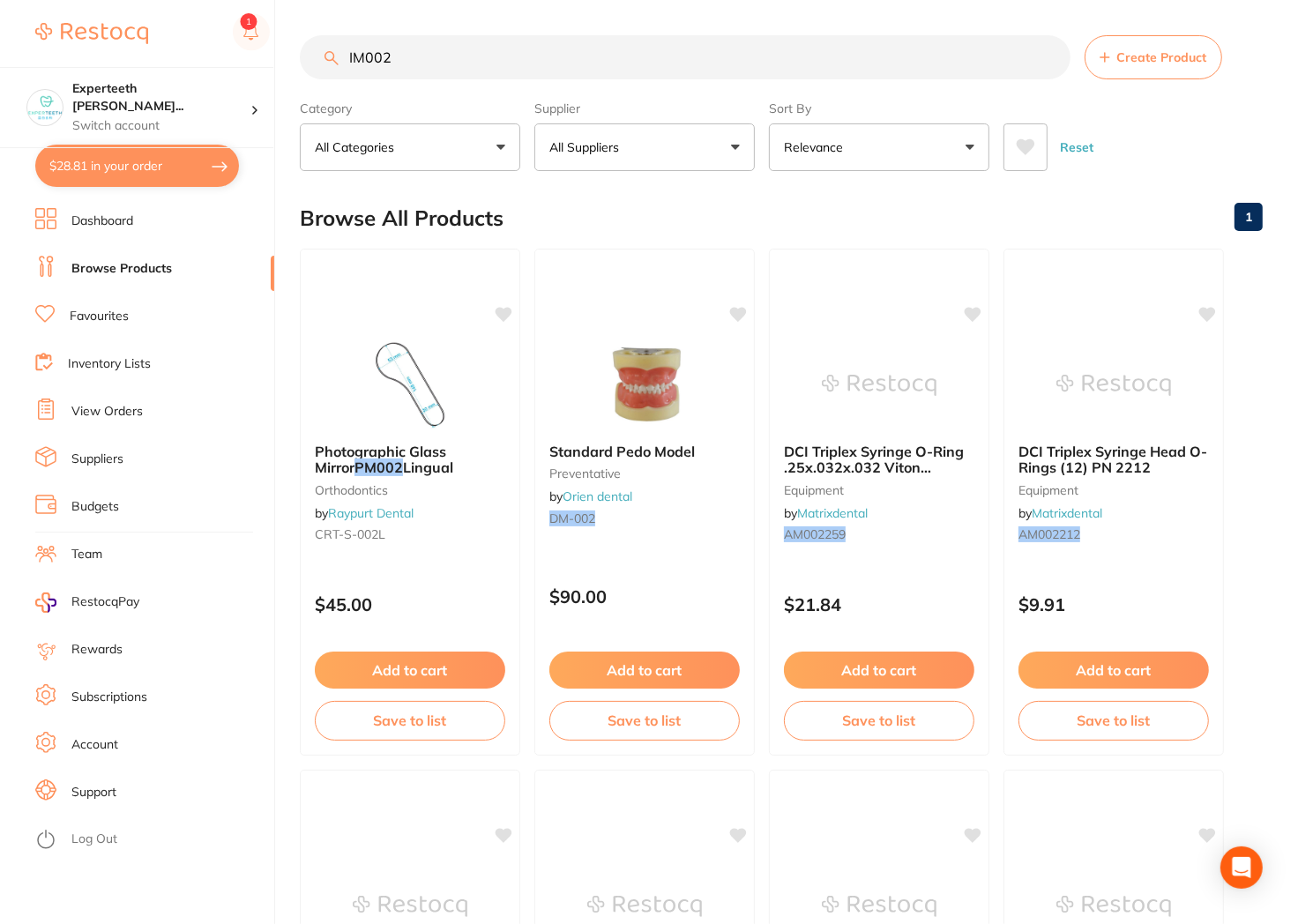
drag, startPoint x: 461, startPoint y: 56, endPoint x: 224, endPoint y: 36, distance: 237.8
click at [224, 36] on div "$28.81 Experteeth [PERSON_NAME]... Switch account Experteeth Eastwood West $28.…" at bounding box center [649, 462] width 1298 height 924
paste input "MONSAT"
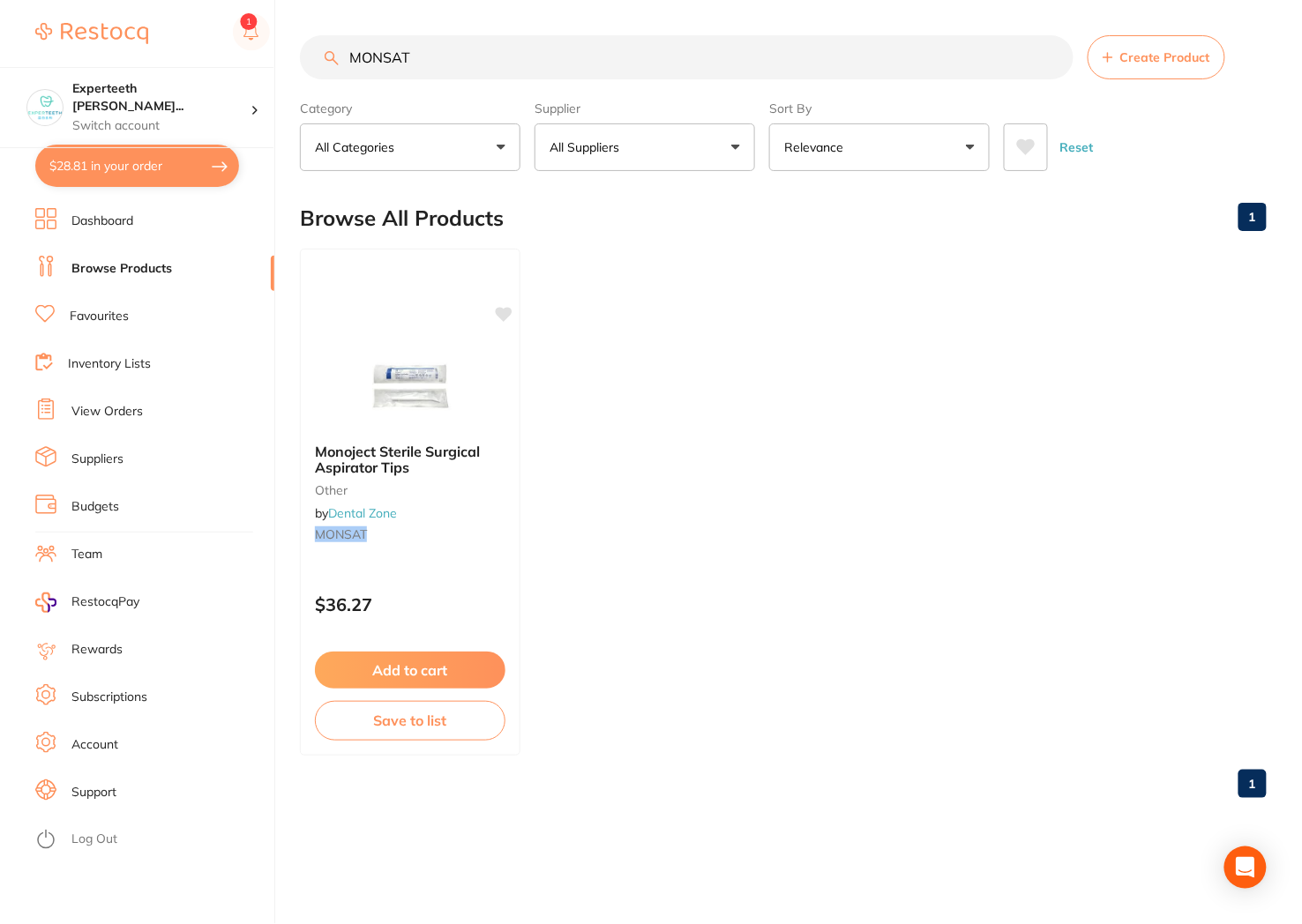
drag, startPoint x: 553, startPoint y: 62, endPoint x: -47, endPoint y: 42, distance: 600.3
click at [0, 42] on html "$28.81 Experteeth [PERSON_NAME]... Switch account Experteeth Eastwood West $28.…" at bounding box center [651, 462] width 1302 height 924
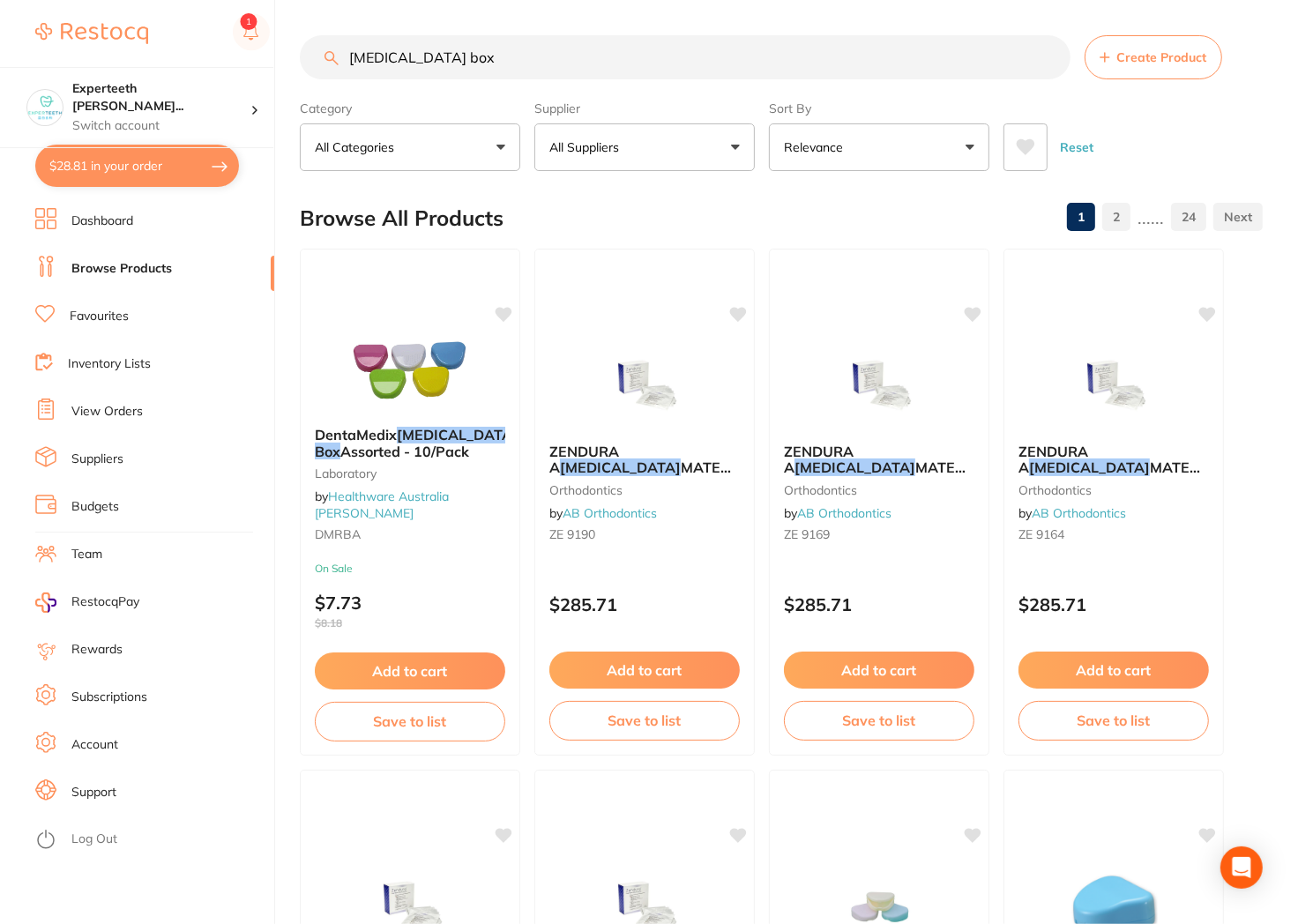
drag, startPoint x: 630, startPoint y: 152, endPoint x: 637, endPoint y: 220, distance: 68.4
click at [633, 152] on button "All Suppliers" at bounding box center [645, 147] width 220 height 47
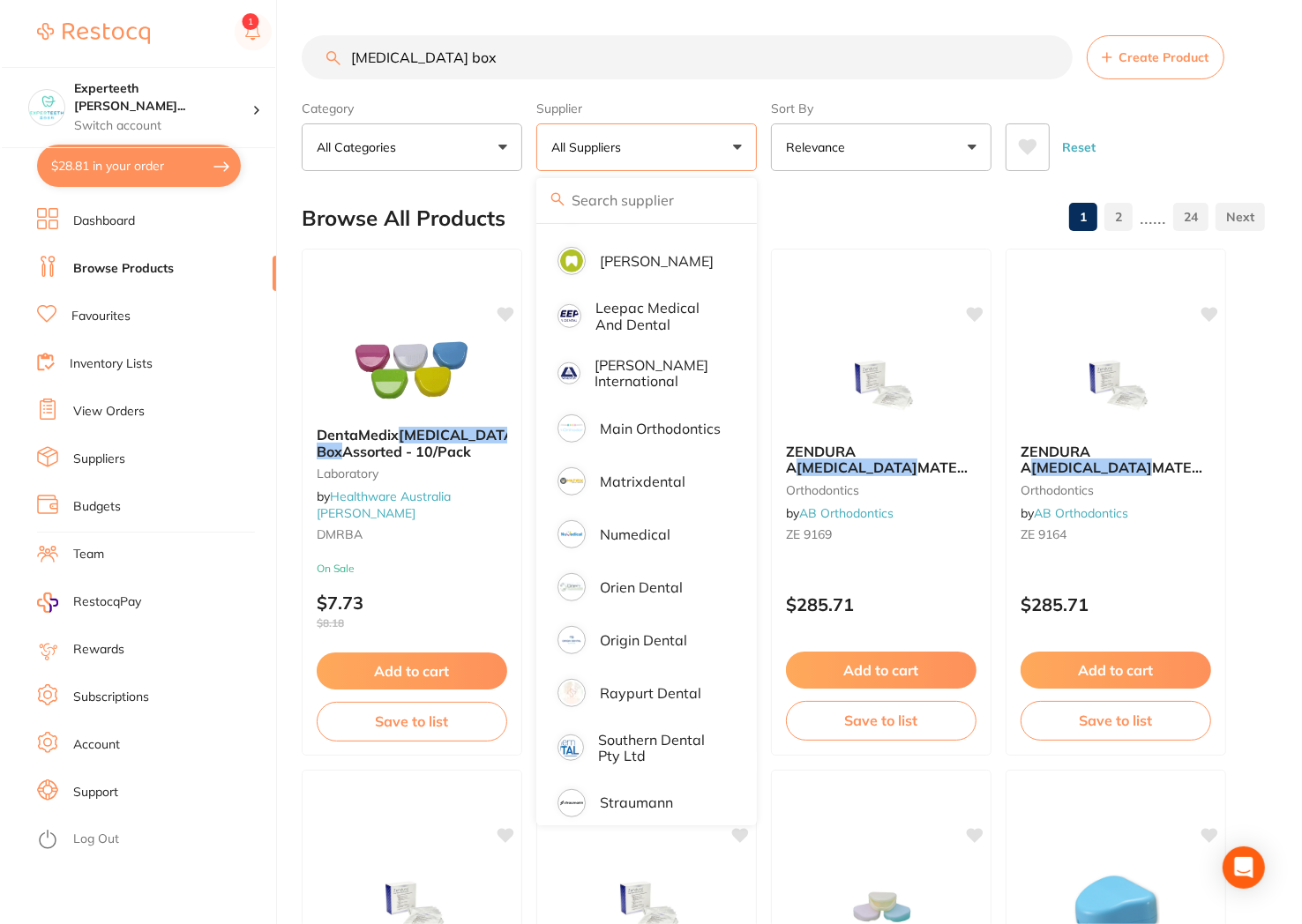
scroll to position [983, 0]
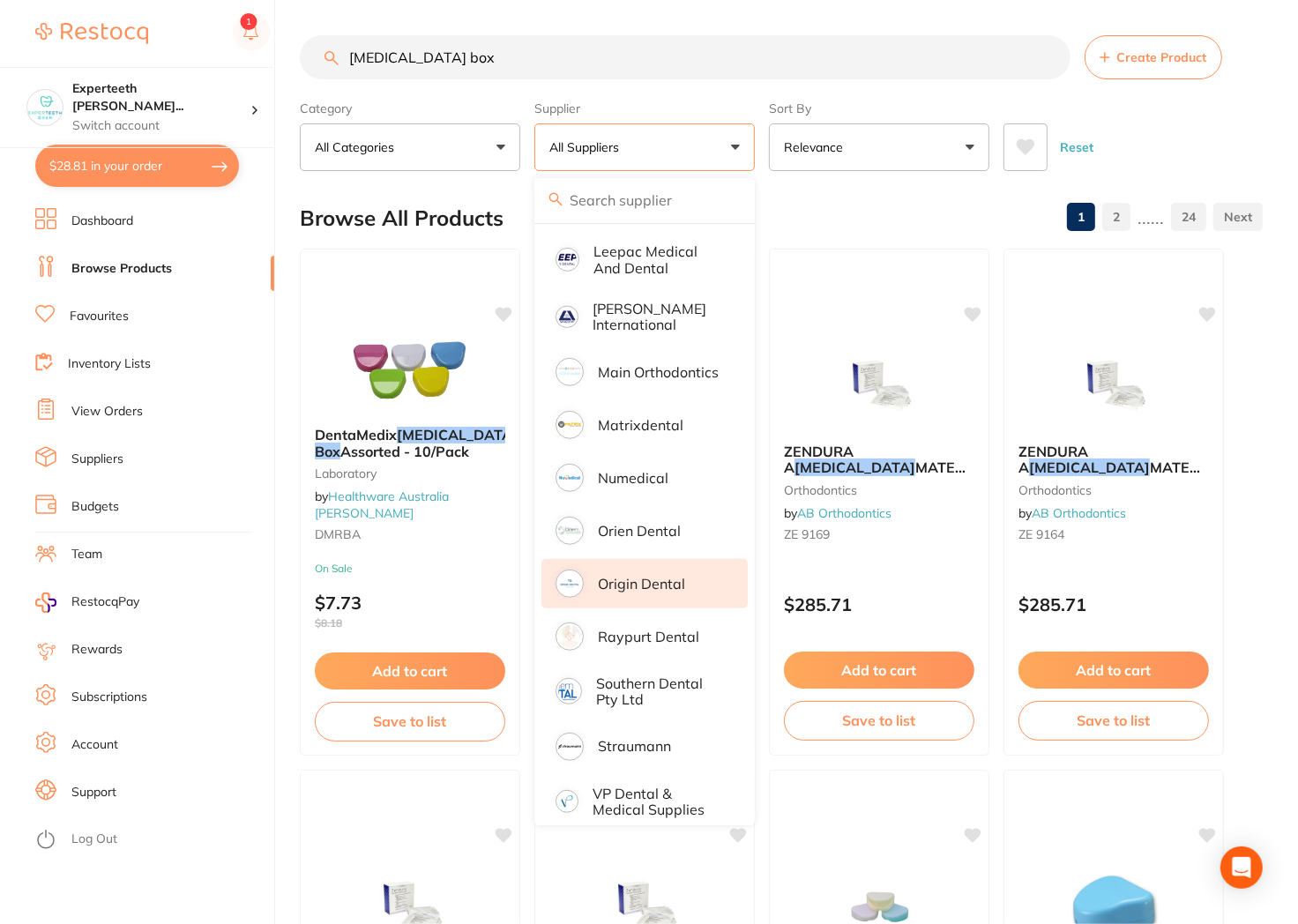
click at [674, 575] on p "Origin Dental" at bounding box center [642, 583] width 87 height 16
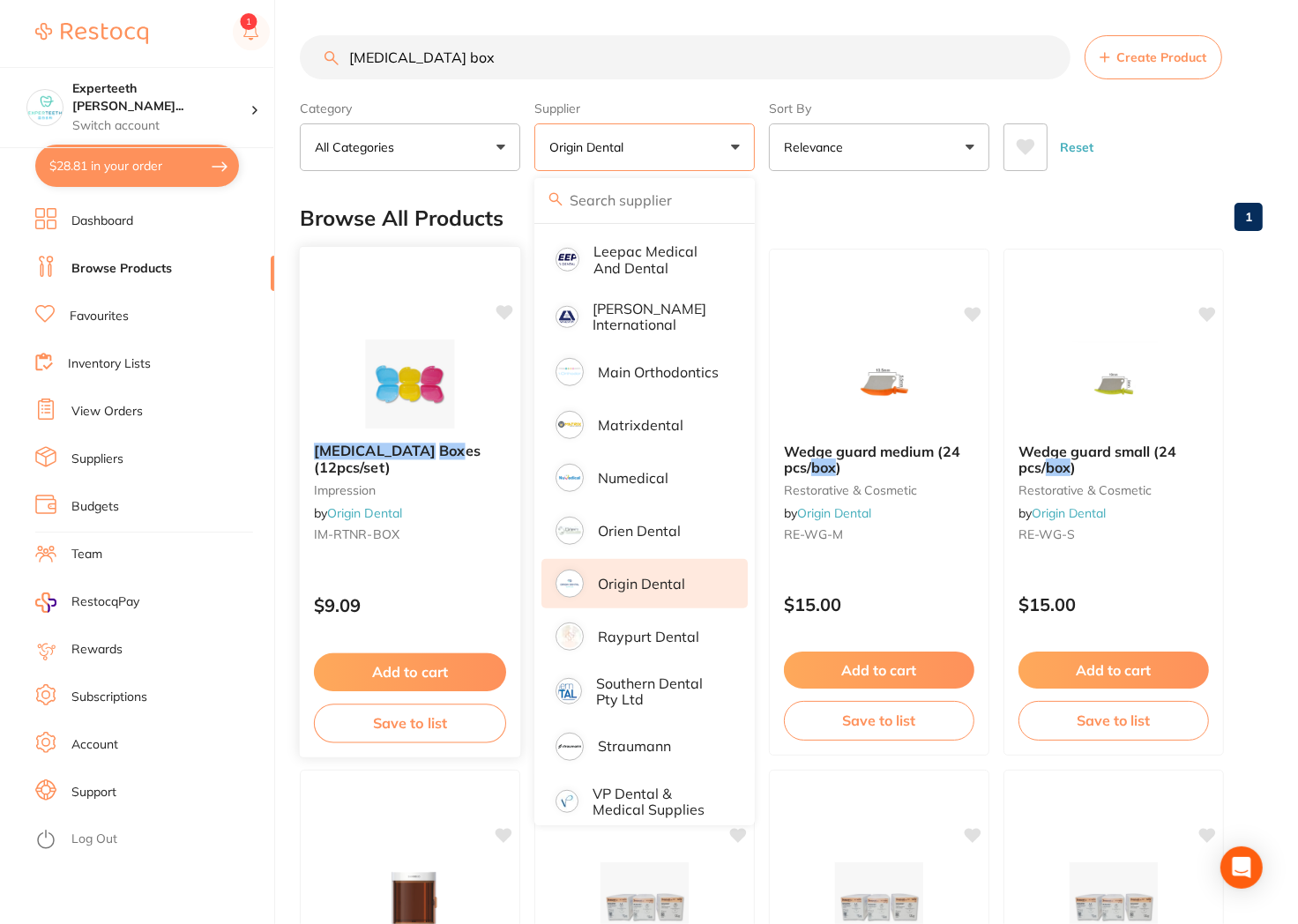
click at [356, 445] on em "[MEDICAL_DATA]" at bounding box center [375, 451] width 122 height 18
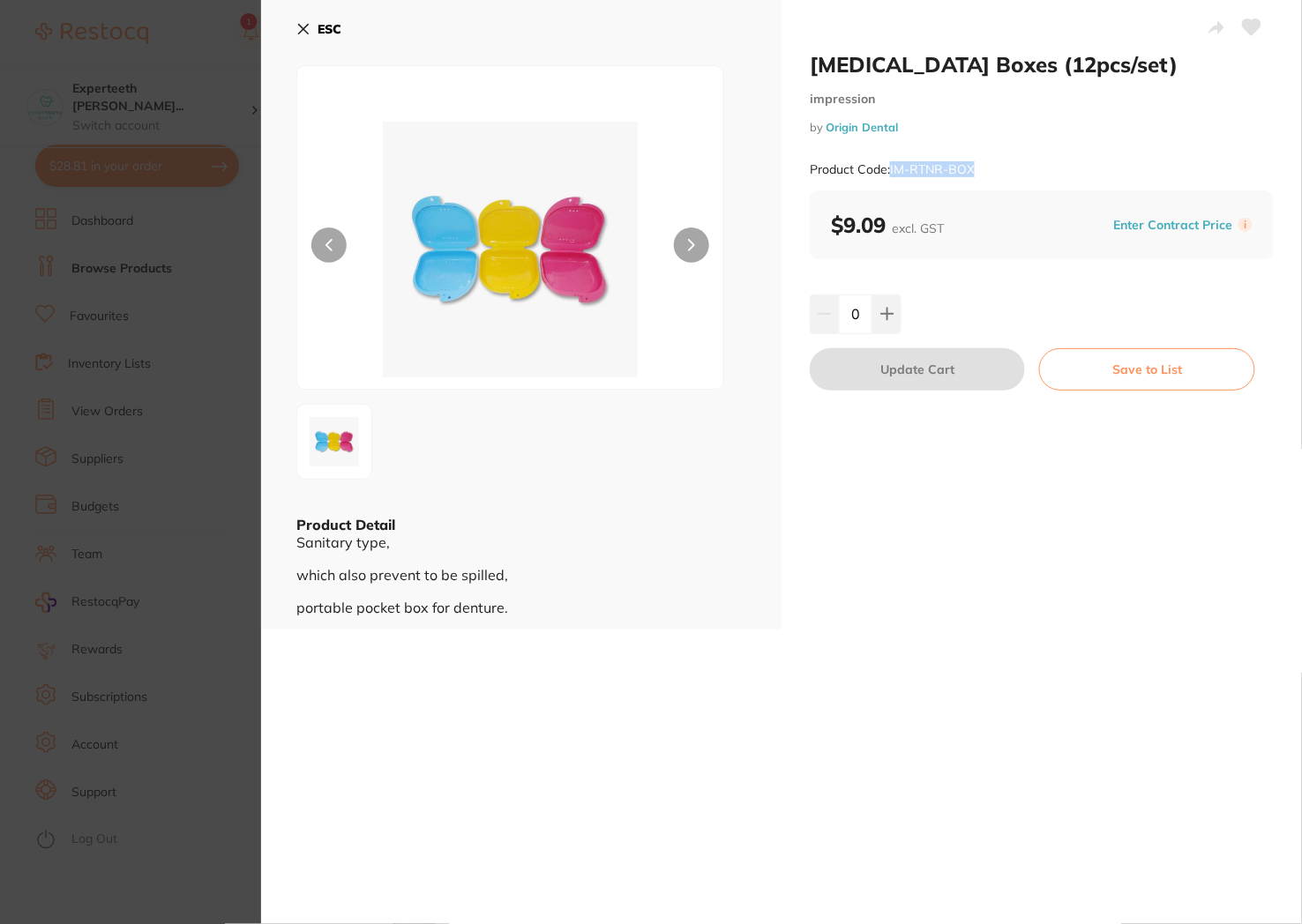
drag, startPoint x: 982, startPoint y: 168, endPoint x: 888, endPoint y: 167, distance: 94.0
click at [888, 167] on div "Product Code: IM-RTNR-BOX" at bounding box center [1041, 170] width 464 height 43
copy small "IM-RTNR-BOX"
drag, startPoint x: 276, startPoint y: 232, endPoint x: 245, endPoint y: 191, distance: 51.4
click at [276, 232] on div "ESC Product Detail Sanitary type, which also prevent to be spilled, portable po…" at bounding box center [521, 314] width 520 height 630
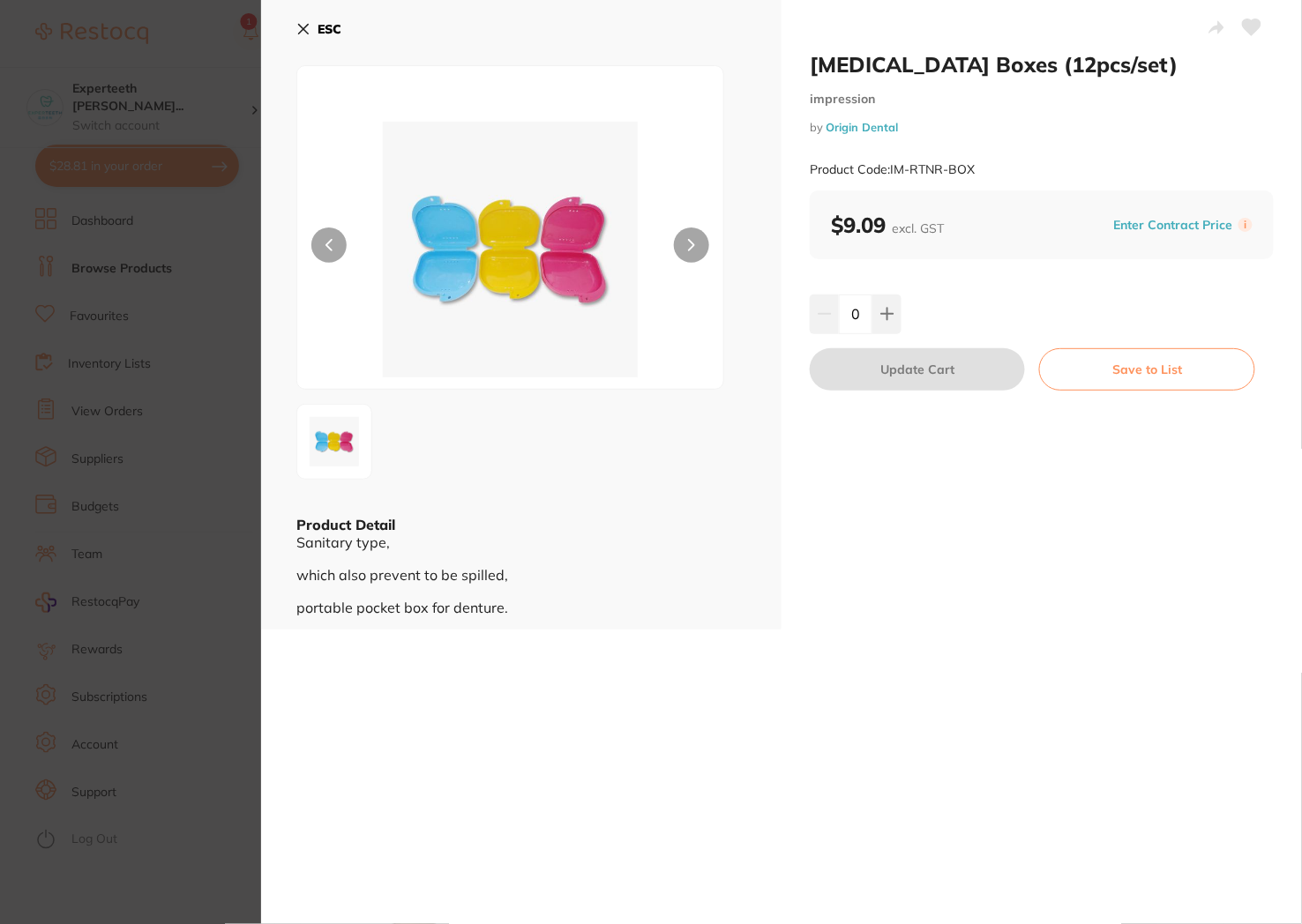
click at [230, 167] on section "[MEDICAL_DATA] Boxes (12pcs/set) impression by Origin Dental Product Code: IM-R…" at bounding box center [651, 462] width 1302 height 924
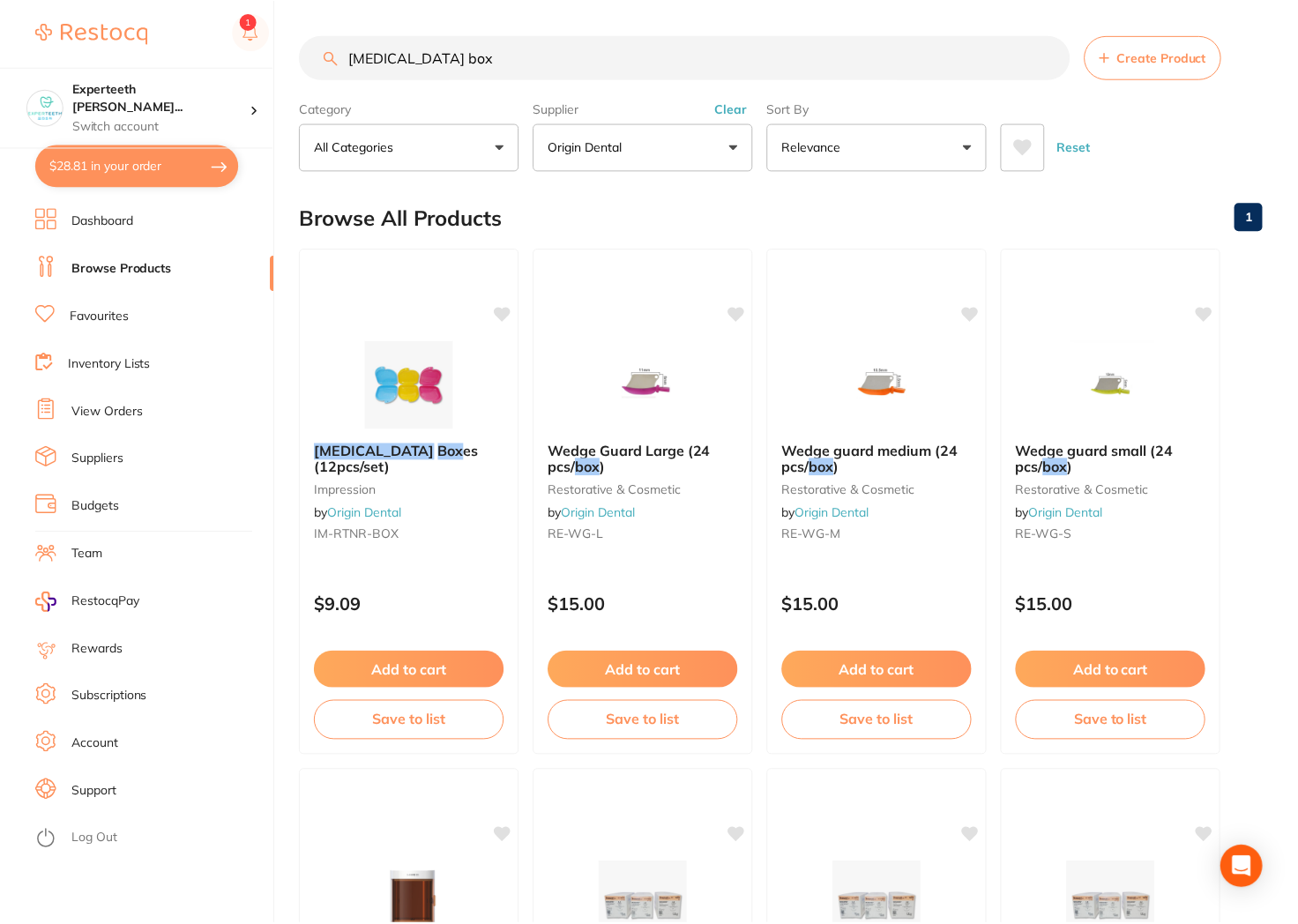
scroll to position [1, 0]
drag, startPoint x: 482, startPoint y: 49, endPoint x: 200, endPoint y: 51, distance: 282.0
click at [200, 51] on div "$28.81 Experteeth [PERSON_NAME]... Switch account Experteeth [GEOGRAPHIC_DATA] …" at bounding box center [649, 461] width 1298 height 924
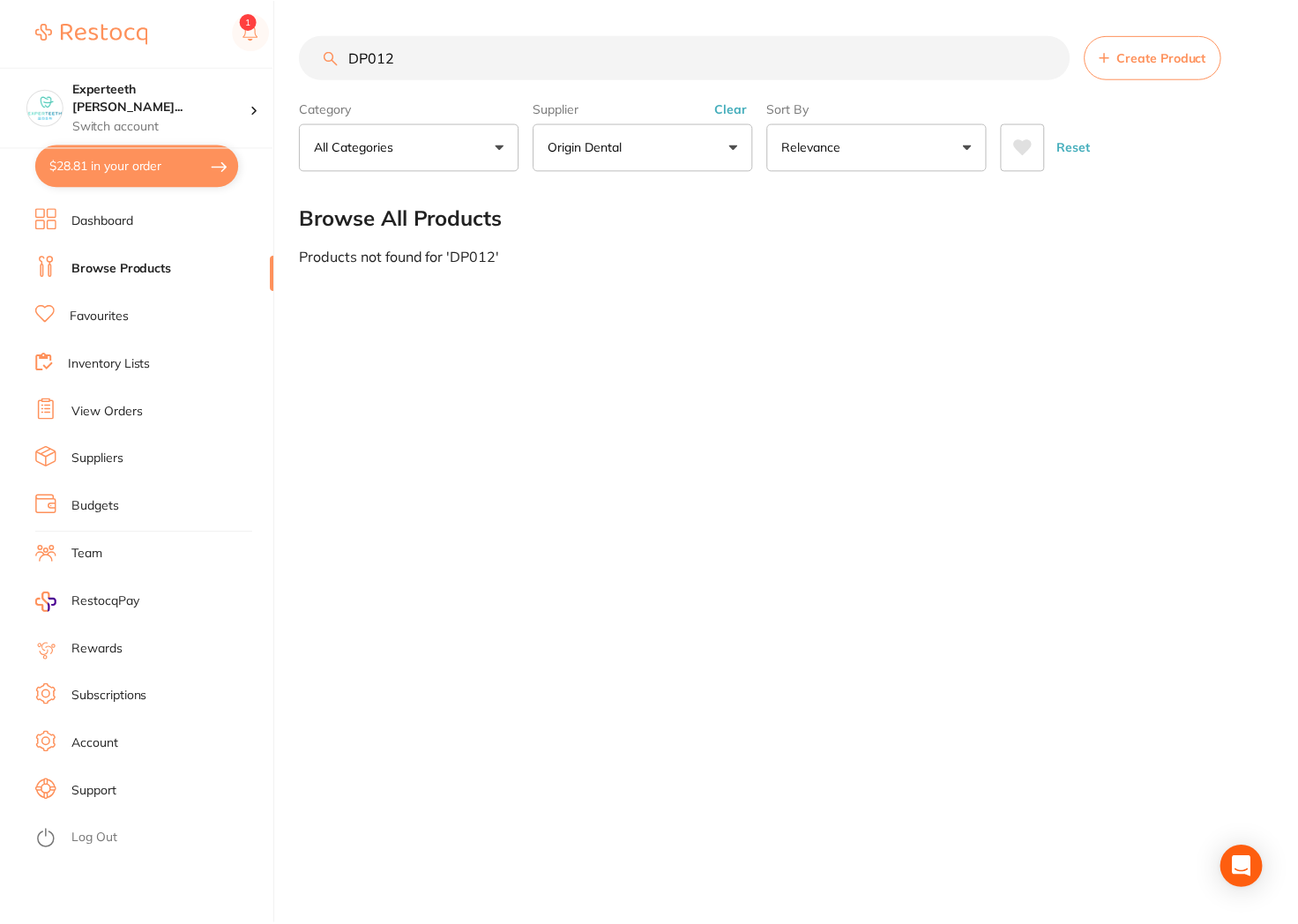
scroll to position [0, 0]
click at [689, 154] on button "Origin Dental" at bounding box center [645, 147] width 220 height 47
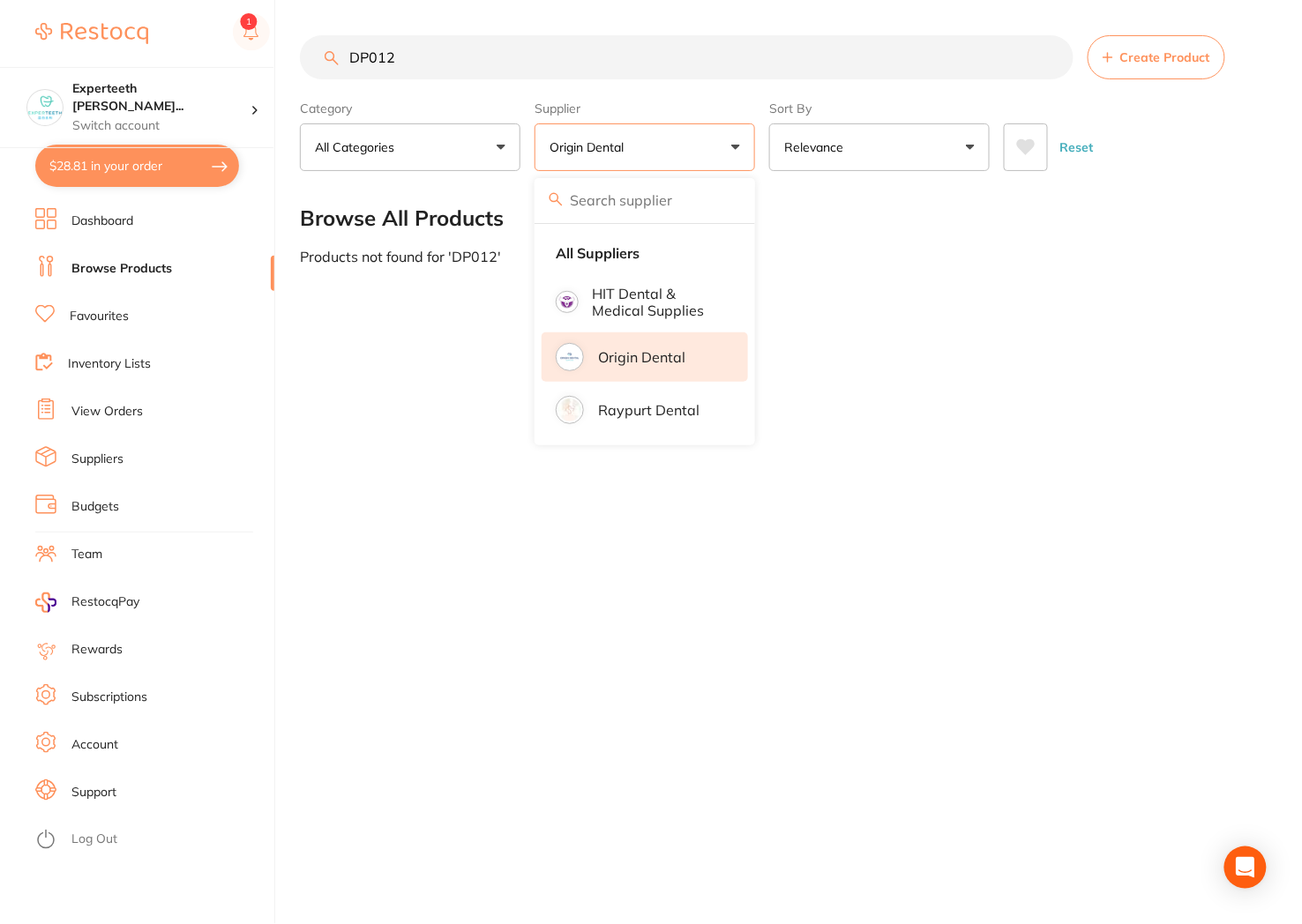
click at [497, 167] on button "All Categories" at bounding box center [409, 147] width 220 height 47
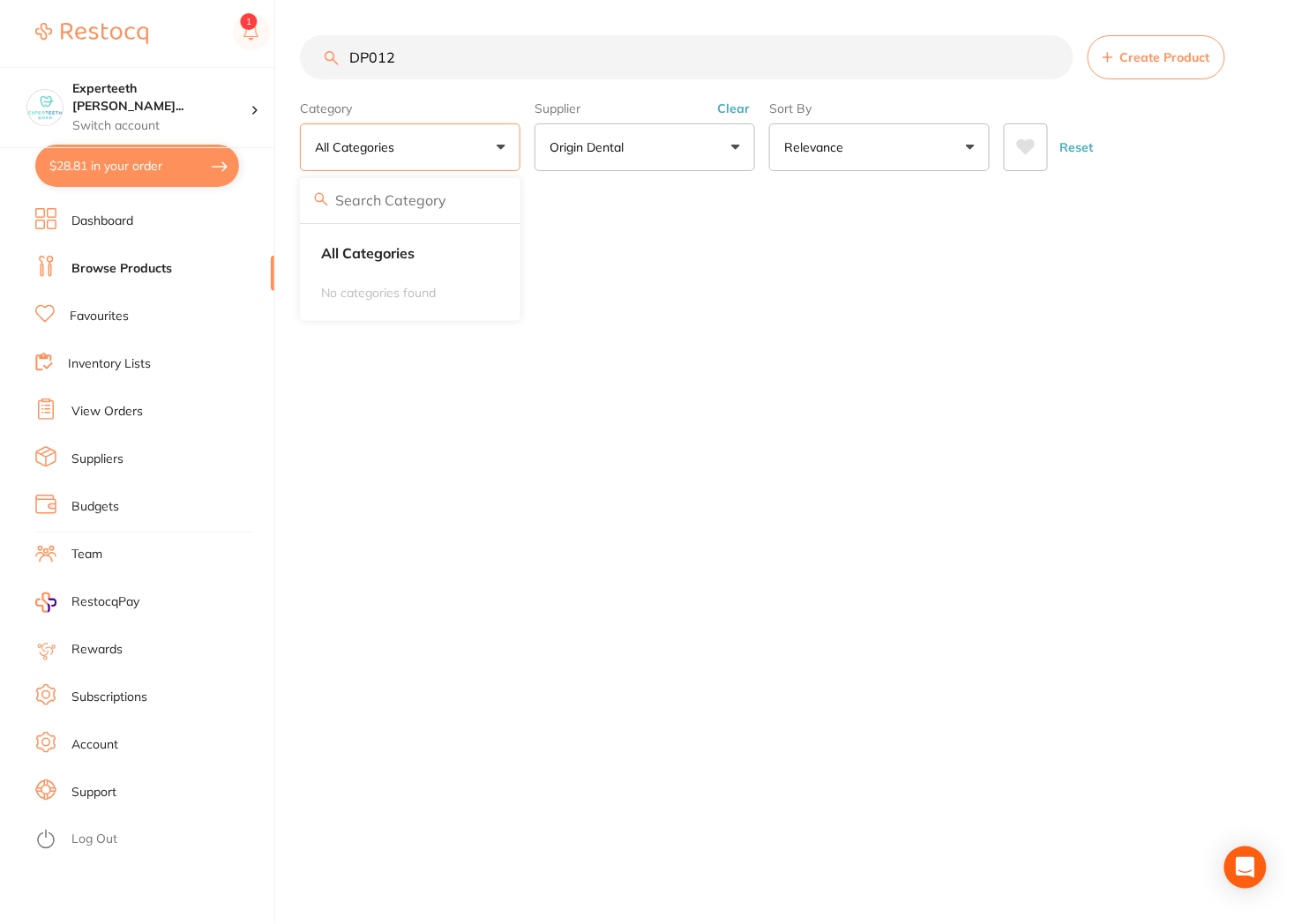
drag, startPoint x: 548, startPoint y: 40, endPoint x: 24, endPoint y: -9, distance: 526.3
click at [24, 0] on html "$28.81 Experteeth [PERSON_NAME]... Switch account Experteeth [GEOGRAPHIC_DATA] …" at bounding box center [651, 462] width 1302 height 924
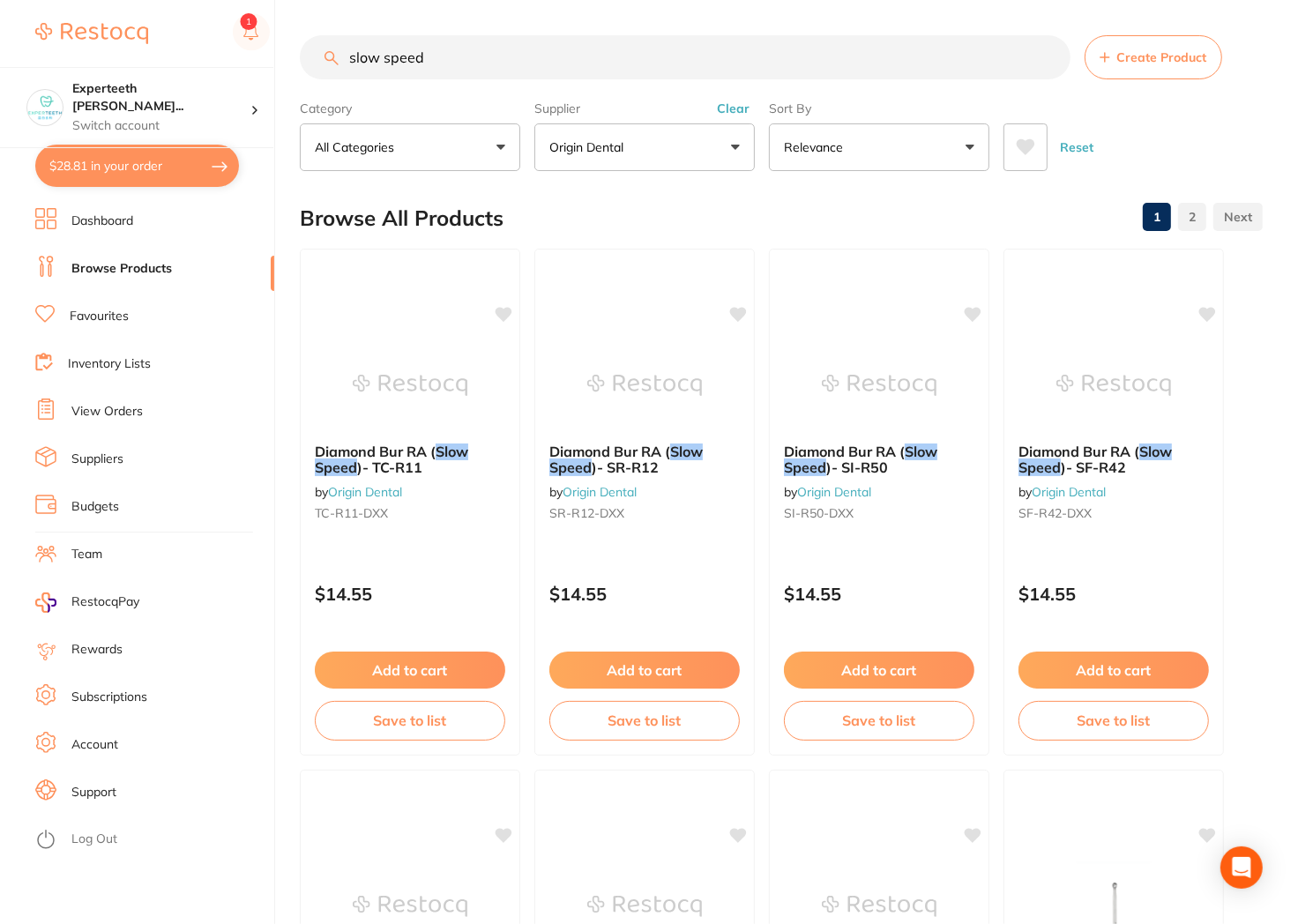
click at [587, 38] on input "slow speed" at bounding box center [685, 57] width 771 height 44
drag, startPoint x: 503, startPoint y: 50, endPoint x: -112, endPoint y: -47, distance: 622.6
click at [0, 0] on html "$28.81 Experteeth [PERSON_NAME]... Switch account Experteeth [GEOGRAPHIC_DATA] …" at bounding box center [649, 462] width 1298 height 924
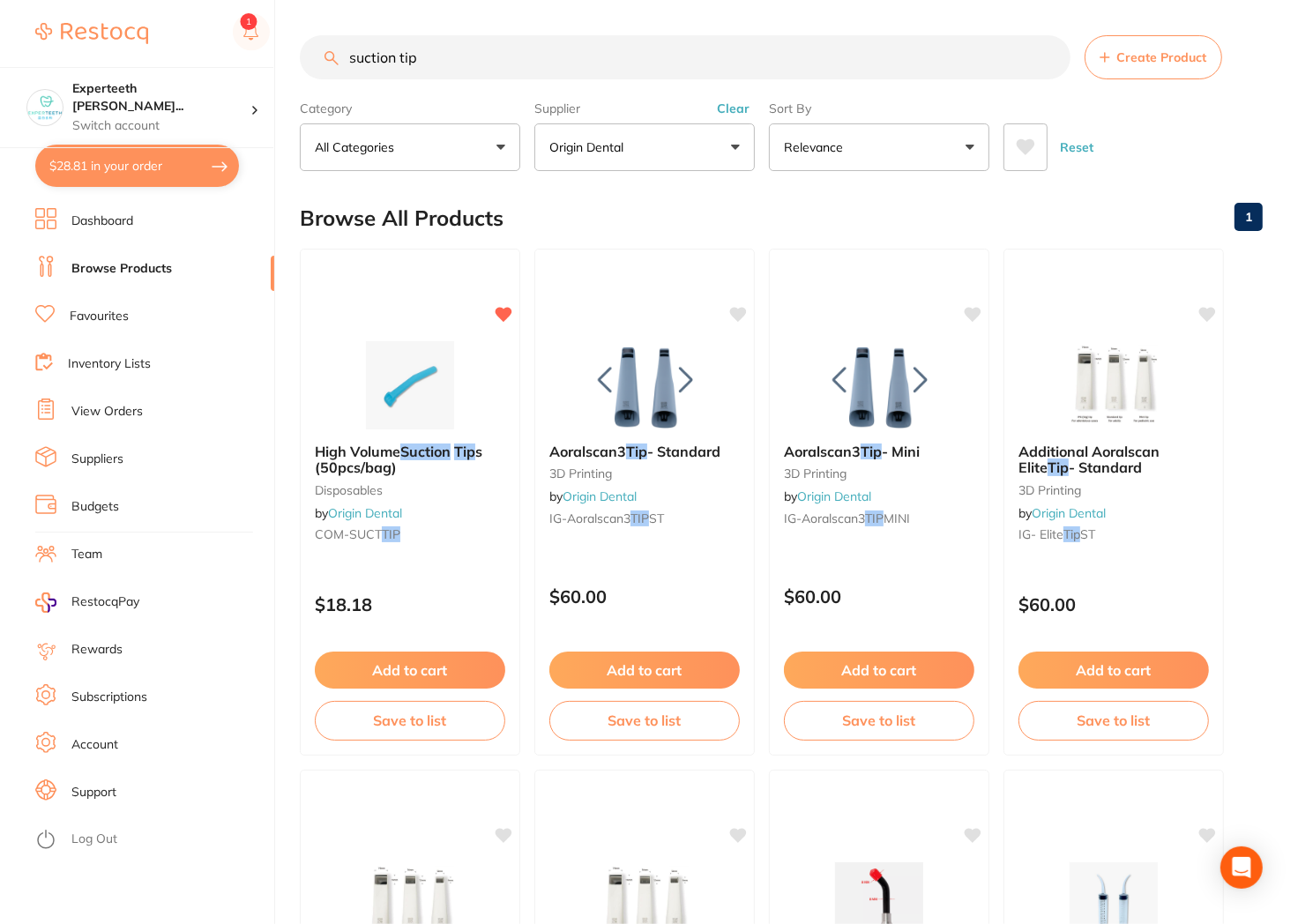
drag, startPoint x: 421, startPoint y: 46, endPoint x: 13, endPoint y: -6, distance: 411.3
click at [13, 0] on html "$28.81 Experteeth [PERSON_NAME]... Switch account Experteeth Eastwood West $28.…" at bounding box center [649, 462] width 1298 height 924
drag, startPoint x: 463, startPoint y: 59, endPoint x: 9, endPoint y: 1, distance: 457.7
click at [9, 1] on div "$28.81 Experteeth [PERSON_NAME]... Switch account Experteeth Eastwood West $28.…" at bounding box center [649, 462] width 1298 height 924
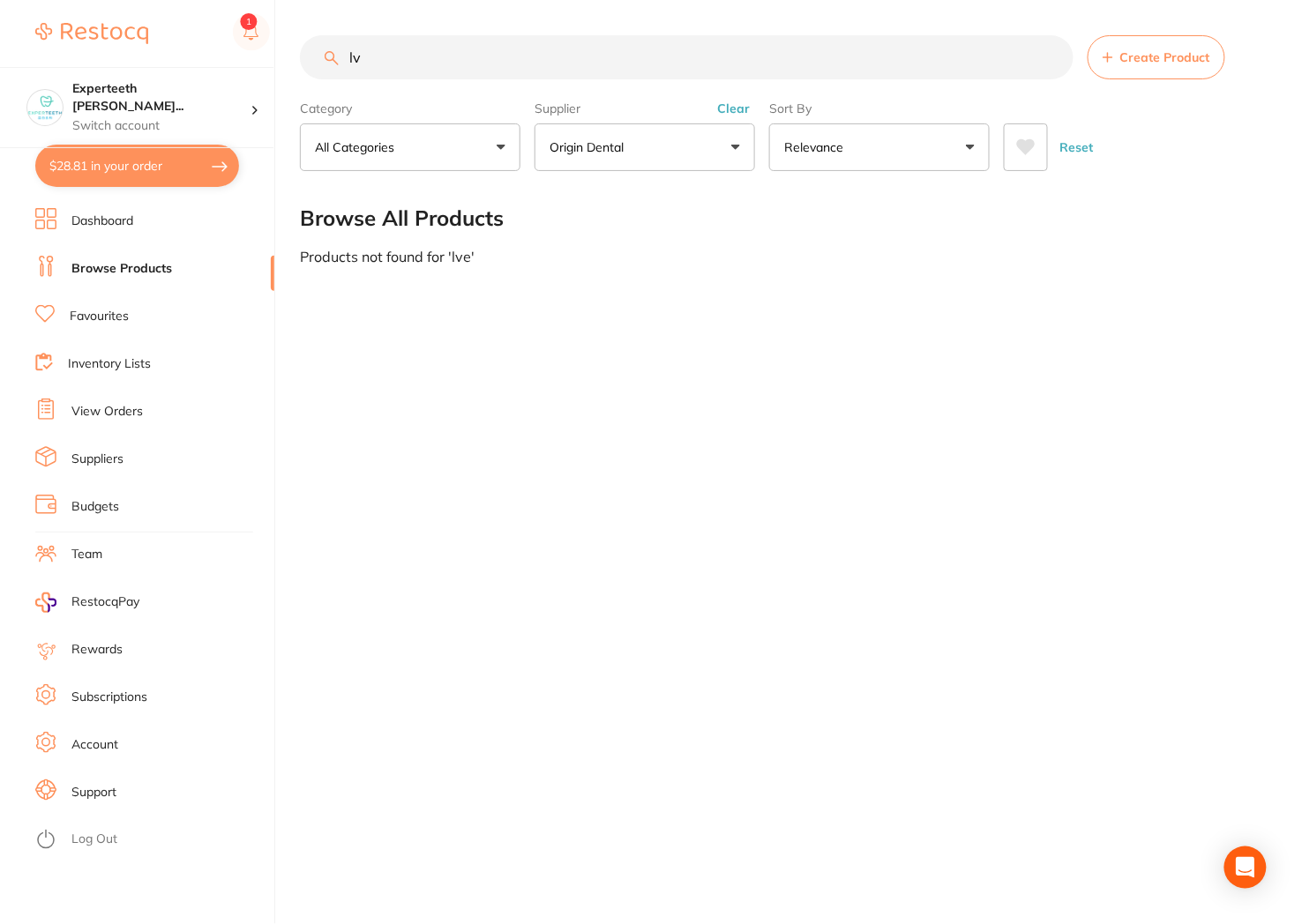
type input "l"
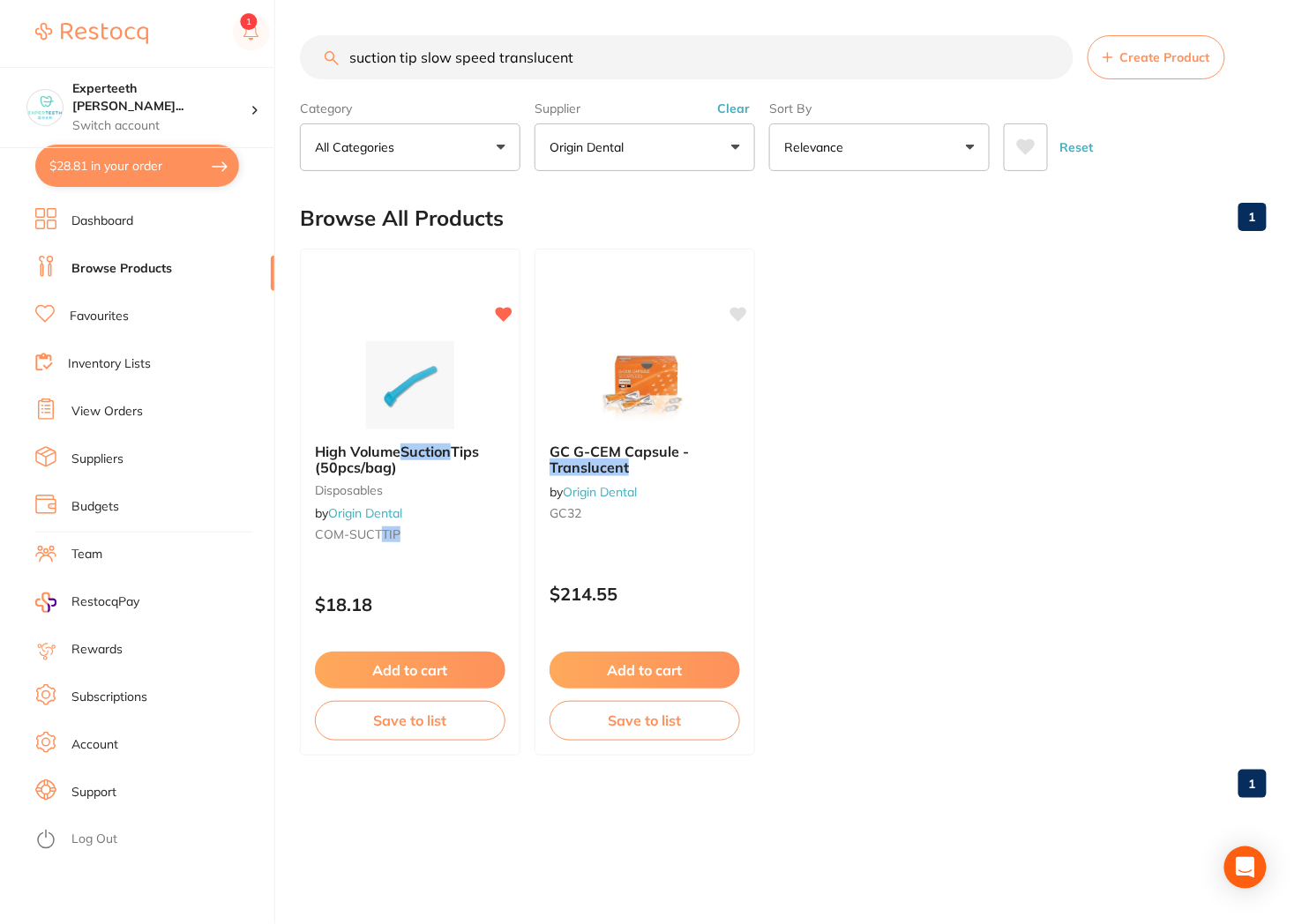
drag, startPoint x: 633, startPoint y: 60, endPoint x: -296, endPoint y: -63, distance: 937.1
click at [0, 0] on html "$28.81 Experteeth [PERSON_NAME]... Switch account Experteeth [GEOGRAPHIC_DATA] …" at bounding box center [651, 462] width 1302 height 924
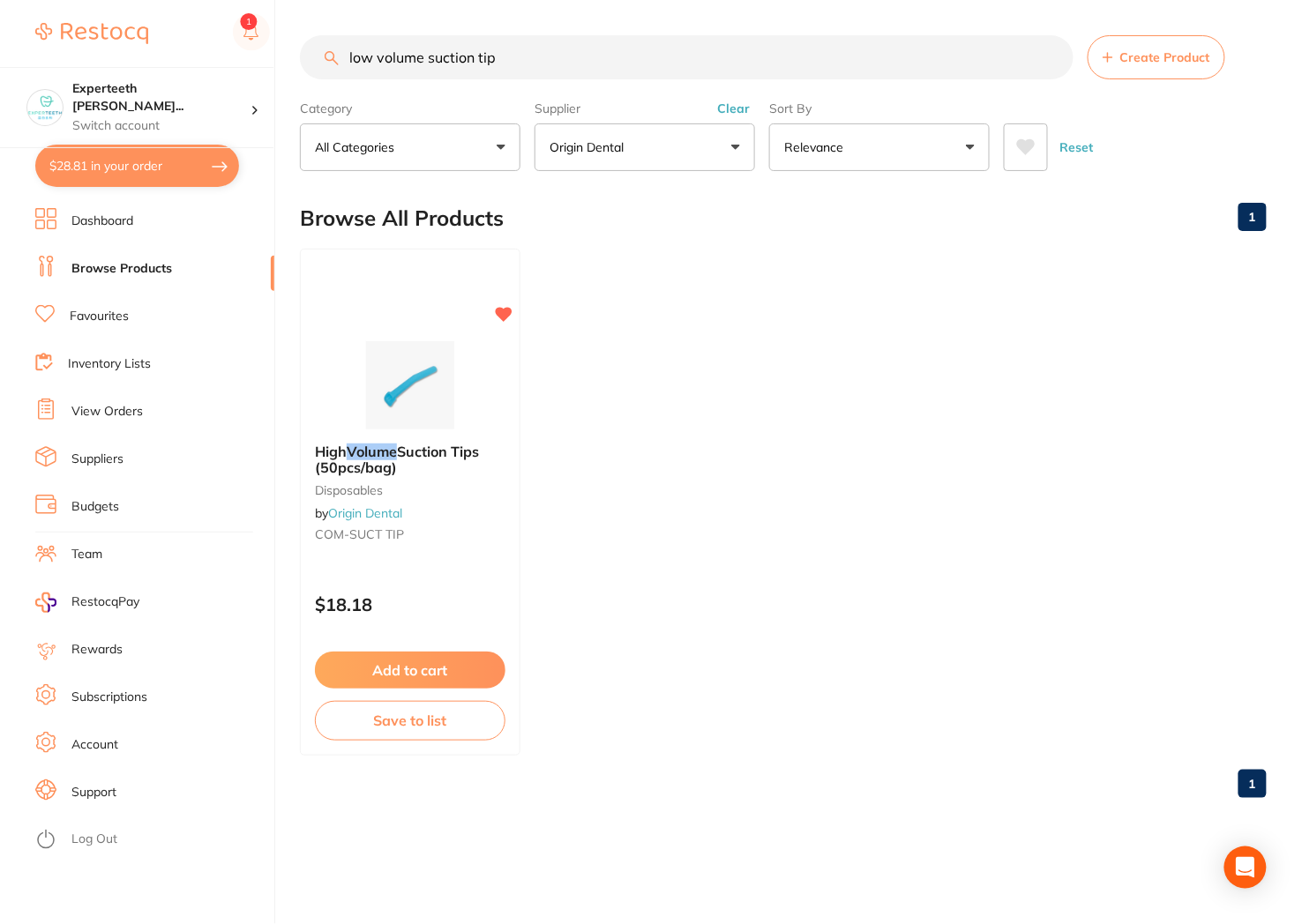
type input "low volume suction tip"
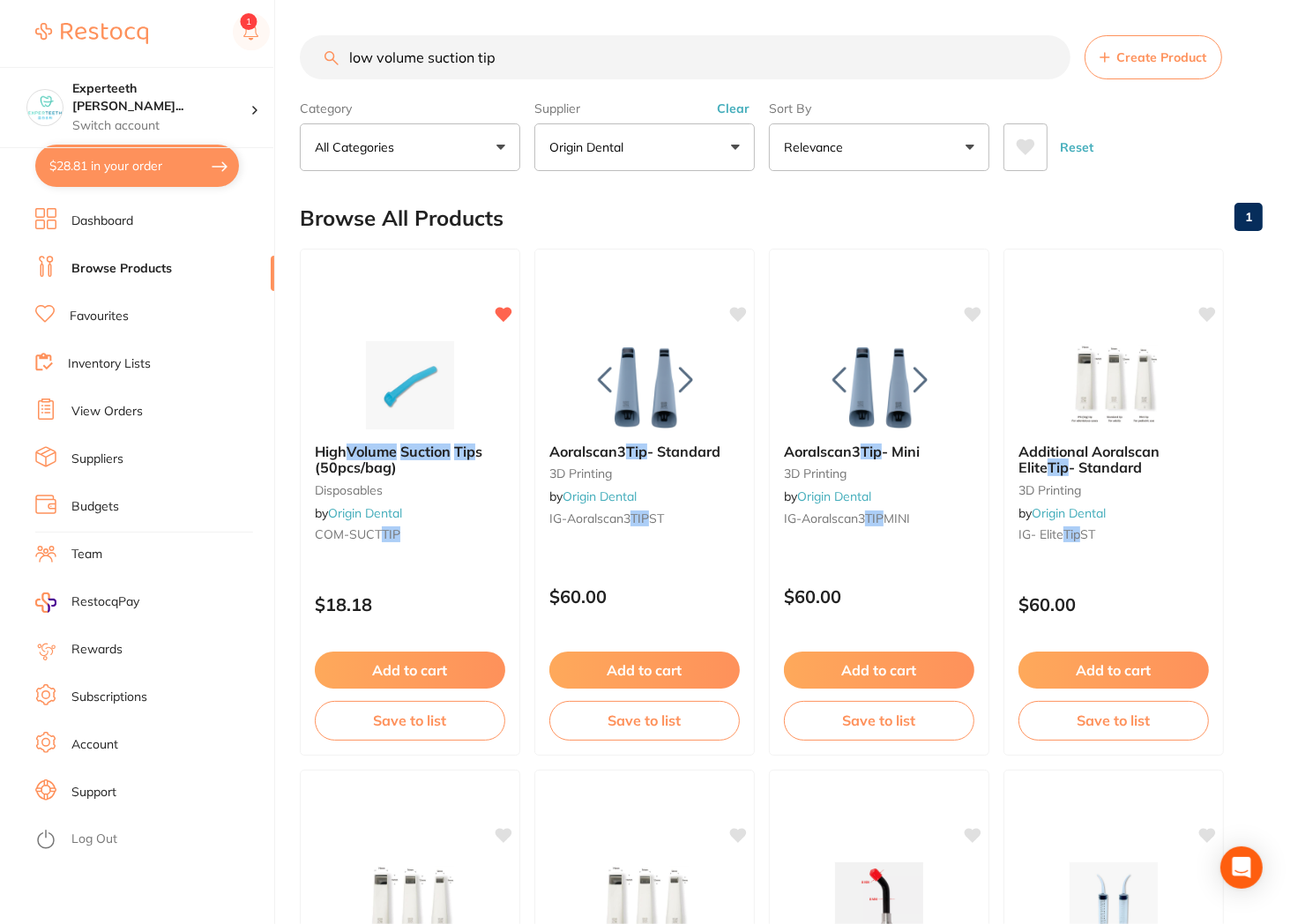
click at [86, 232] on li "Dashboard" at bounding box center [155, 220] width 239 height 27
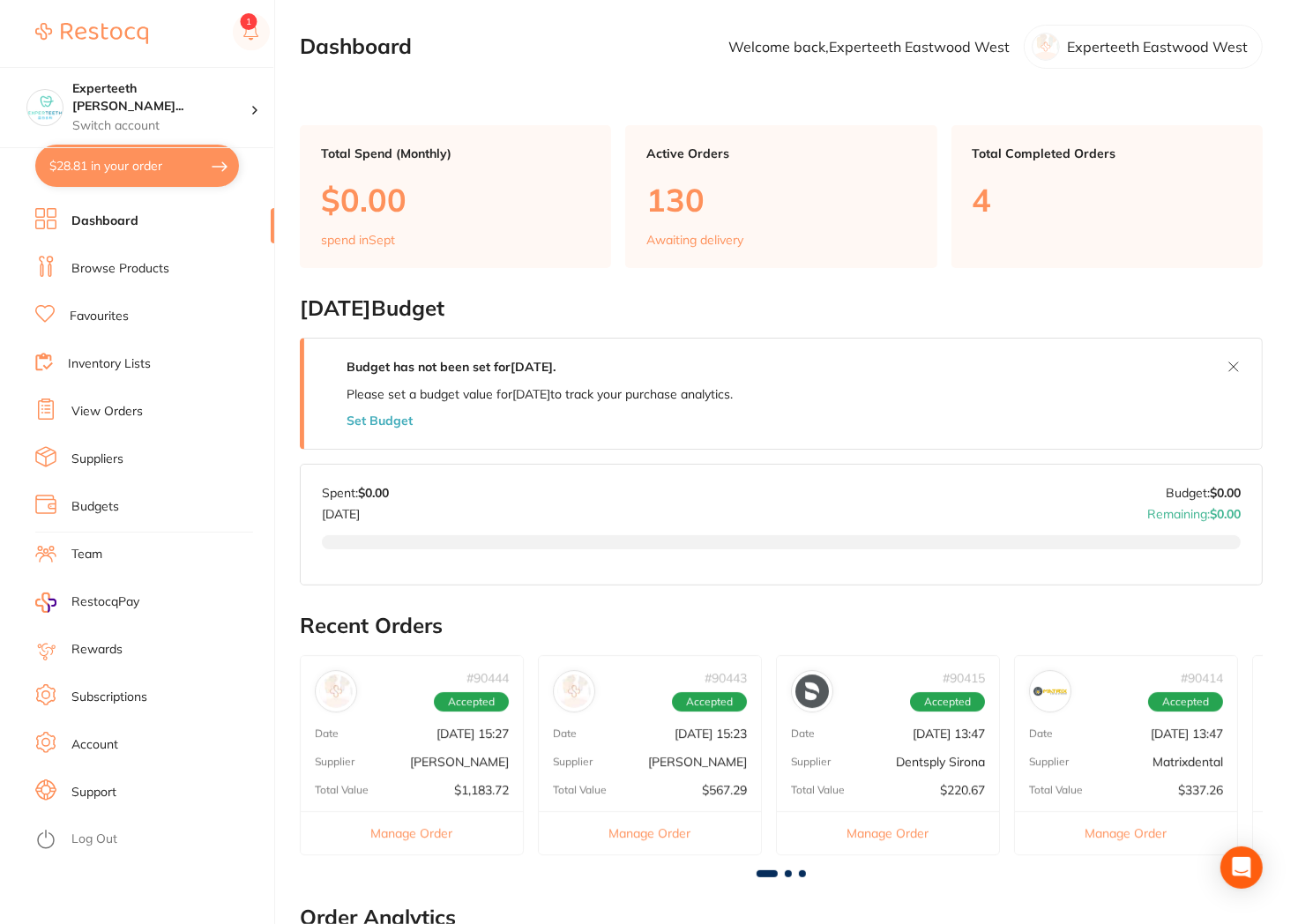
click at [151, 280] on li "Browse Products" at bounding box center [155, 269] width 239 height 27
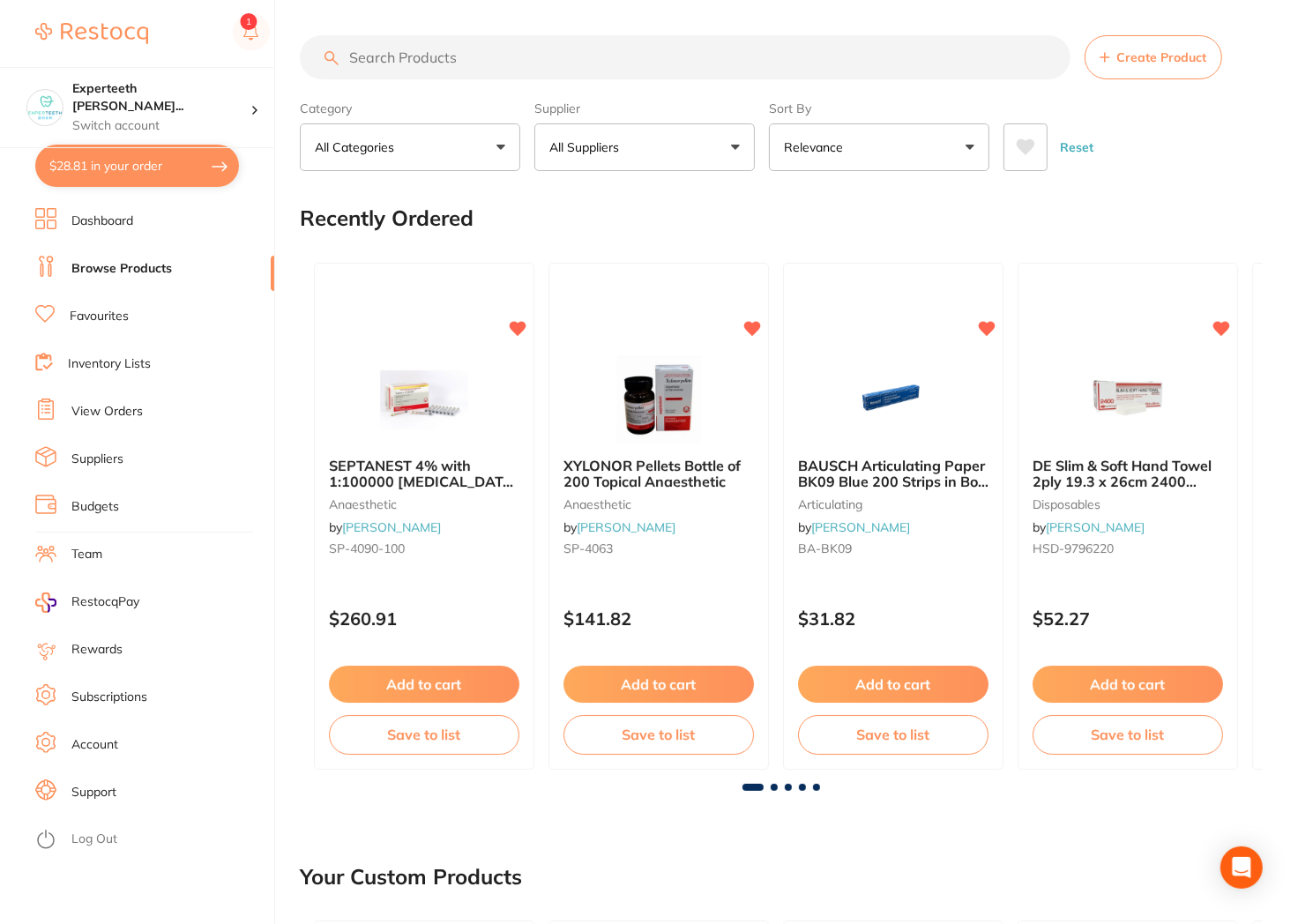
click at [585, 62] on input "search" at bounding box center [685, 57] width 771 height 44
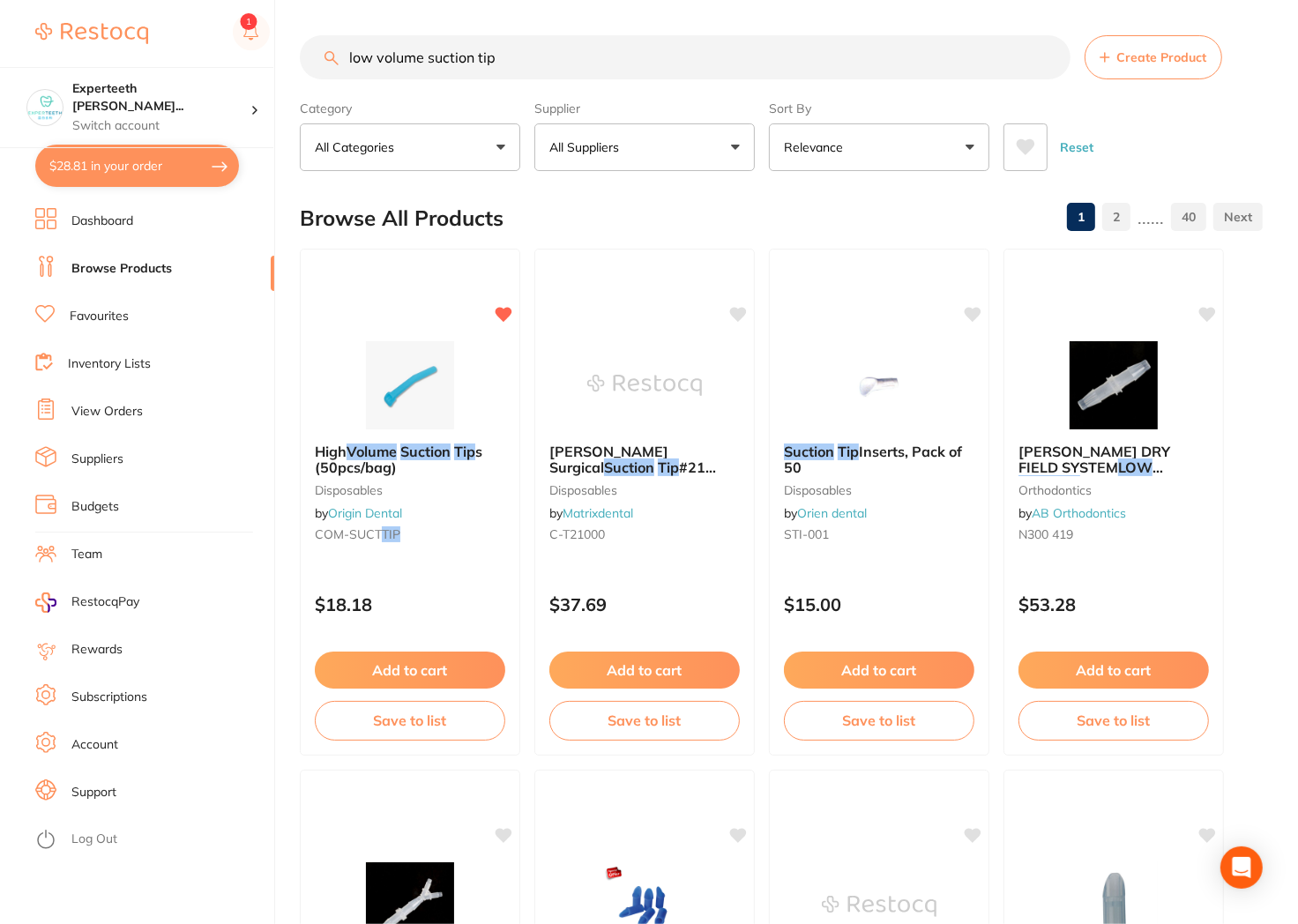
drag, startPoint x: 558, startPoint y: 60, endPoint x: 220, endPoint y: 60, distance: 338.0
click at [208, 60] on div "$28.81 Experteeth [PERSON_NAME]... Switch account Experteeth Eastwood West $28.…" at bounding box center [649, 462] width 1298 height 924
paste input "881057001530"
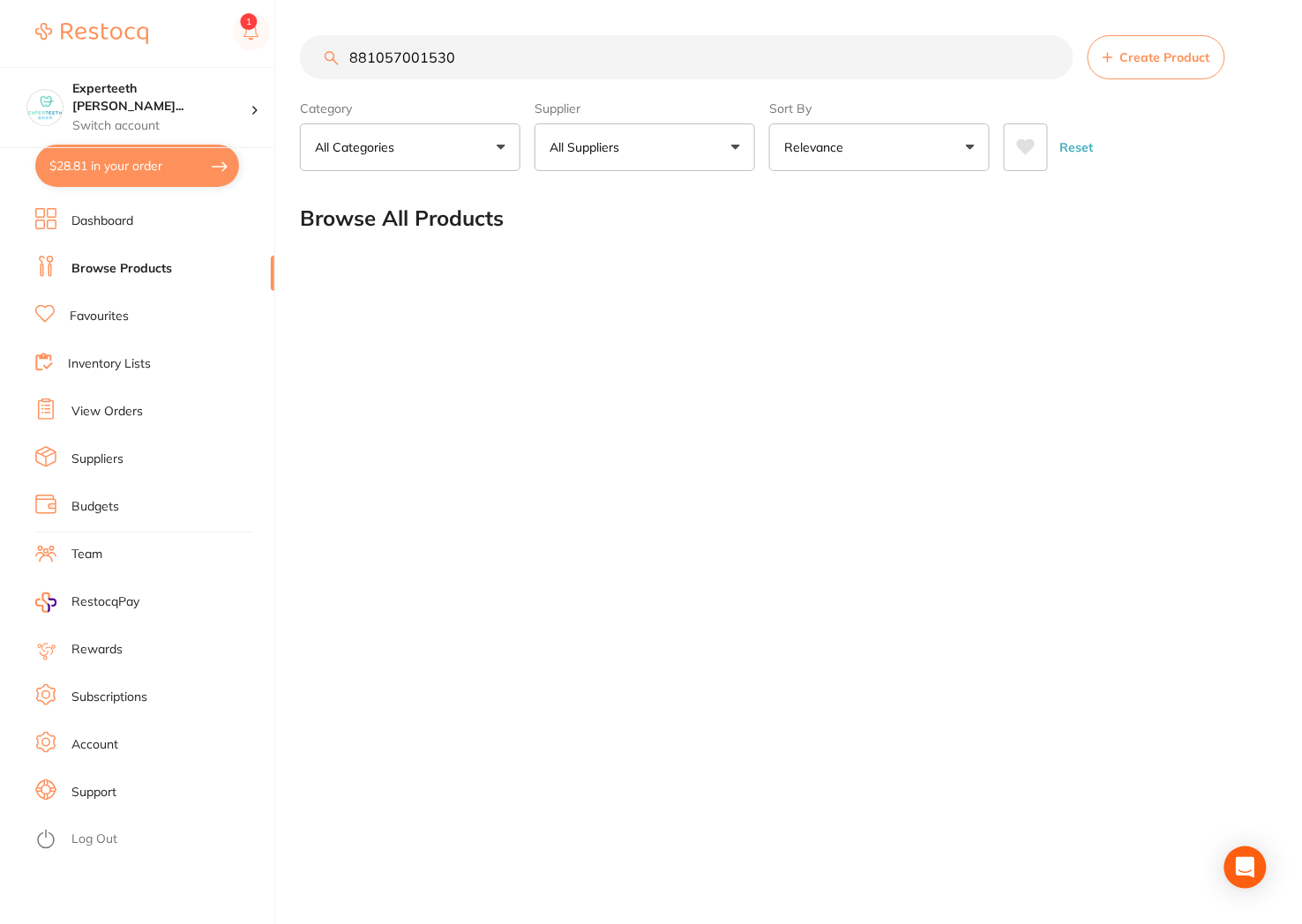
drag, startPoint x: 524, startPoint y: 57, endPoint x: -163, endPoint y: 37, distance: 687.3
click at [0, 37] on html "$28.81 Experteeth [PERSON_NAME]... Switch account Experteeth Eastwood West $28.…" at bounding box center [651, 462] width 1302 height 924
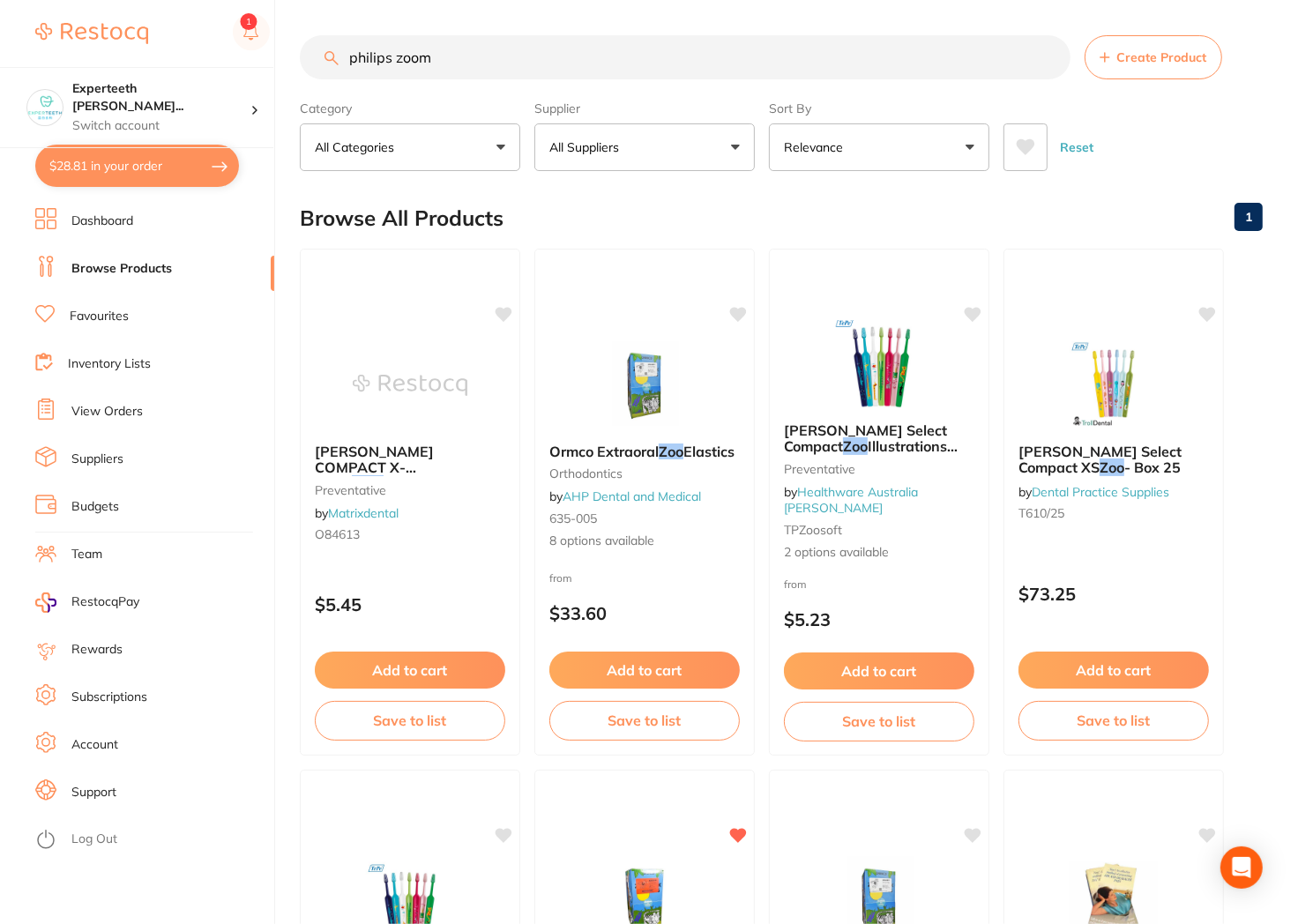
click at [455, 139] on button "All Categories" at bounding box center [409, 147] width 220 height 47
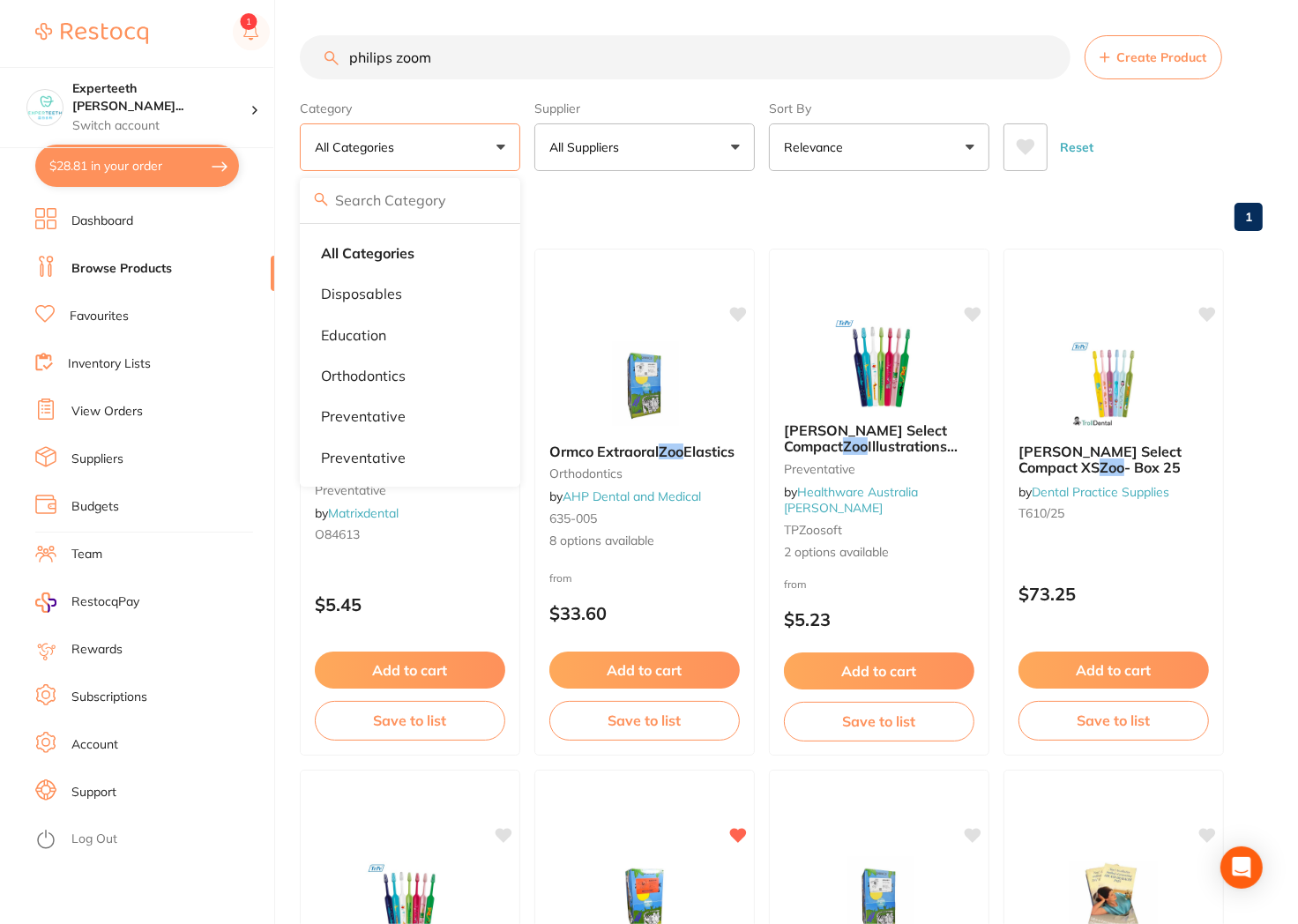
drag, startPoint x: 480, startPoint y: 62, endPoint x: -58, endPoint y: 62, distance: 538.0
click at [0, 62] on html "$28.81 Experteeth [PERSON_NAME]... Switch account Experteeth [GEOGRAPHIC_DATA] …" at bounding box center [649, 462] width 1298 height 924
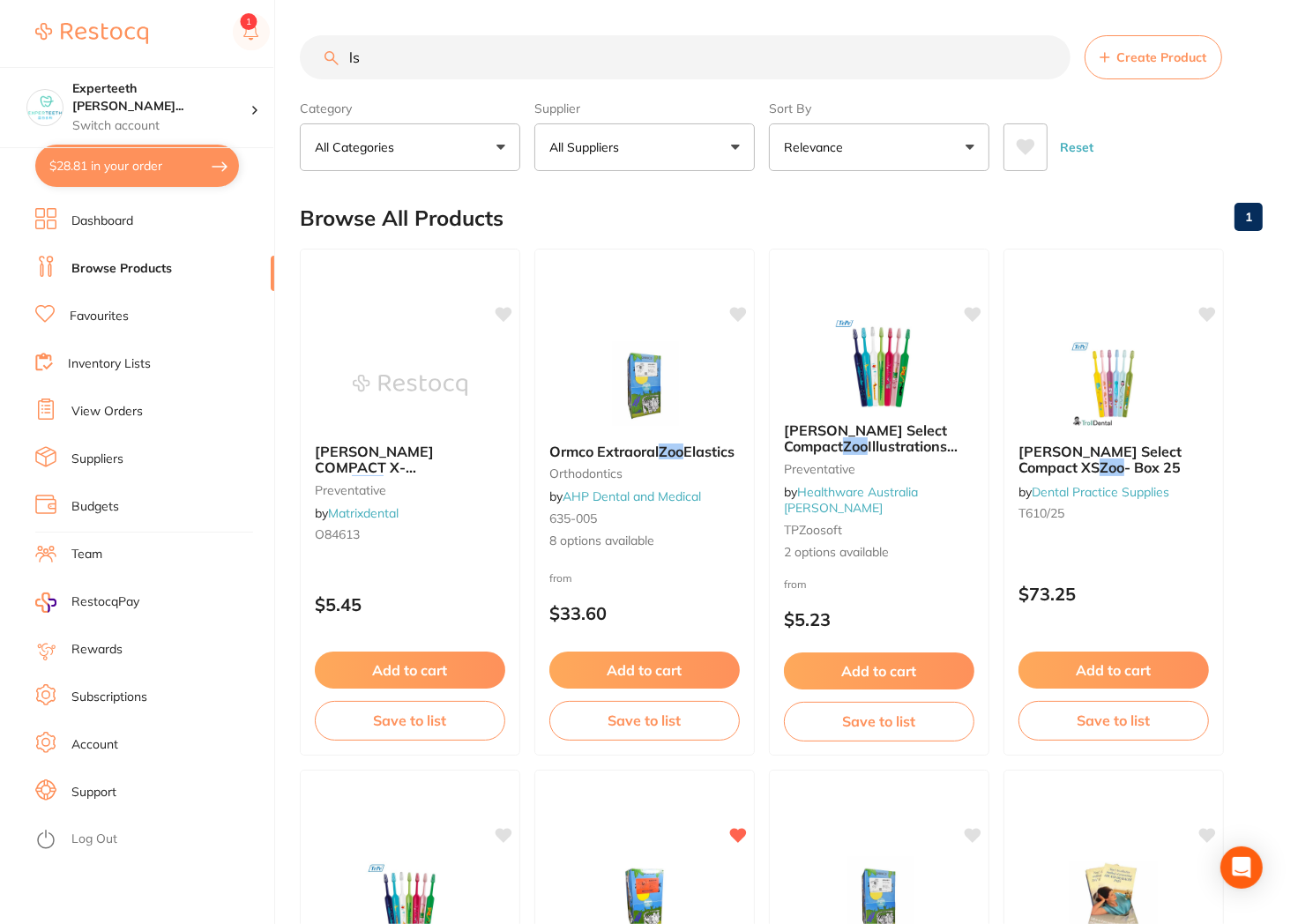
type input "l"
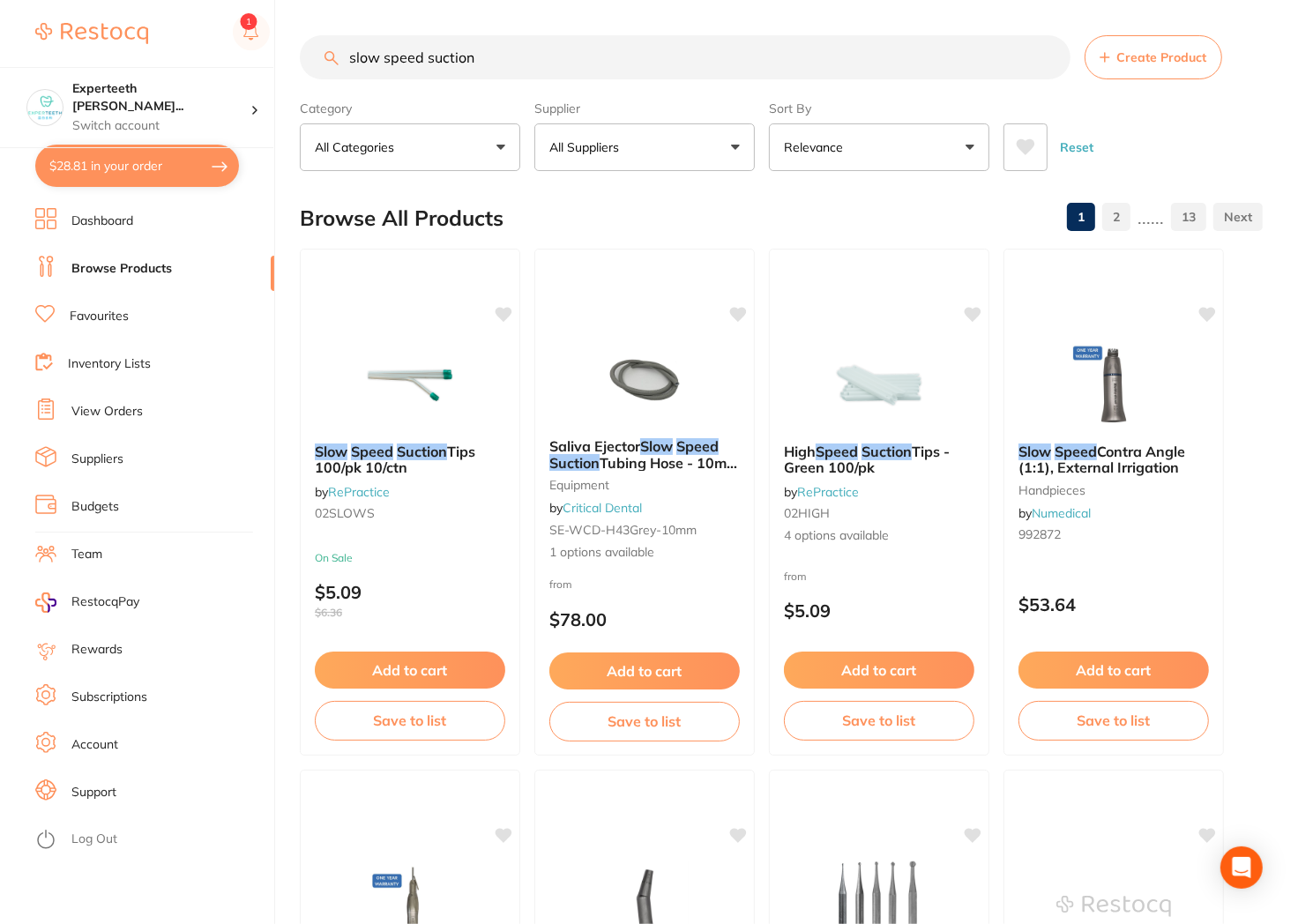
drag, startPoint x: 596, startPoint y: 79, endPoint x: 133, endPoint y: 46, distance: 464.2
click at [126, 65] on div "$28.81 Experteeth [PERSON_NAME]... Switch account Experteeth Eastwood West $28.…" at bounding box center [649, 462] width 1298 height 924
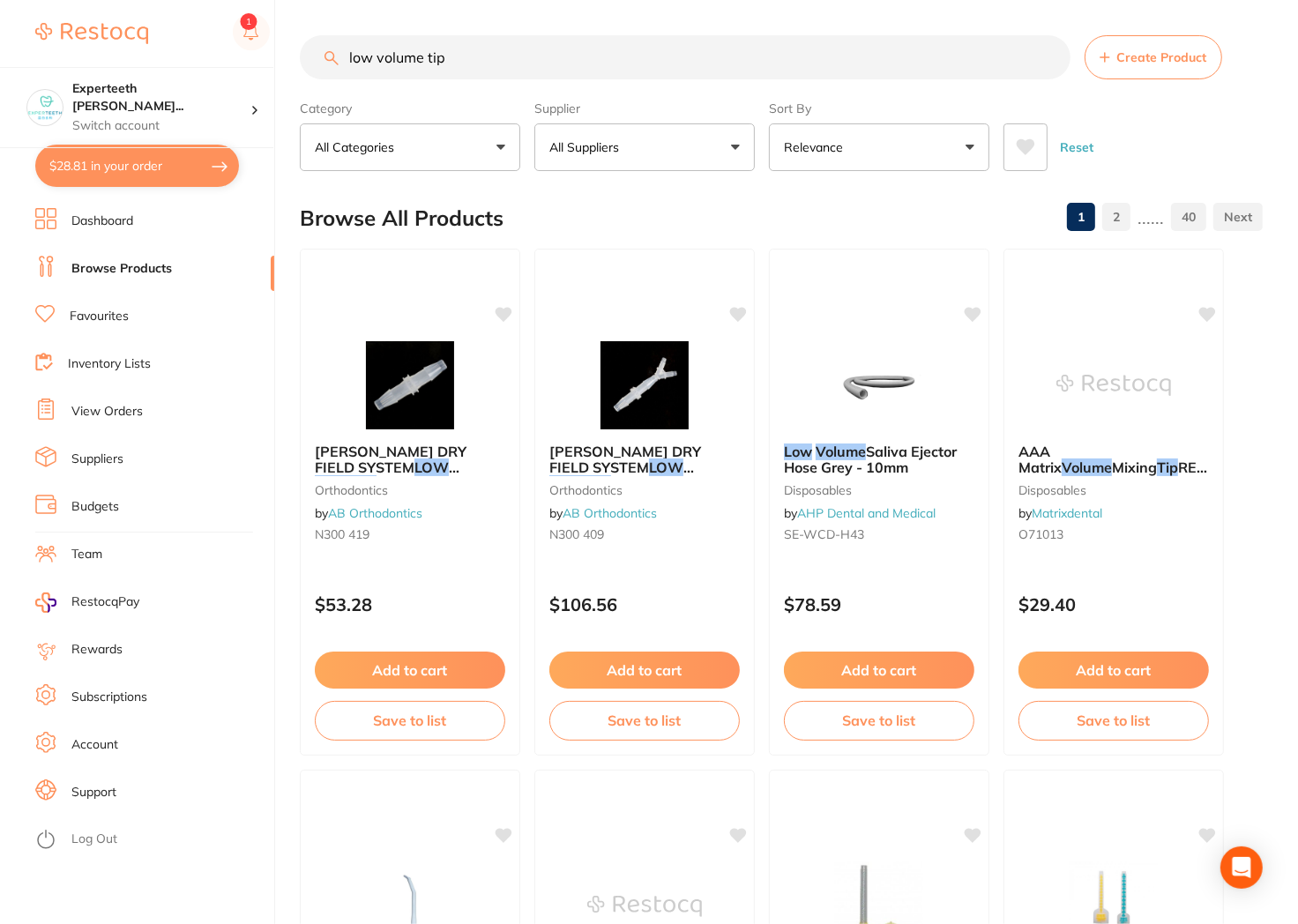
drag, startPoint x: 427, startPoint y: 56, endPoint x: 74, endPoint y: 46, distance: 353.1
click at [77, 46] on div "$28.81 Experteeth [PERSON_NAME]... Switch account Experteeth Eastwood West $28.…" at bounding box center [649, 462] width 1298 height 924
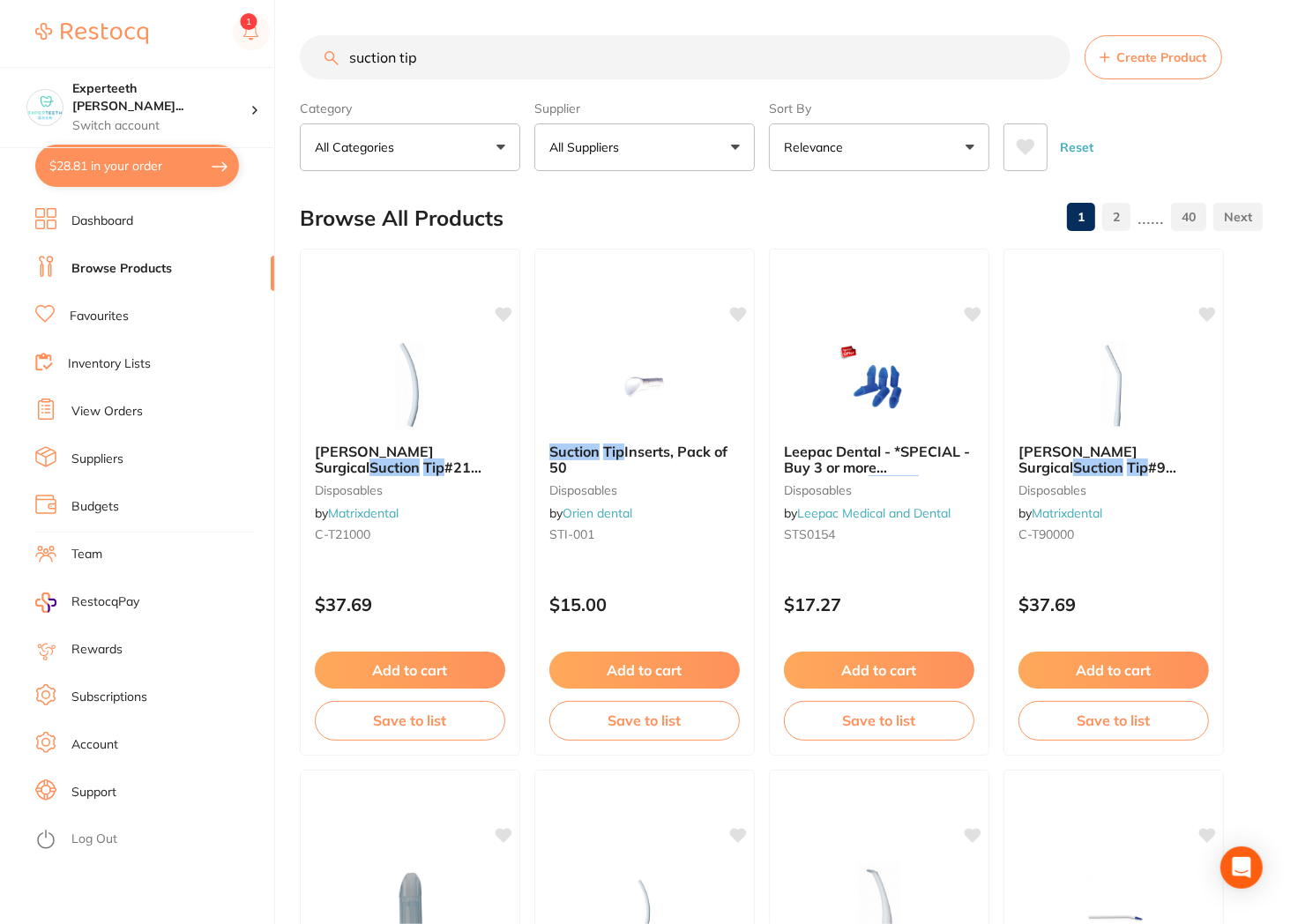
click at [565, 127] on button "All Suppliers" at bounding box center [645, 147] width 220 height 47
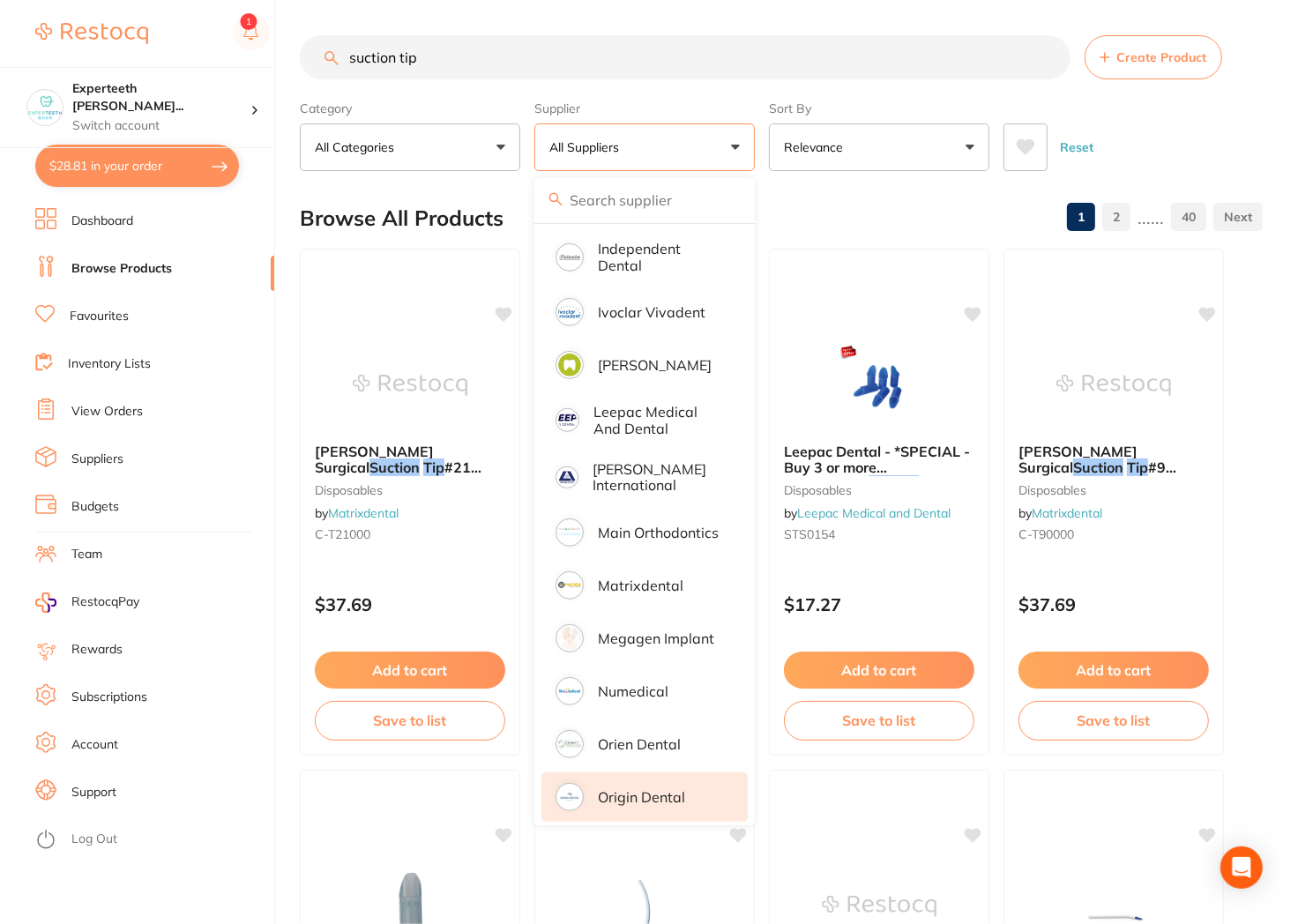
scroll to position [882, 0]
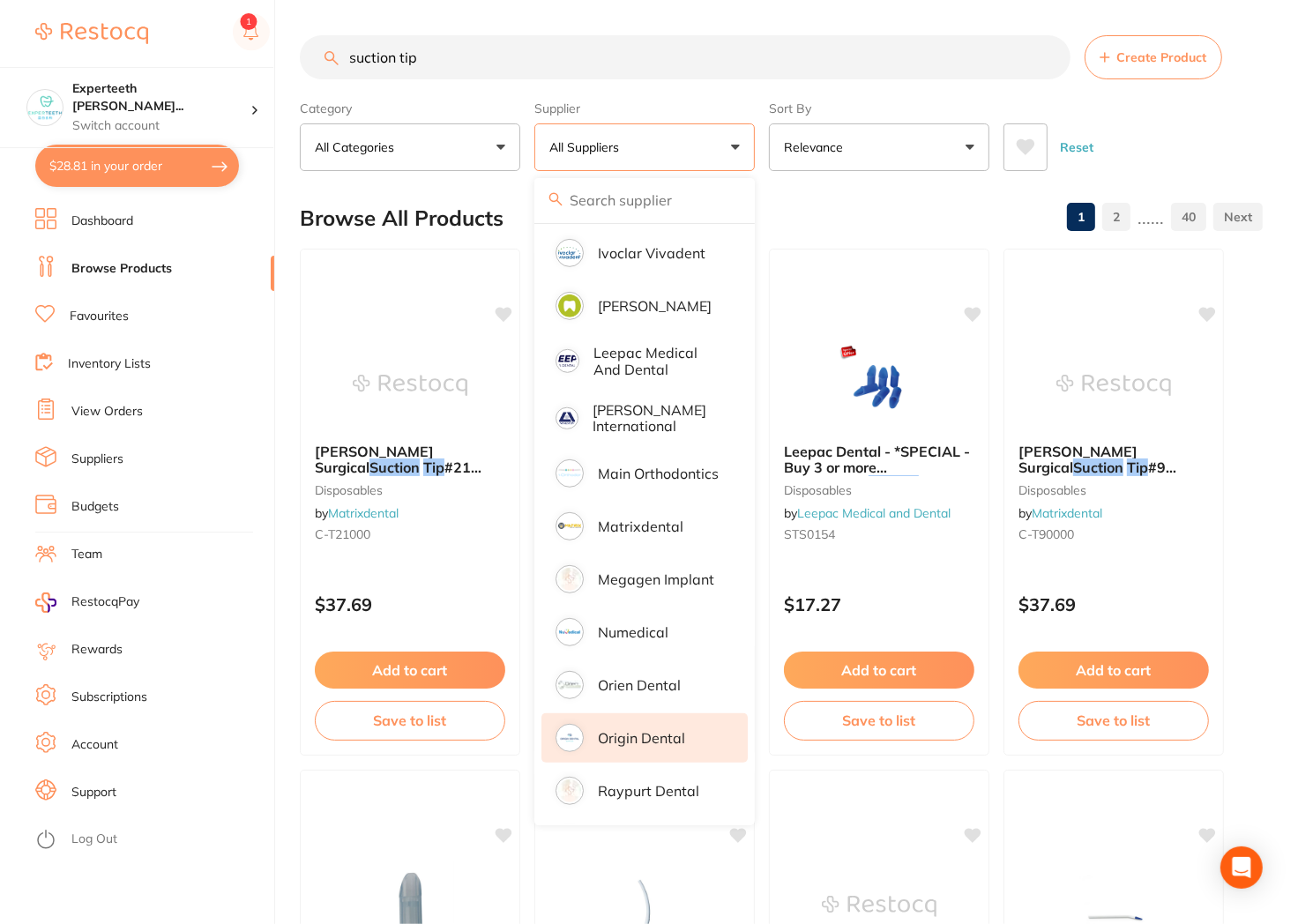
click at [658, 730] on p "Origin Dental" at bounding box center [642, 738] width 87 height 16
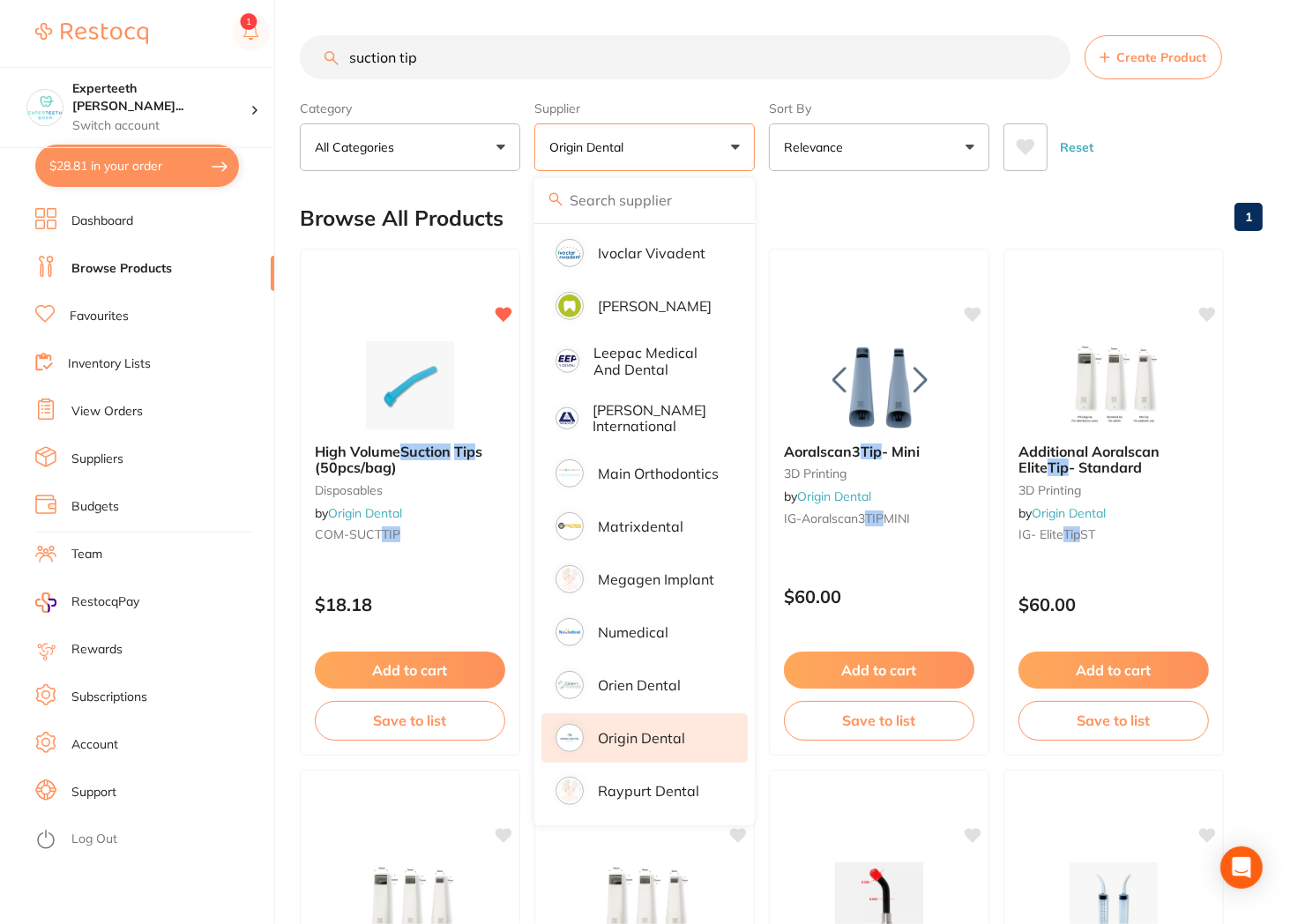
click at [1027, 208] on div "Browse All Products 1" at bounding box center [781, 218] width 963 height 59
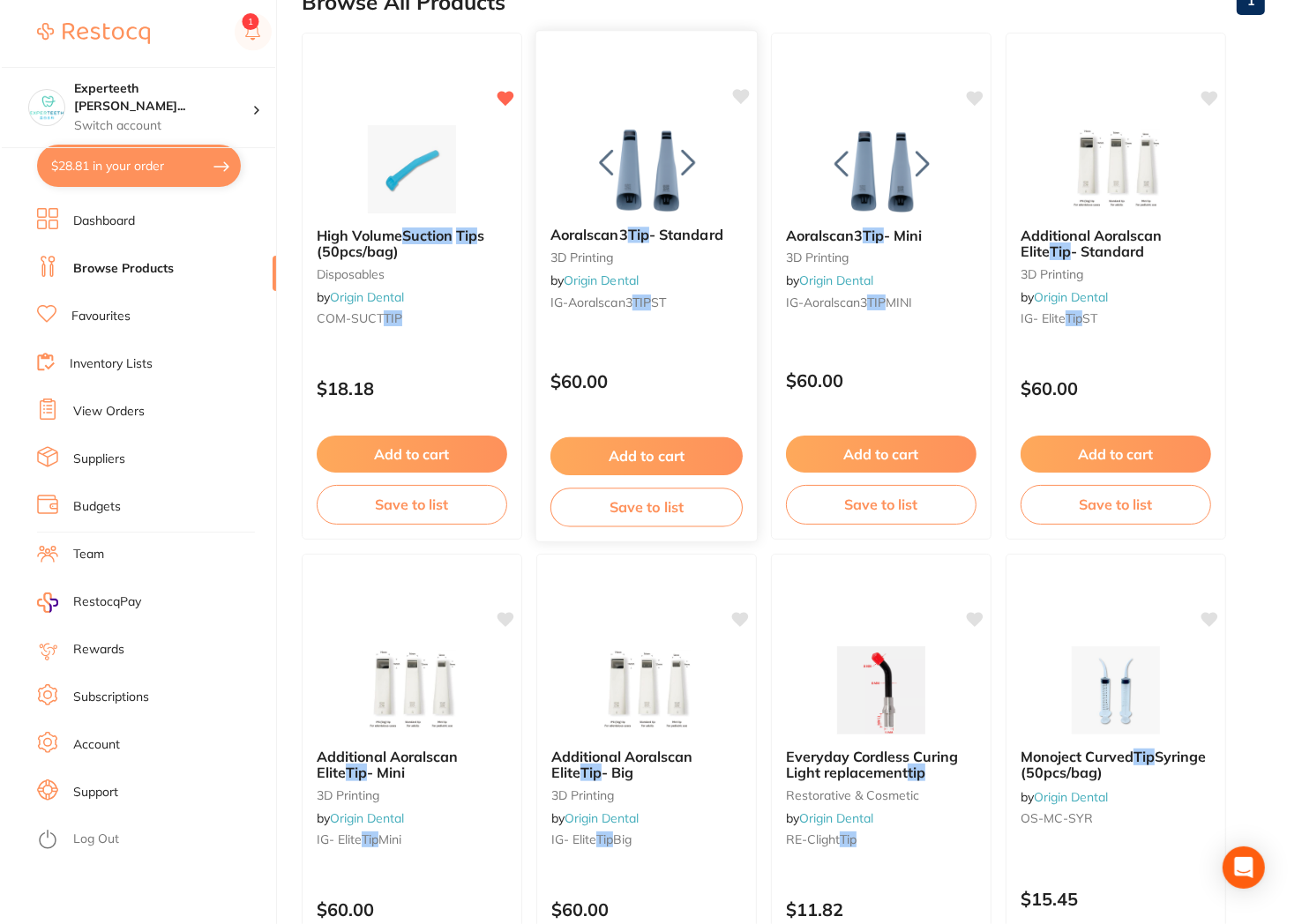
scroll to position [0, 0]
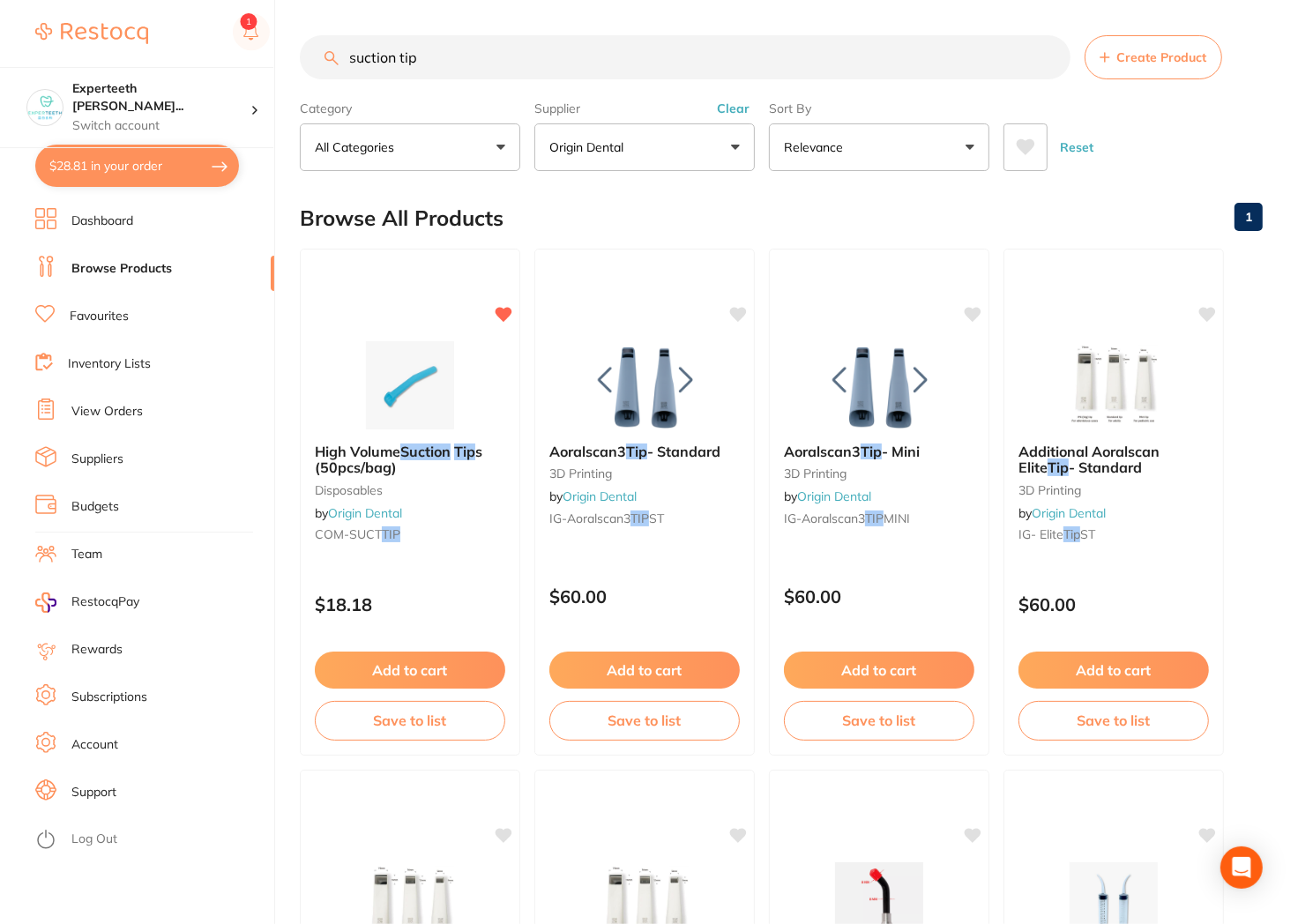
click at [554, 48] on input "suction tip" at bounding box center [685, 57] width 771 height 44
drag, startPoint x: 554, startPoint y: 48, endPoint x: 134, endPoint y: 29, distance: 420.4
click at [134, 29] on div "$28.81 Experteeth [PERSON_NAME]... Switch account Experteeth Eastwood West $28.…" at bounding box center [649, 462] width 1298 height 924
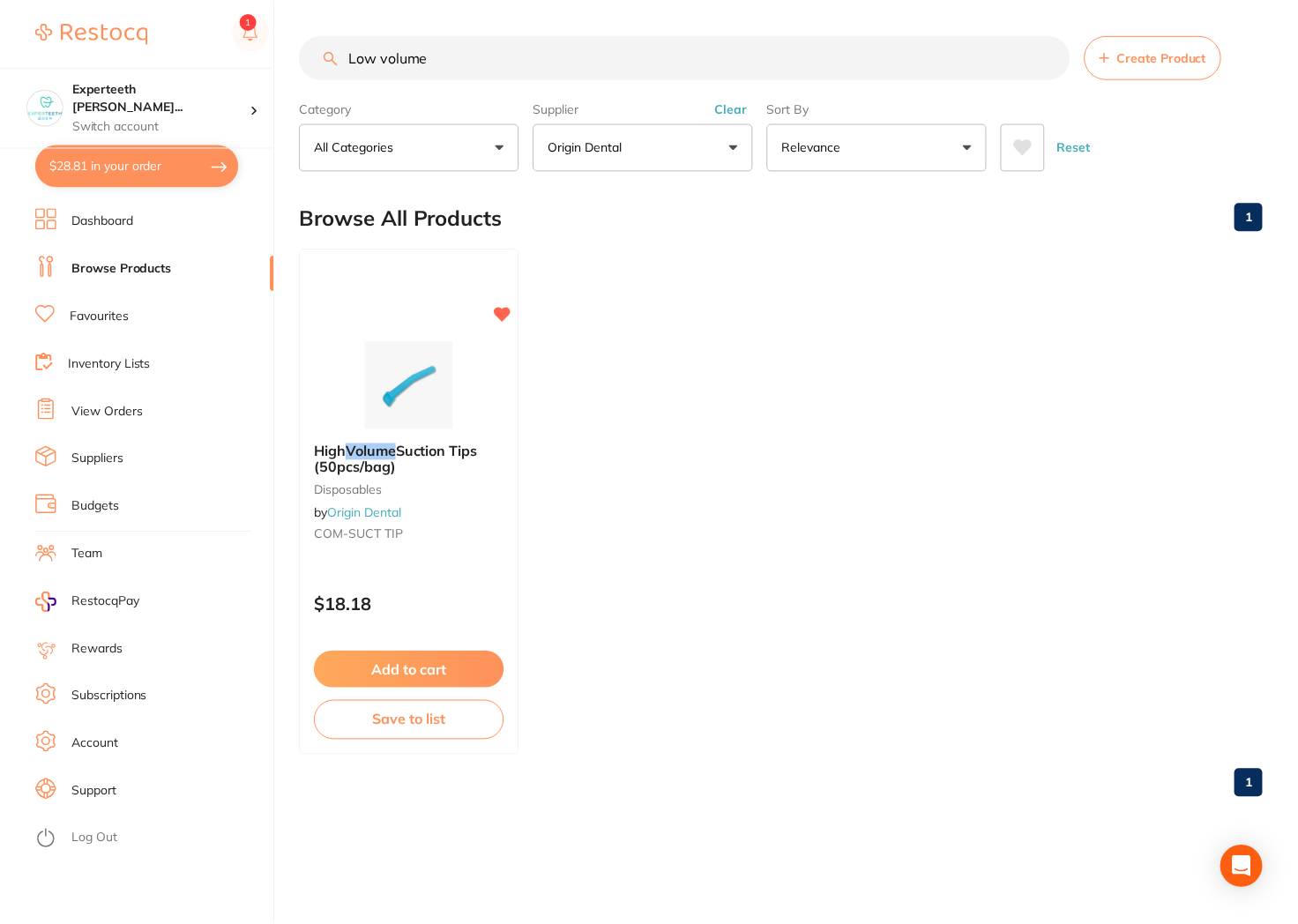
scroll to position [600, 0]
type input "L"
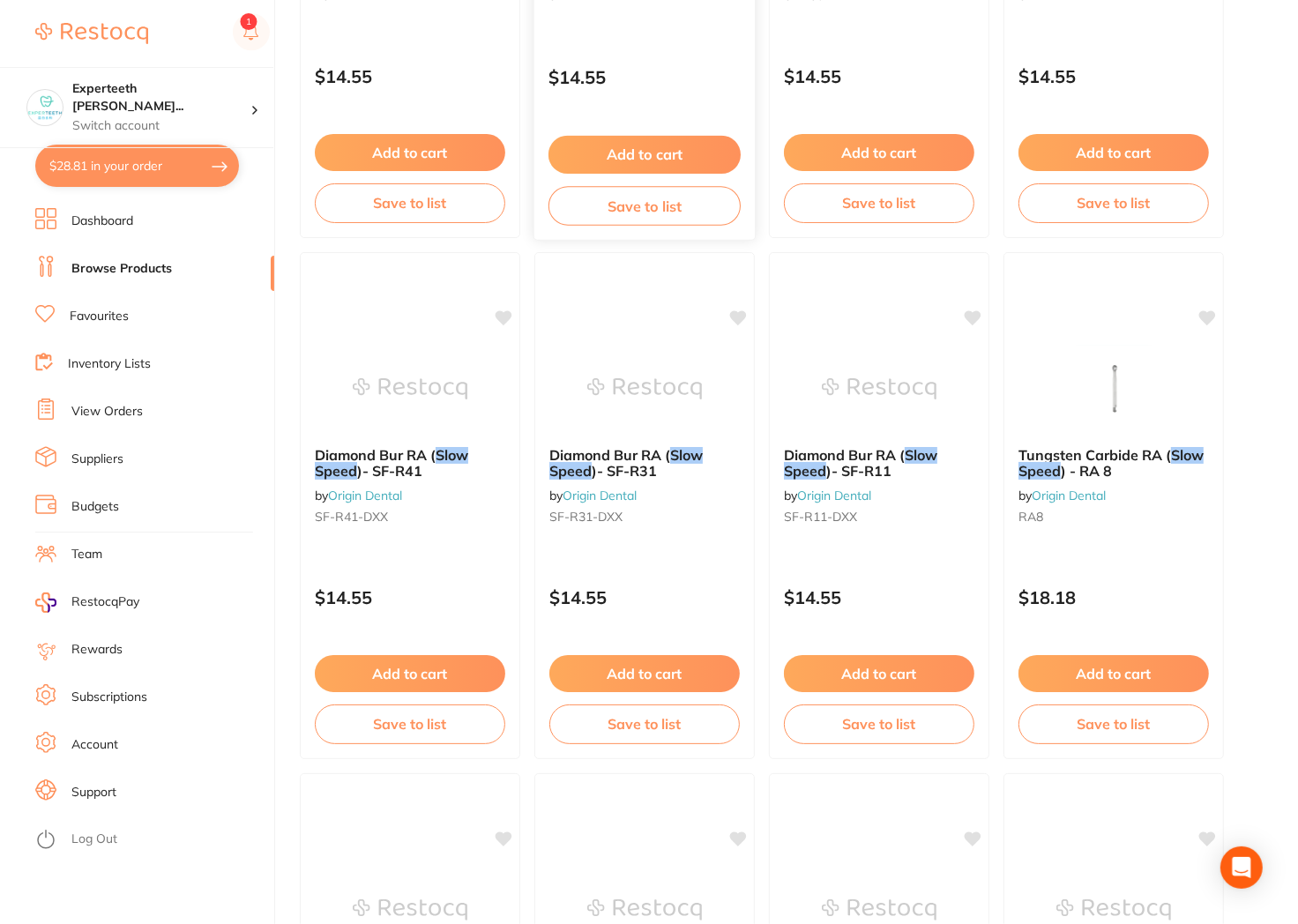
scroll to position [0, 0]
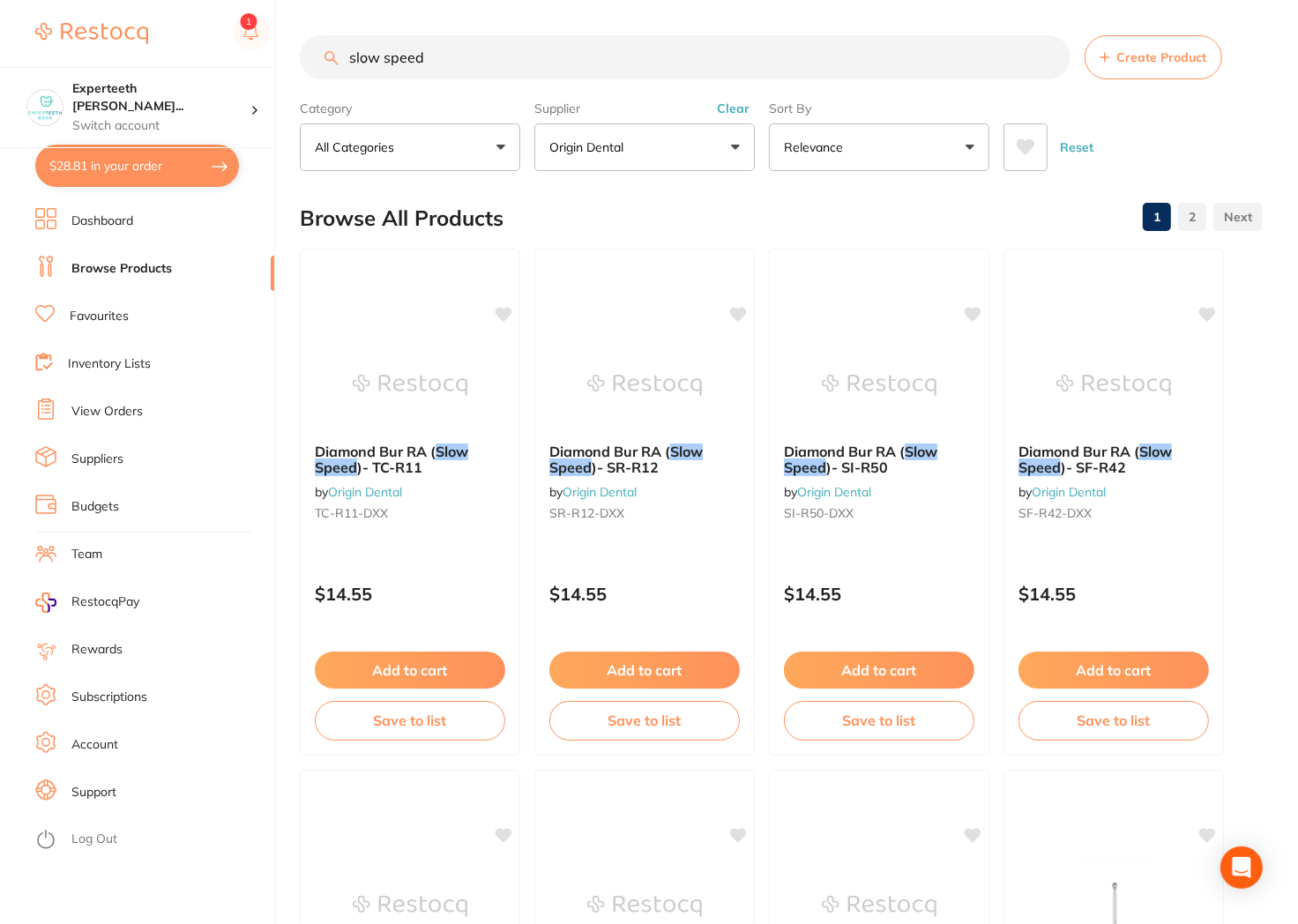
drag, startPoint x: 544, startPoint y: 74, endPoint x: 16, endPoint y: 22, distance: 530.6
click at [25, 53] on div "$28.81 Experteeth [PERSON_NAME]... Switch account Experteeth [GEOGRAPHIC_DATA] …" at bounding box center [649, 462] width 1298 height 924
type input "slow tube"
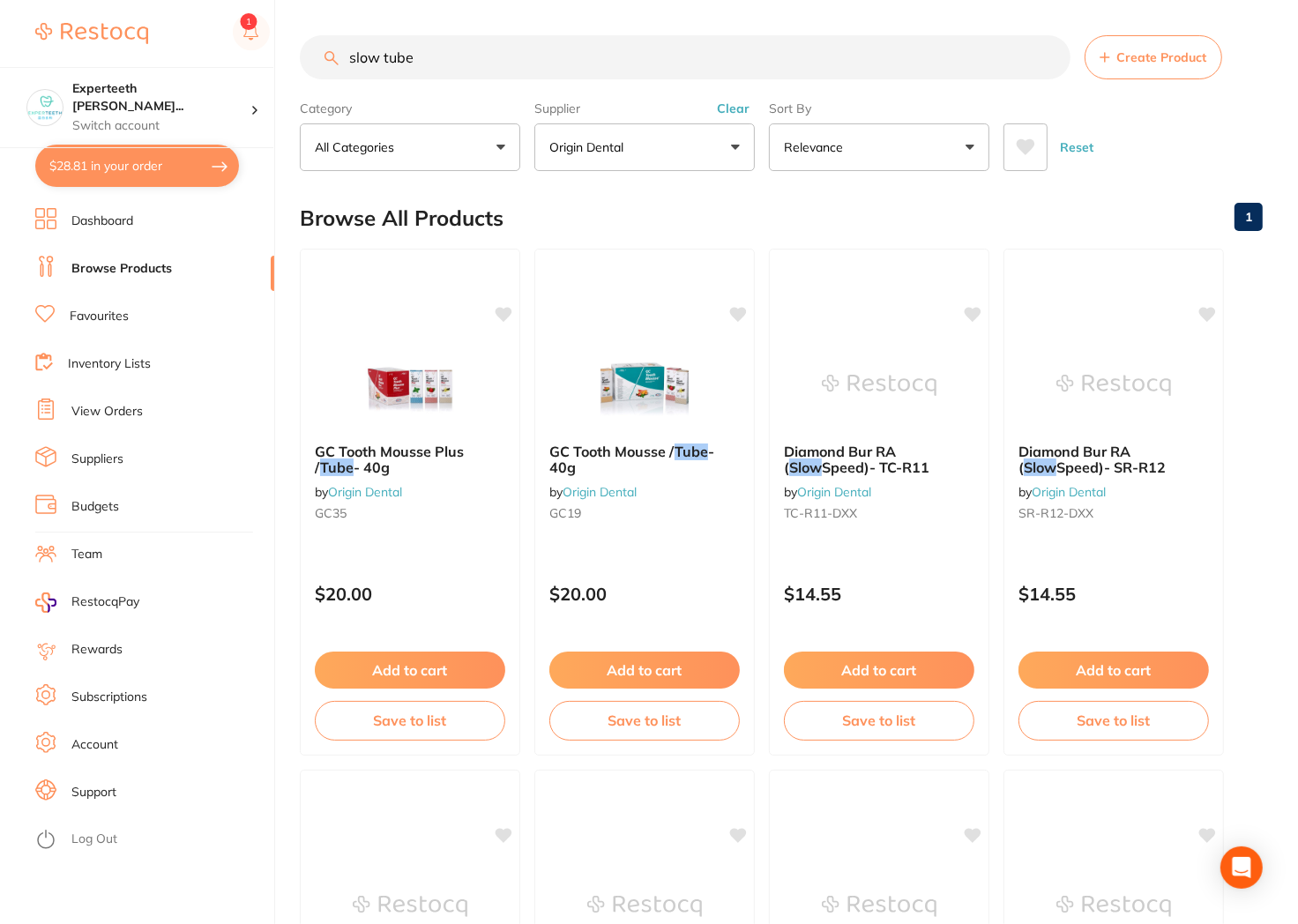
drag, startPoint x: 421, startPoint y: 58, endPoint x: 183, endPoint y: 41, distance: 238.6
click at [183, 41] on div "$28.81 Experteeth [PERSON_NAME]... Switch account Experteeth [GEOGRAPHIC_DATA] …" at bounding box center [649, 462] width 1298 height 924
click at [649, 151] on button "Origin Dental" at bounding box center [645, 147] width 220 height 47
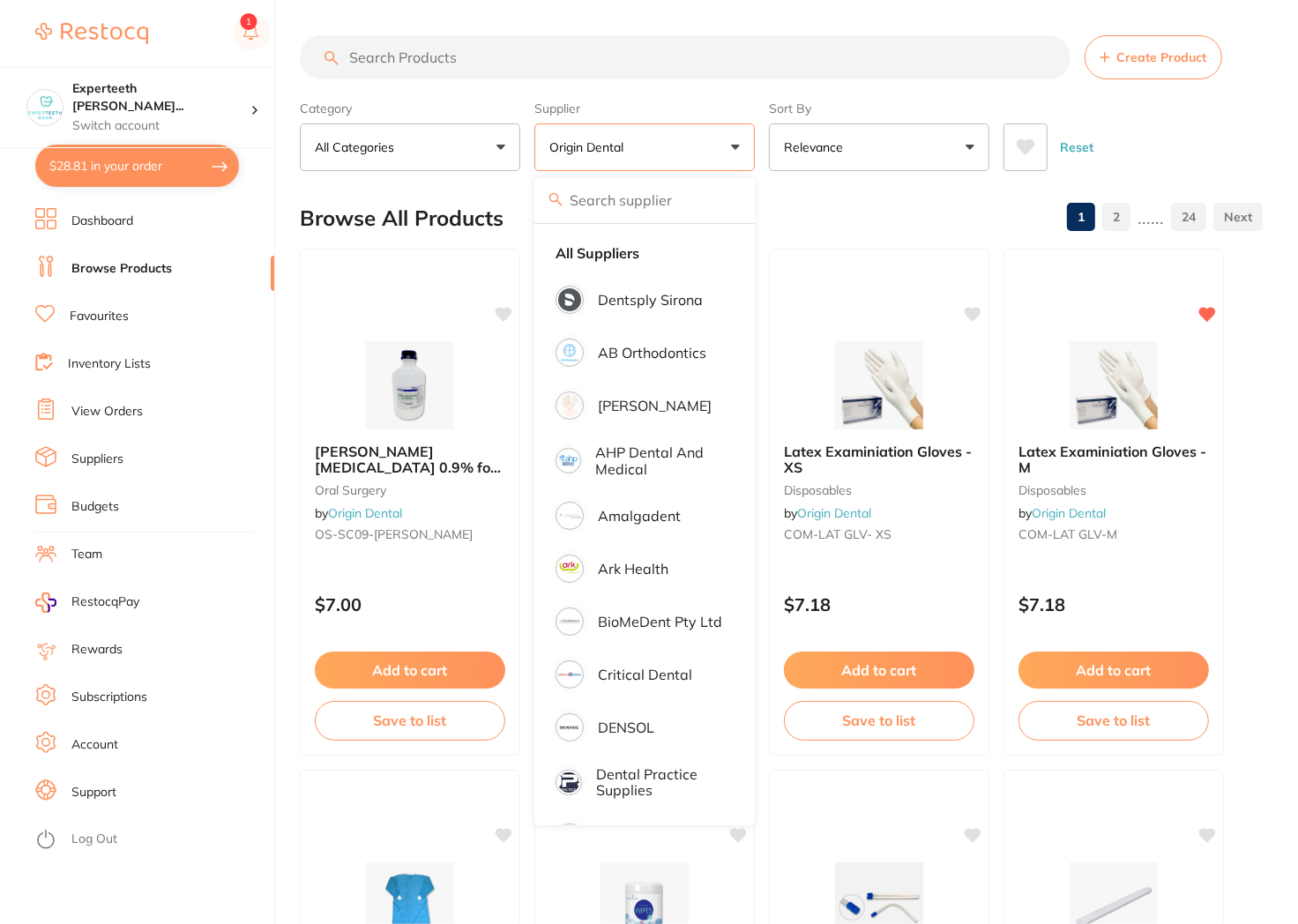
drag, startPoint x: 597, startPoint y: 244, endPoint x: 564, endPoint y: 231, distance: 35.5
click at [597, 245] on strong "All Suppliers" at bounding box center [597, 253] width 84 height 16
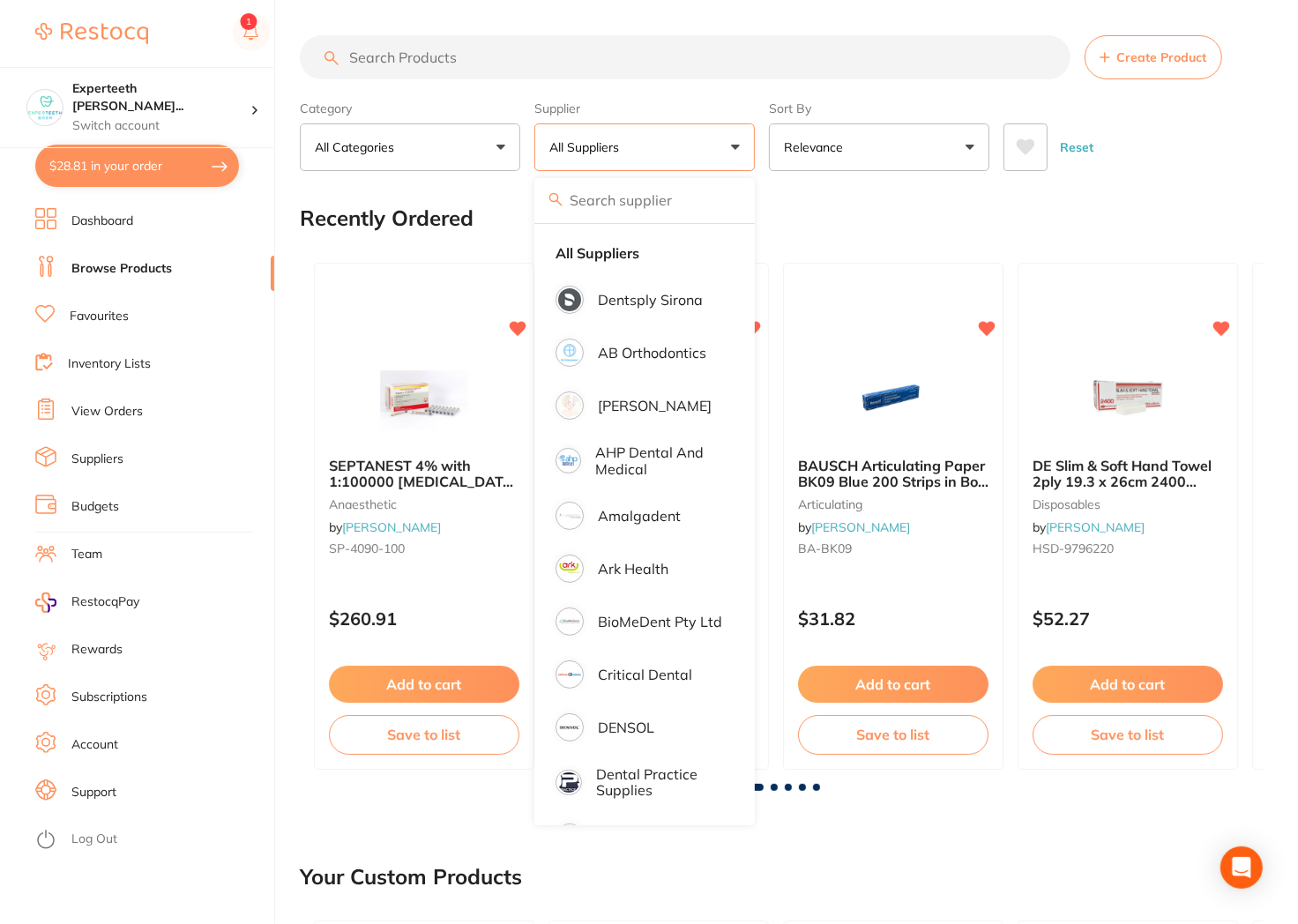
click at [501, 65] on input "search" at bounding box center [685, 57] width 771 height 44
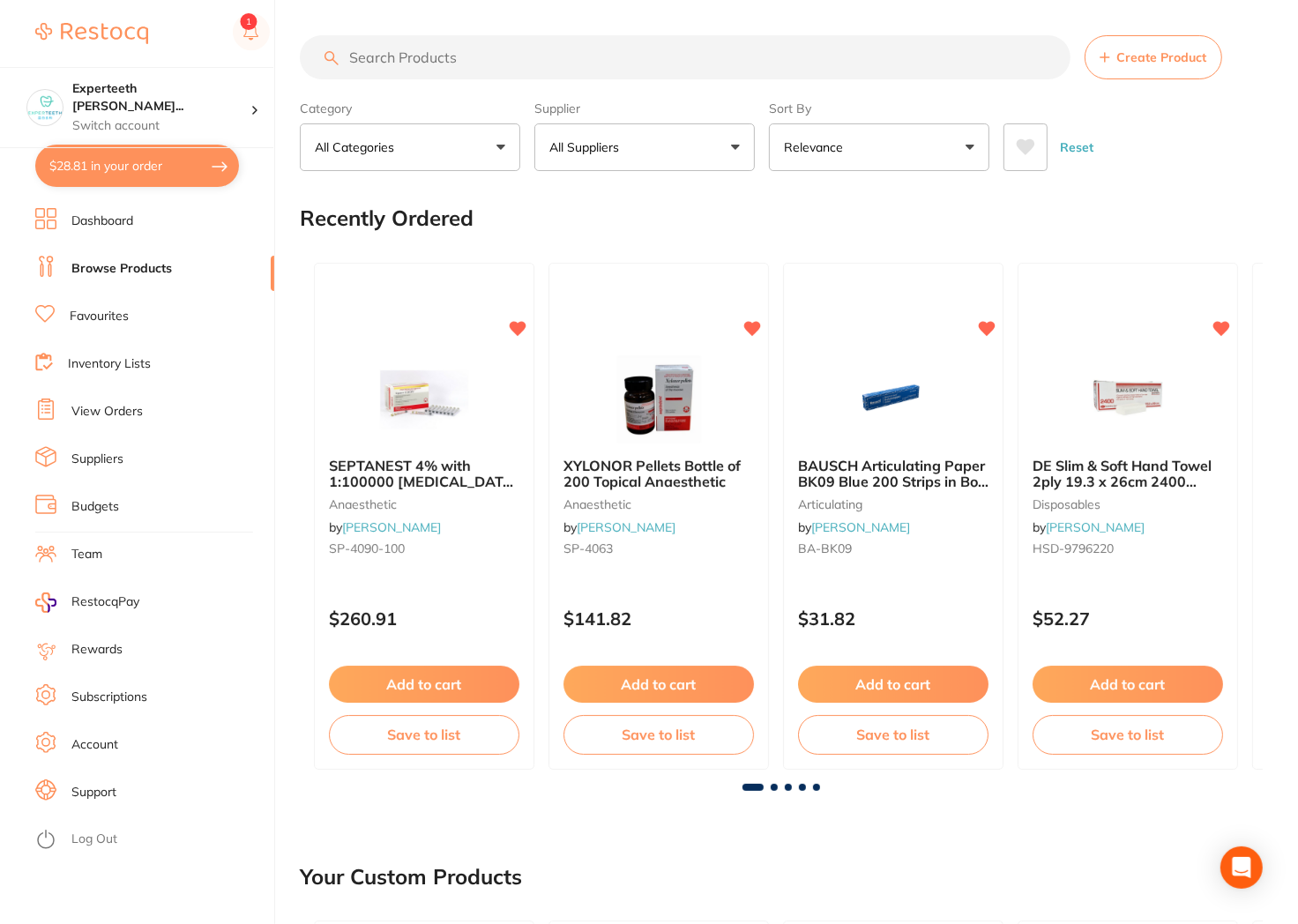
click at [520, 60] on input "search" at bounding box center [685, 57] width 771 height 44
click at [633, 162] on button "All Suppliers" at bounding box center [645, 147] width 220 height 47
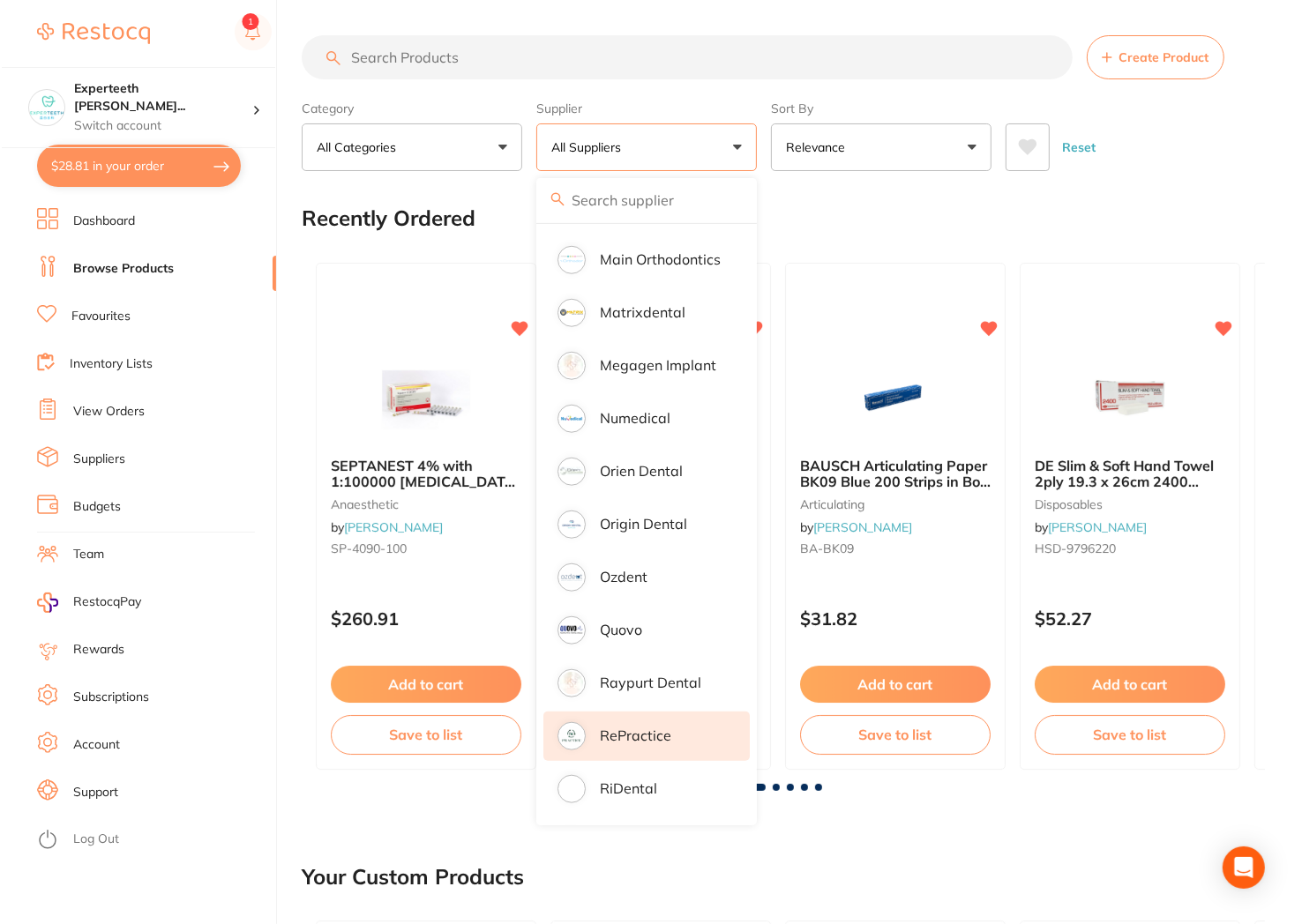
scroll to position [1371, 0]
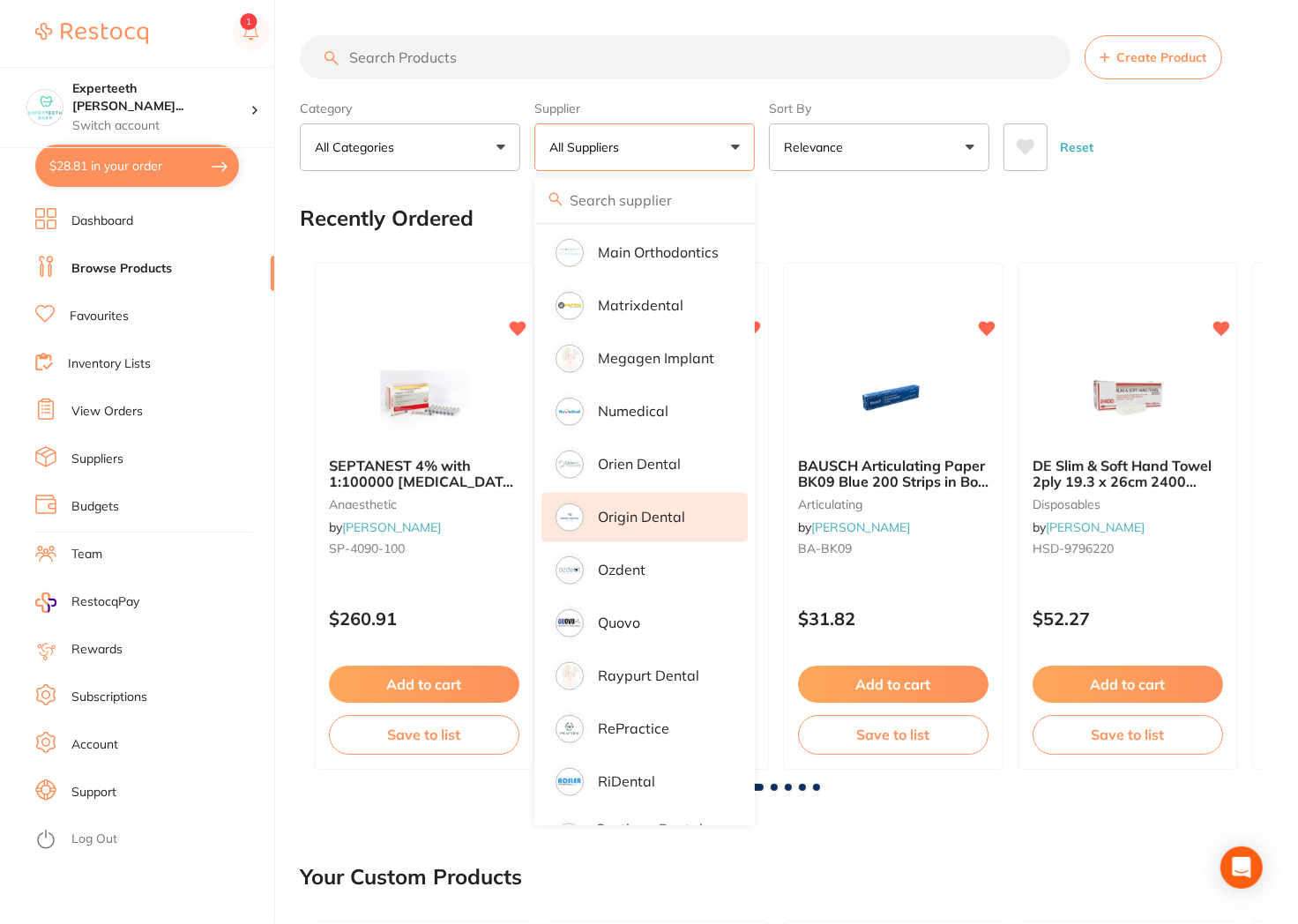
click at [649, 509] on p "Origin Dental" at bounding box center [642, 517] width 87 height 16
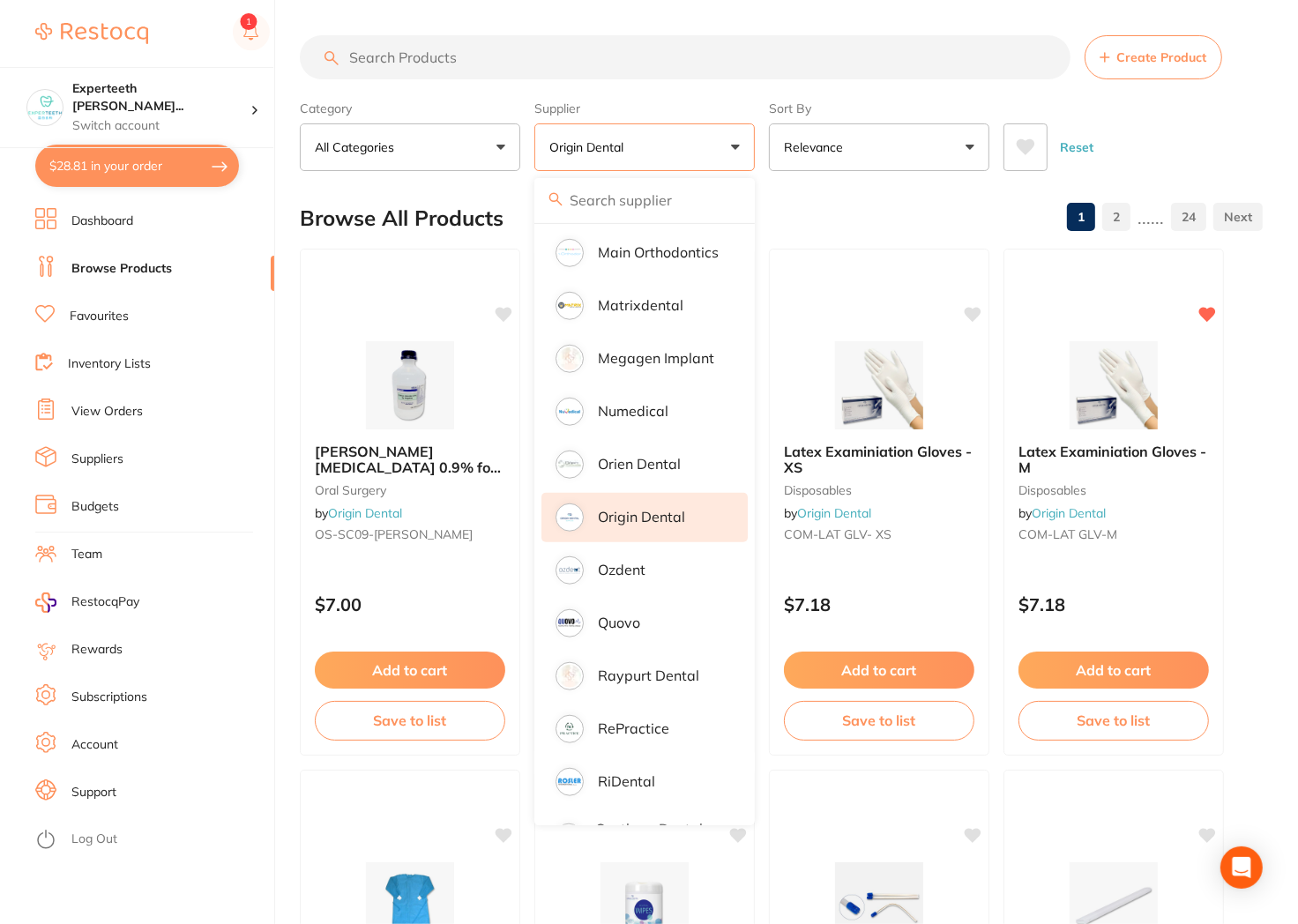
click at [553, 75] on input "search" at bounding box center [685, 57] width 771 height 44
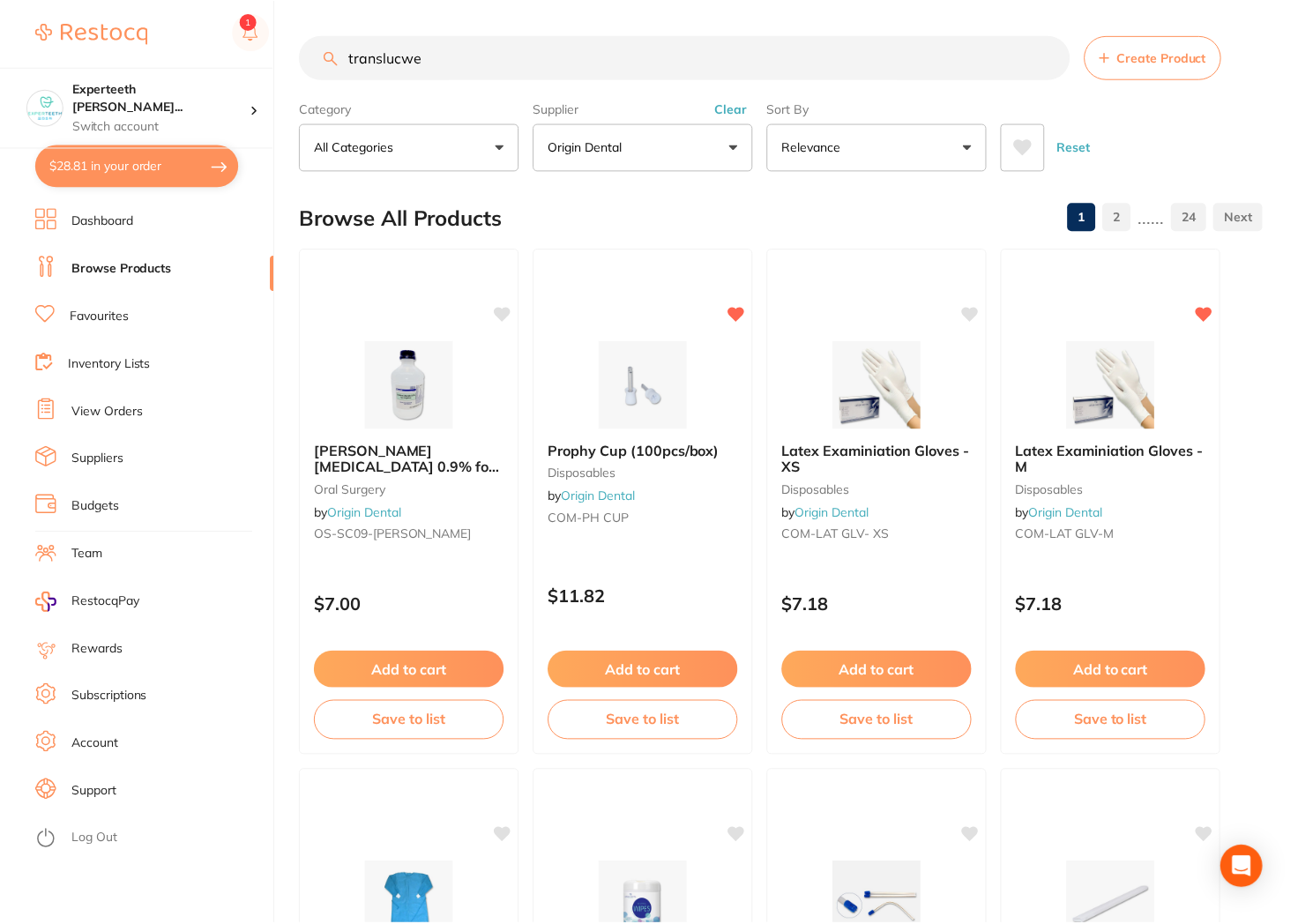
scroll to position [0, 0]
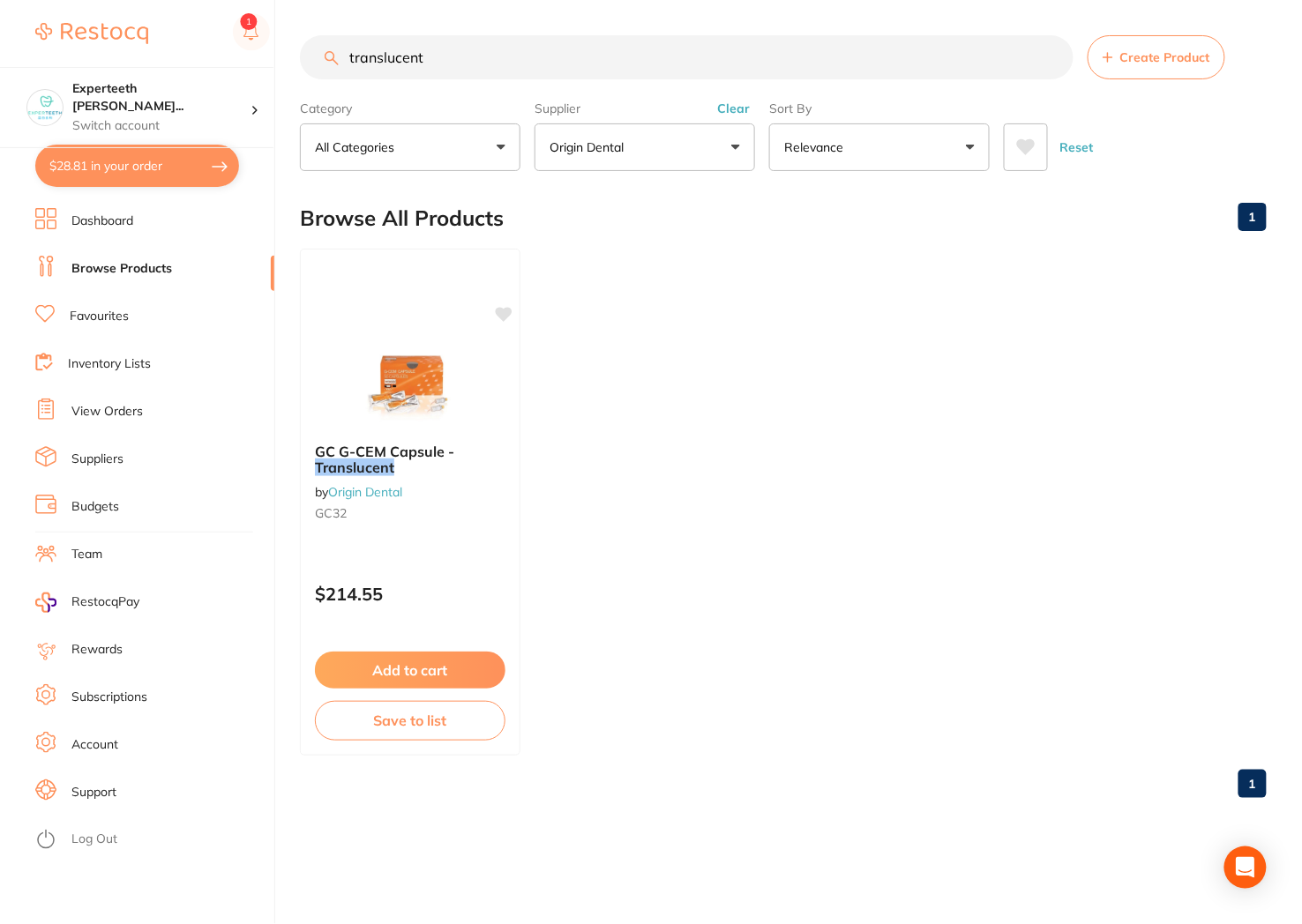
drag, startPoint x: 501, startPoint y: 94, endPoint x: 593, endPoint y: 119, distance: 95.3
click at [526, 94] on div "Category All Categories All Categories No categories found Clear Category false…" at bounding box center [783, 132] width 967 height 77
click at [596, 119] on div "Supplier Origin Dental All Suppliers Dentsply [PERSON_NAME] Dental AHP Dental a…" at bounding box center [645, 132] width 220 height 77
drag, startPoint x: 291, startPoint y: 91, endPoint x: 213, endPoint y: 86, distance: 78.2
click at [198, 93] on div "$28.81 Experteeth [PERSON_NAME]... Switch account Experteeth [GEOGRAPHIC_DATA] …" at bounding box center [651, 462] width 1302 height 924
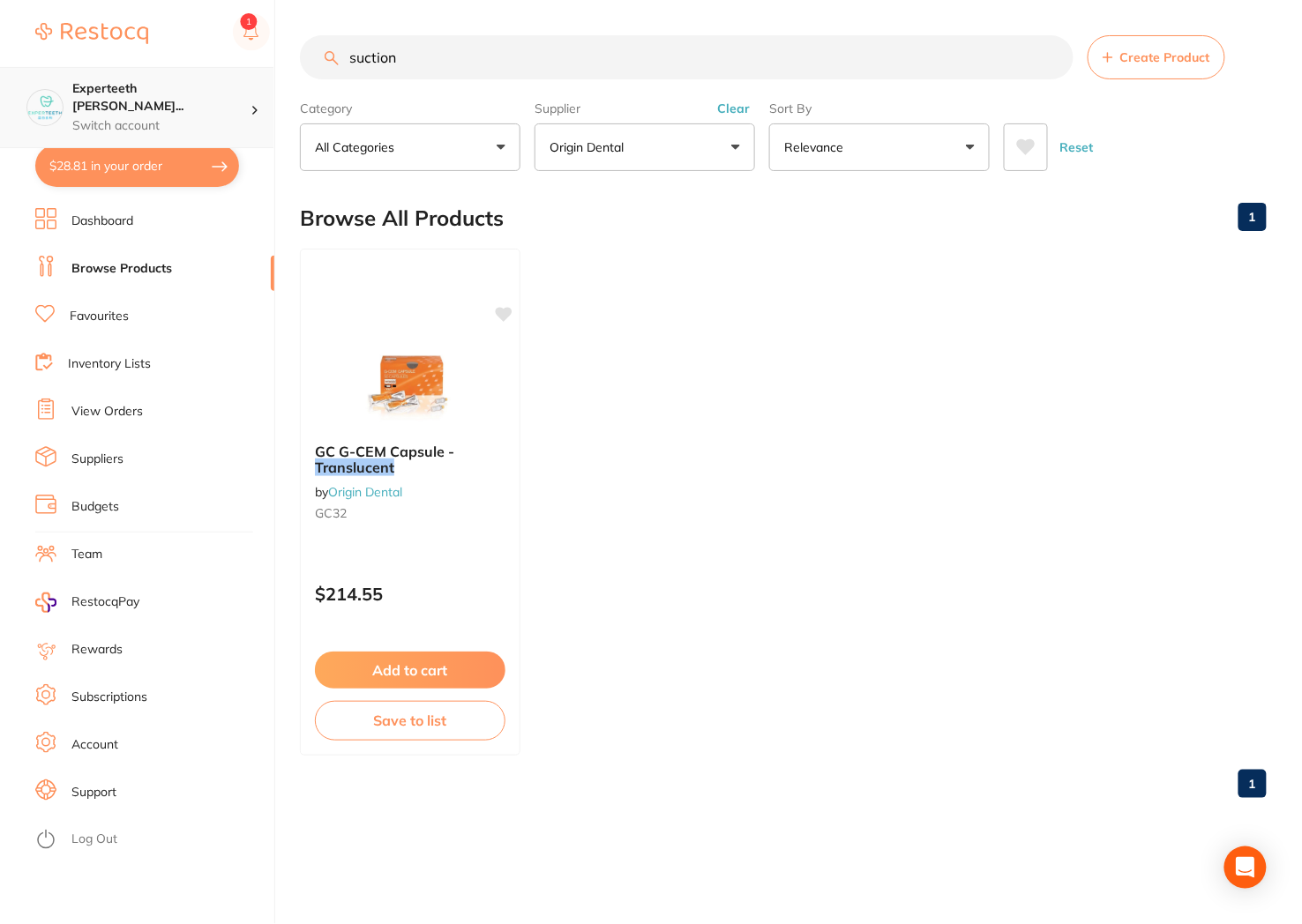
type input "suction"
